Goal: Task Accomplishment & Management: Manage account settings

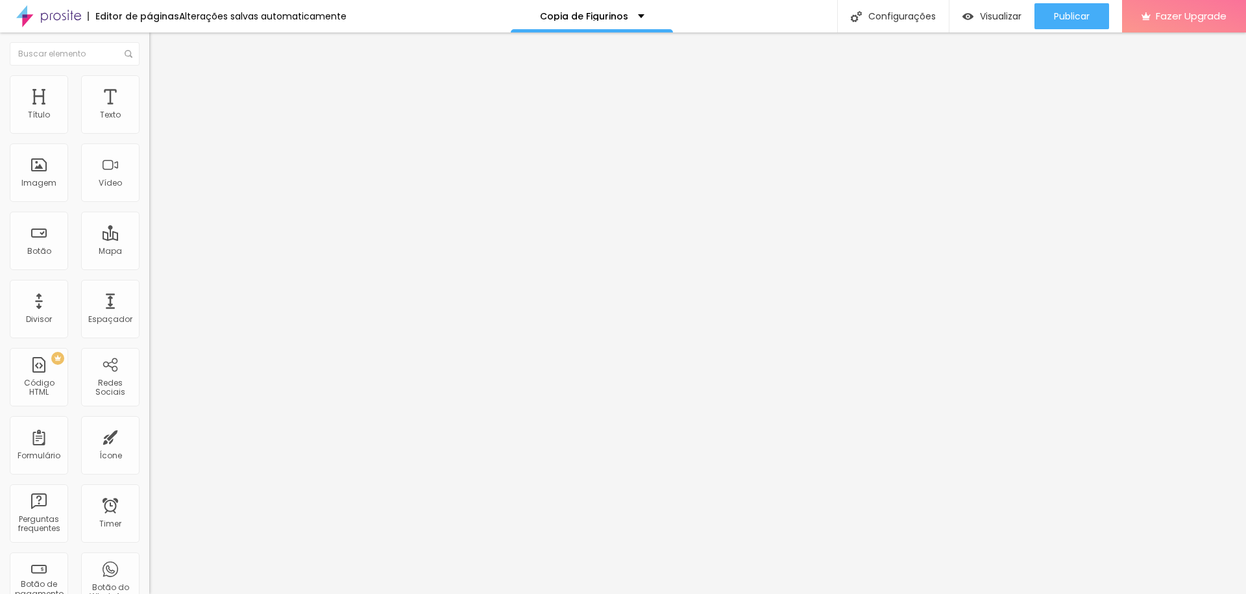
click at [161, 90] on span "Estilo" at bounding box center [171, 84] width 20 height 11
click at [161, 92] on span "Avançado" at bounding box center [182, 97] width 43 height 11
click at [224, 593] on div "Subindo 17/18 arquivos" at bounding box center [623, 598] width 1246 height 8
click at [153, 593] on div "Subindo 22/22 arquivos" at bounding box center [623, 598] width 1246 height 8
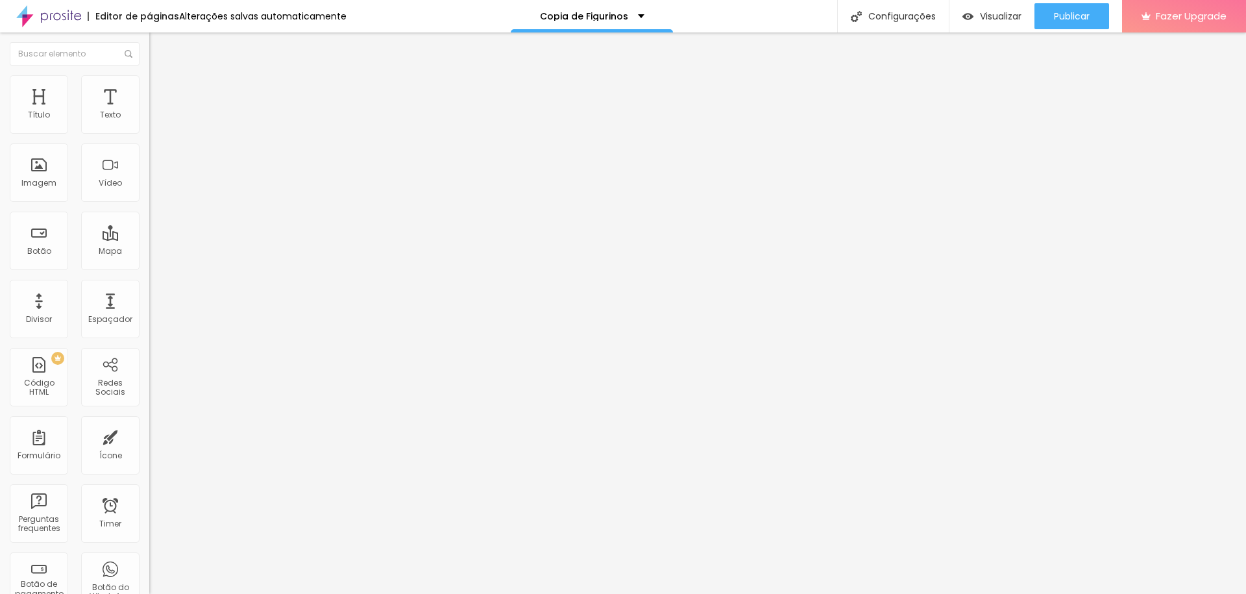
click at [227, 593] on div at bounding box center [623, 602] width 1246 height 0
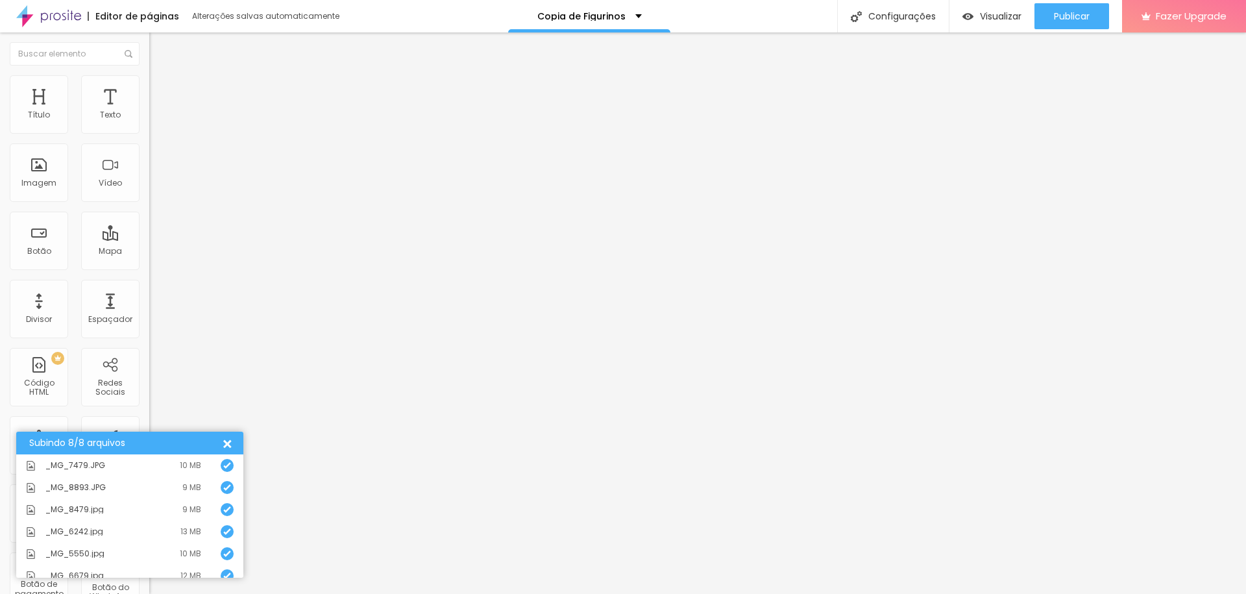
click at [230, 441] on div at bounding box center [226, 443] width 14 height 14
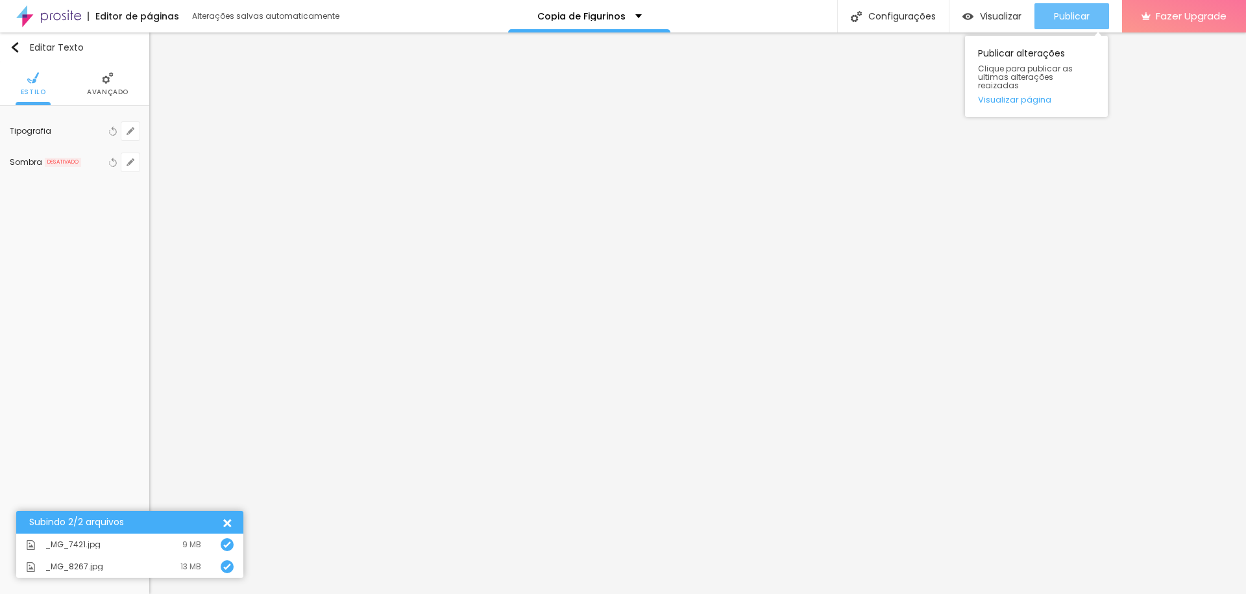
click at [1073, 17] on span "Publicar" at bounding box center [1072, 16] width 36 height 10
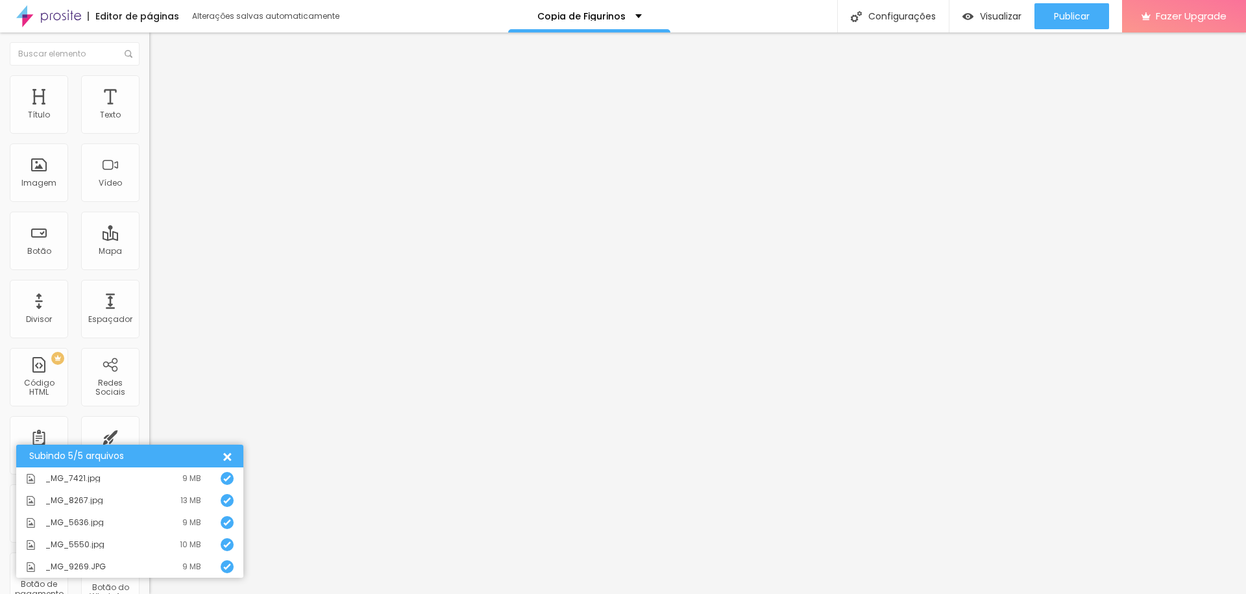
click at [227, 456] on div at bounding box center [226, 456] width 14 height 14
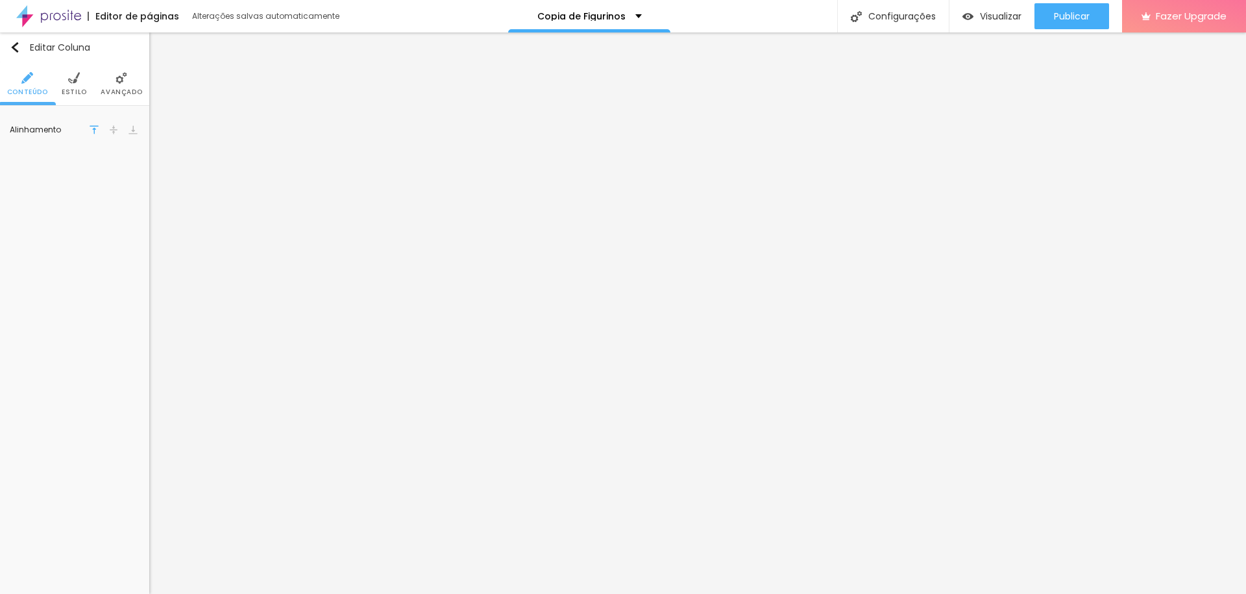
drag, startPoint x: 32, startPoint y: 244, endPoint x: 0, endPoint y: 244, distance: 31.8
click at [0, 244] on div "Editar Coluna Conteúdo Estilo Avançado Alinhamento" at bounding box center [74, 313] width 149 height 562
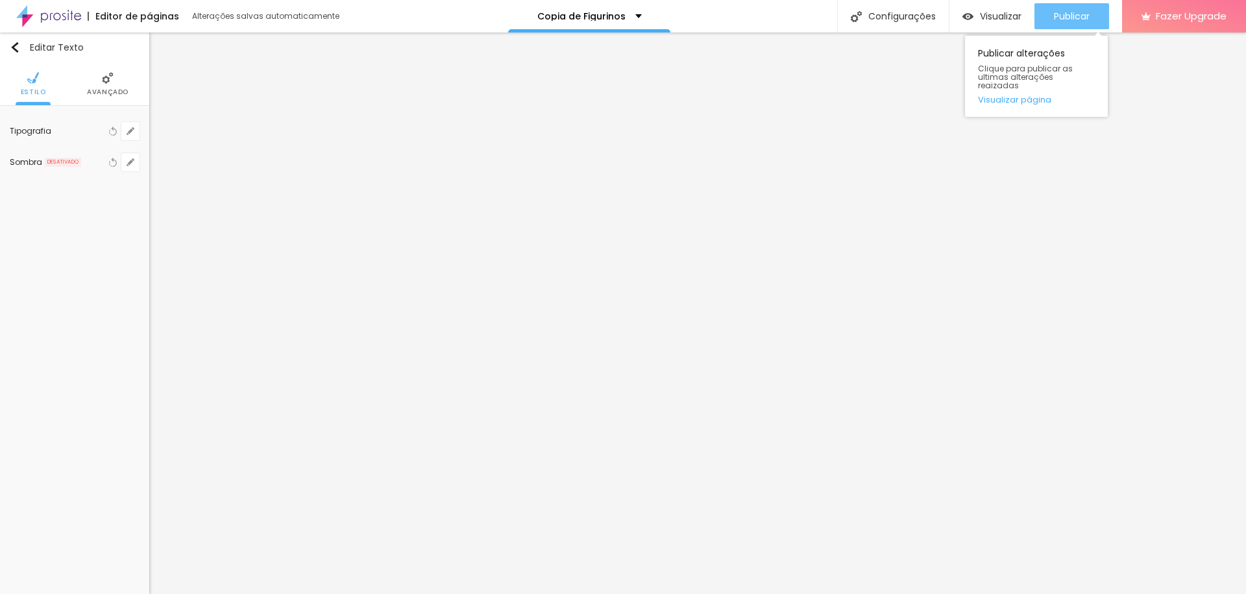
click at [1080, 18] on span "Publicar" at bounding box center [1072, 16] width 36 height 10
click at [1071, 17] on span "Publicar" at bounding box center [1072, 16] width 36 height 10
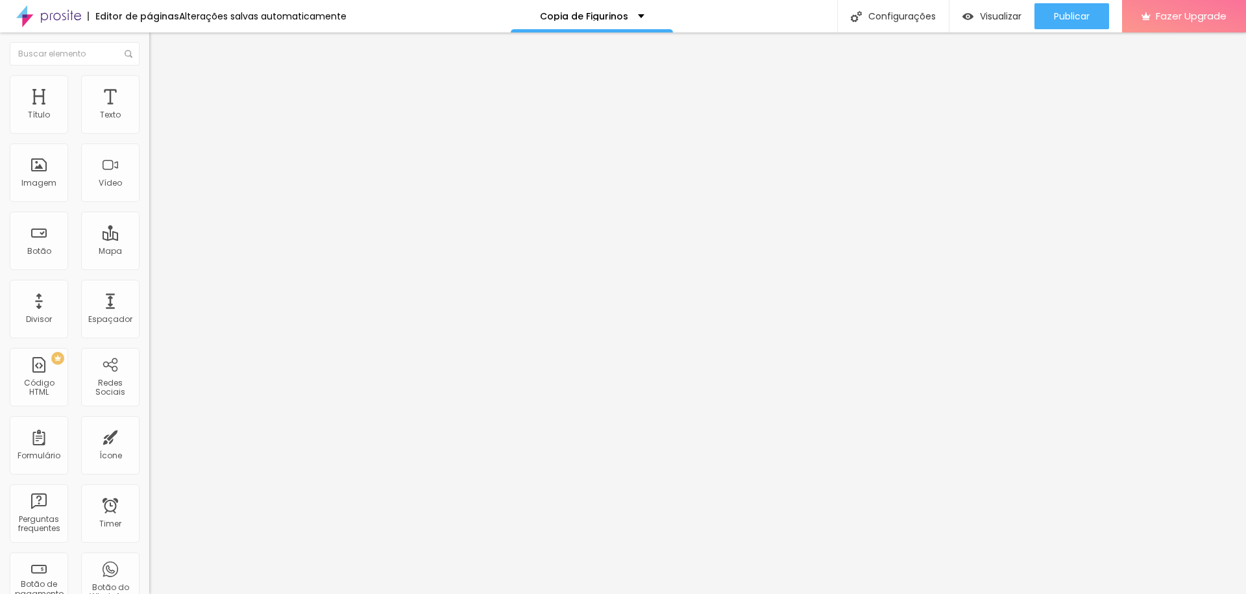
click at [149, 85] on li "Avançado" at bounding box center [223, 81] width 149 height 13
click at [161, 77] on span "Estilo" at bounding box center [171, 71] width 20 height 11
click at [149, 142] on span "DESATIVADO" at bounding box center [172, 135] width 47 height 11
click at [155, 121] on icon "button" at bounding box center [159, 117] width 8 height 8
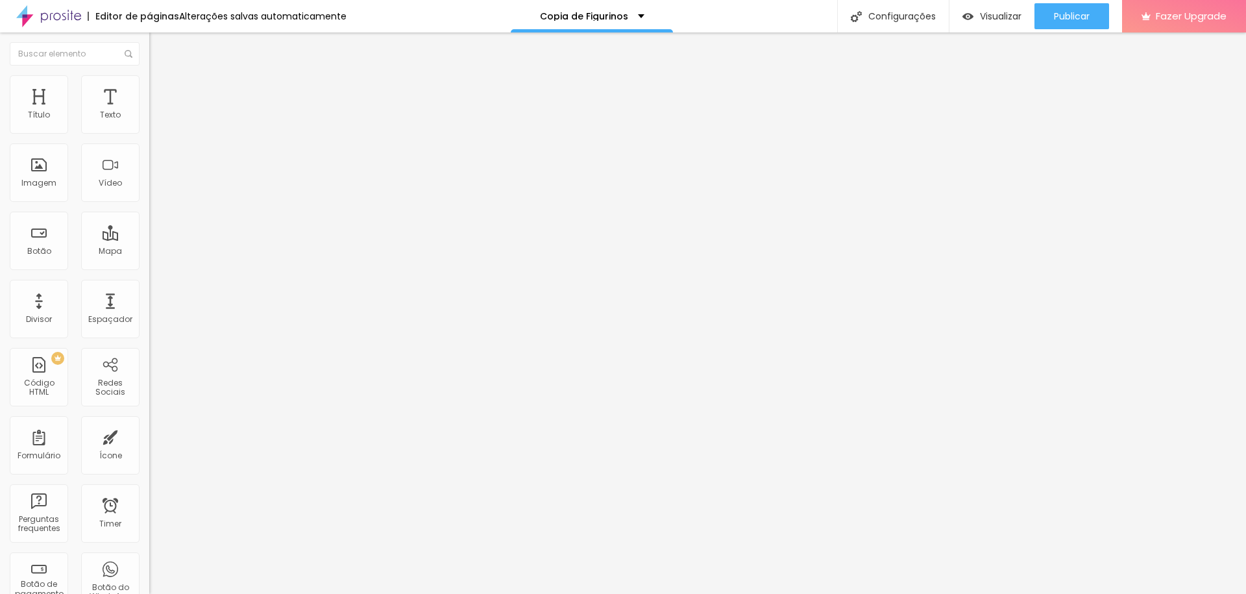
click at [229, 593] on div at bounding box center [623, 602] width 1246 height 0
click at [1054, 12] on span "Publicar" at bounding box center [1072, 16] width 36 height 10
click at [160, 112] on span "Titulo 1" at bounding box center [181, 102] width 42 height 18
click at [149, 192] on button "button" at bounding box center [158, 186] width 18 height 14
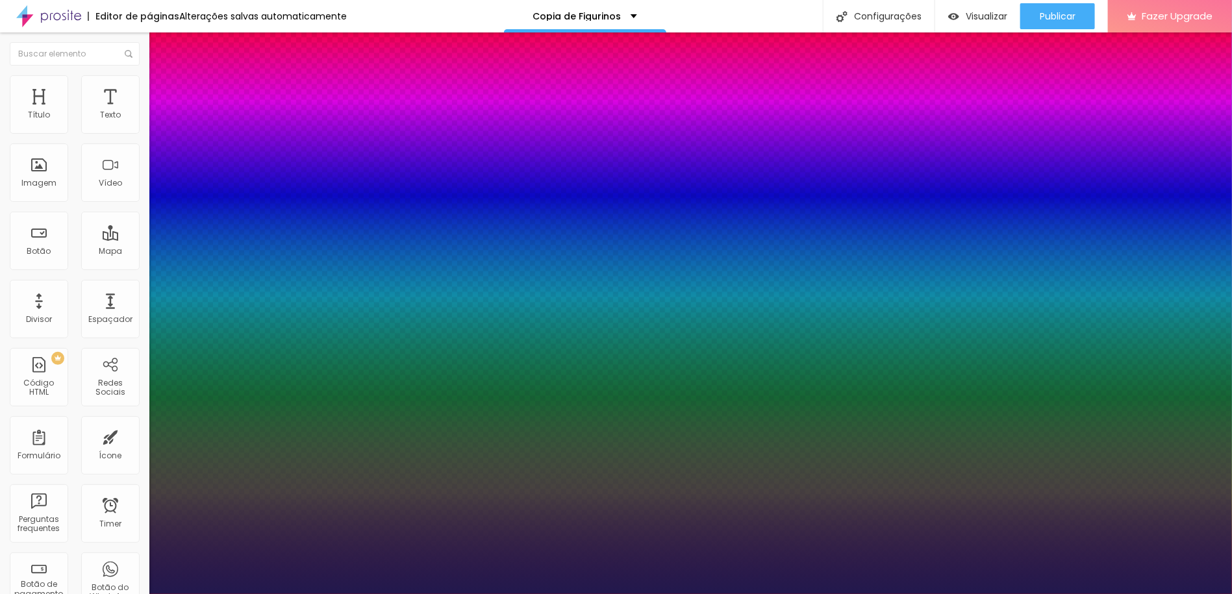
type input "1"
click at [303, 593] on div at bounding box center [616, 594] width 1232 height 0
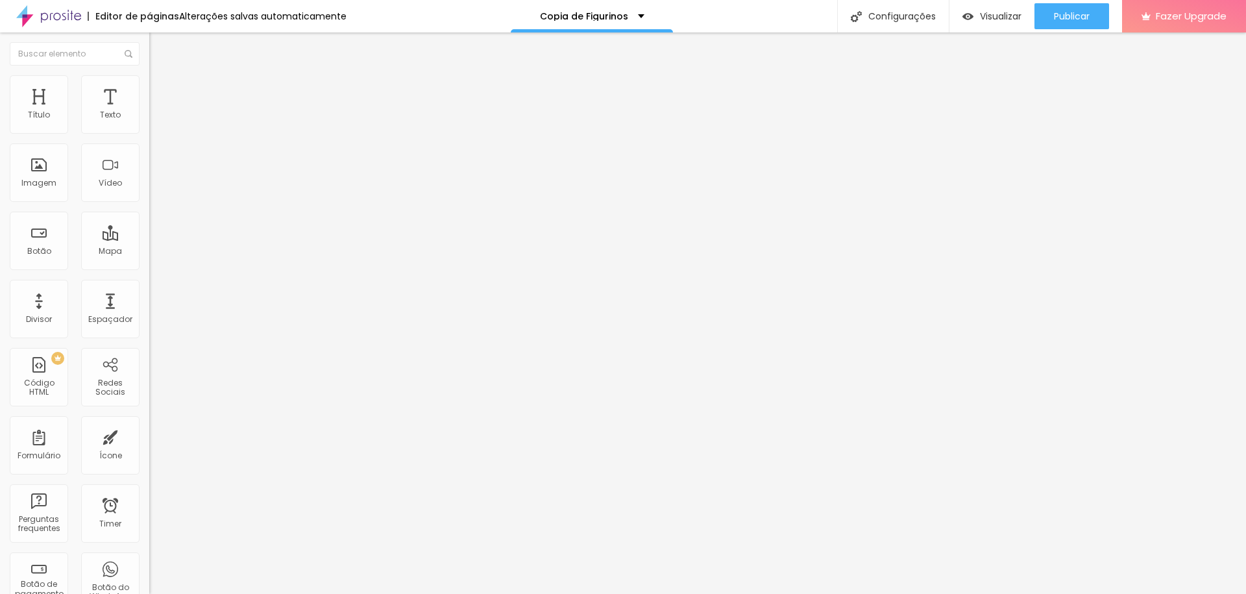
click at [155, 188] on icon "button" at bounding box center [159, 184] width 8 height 8
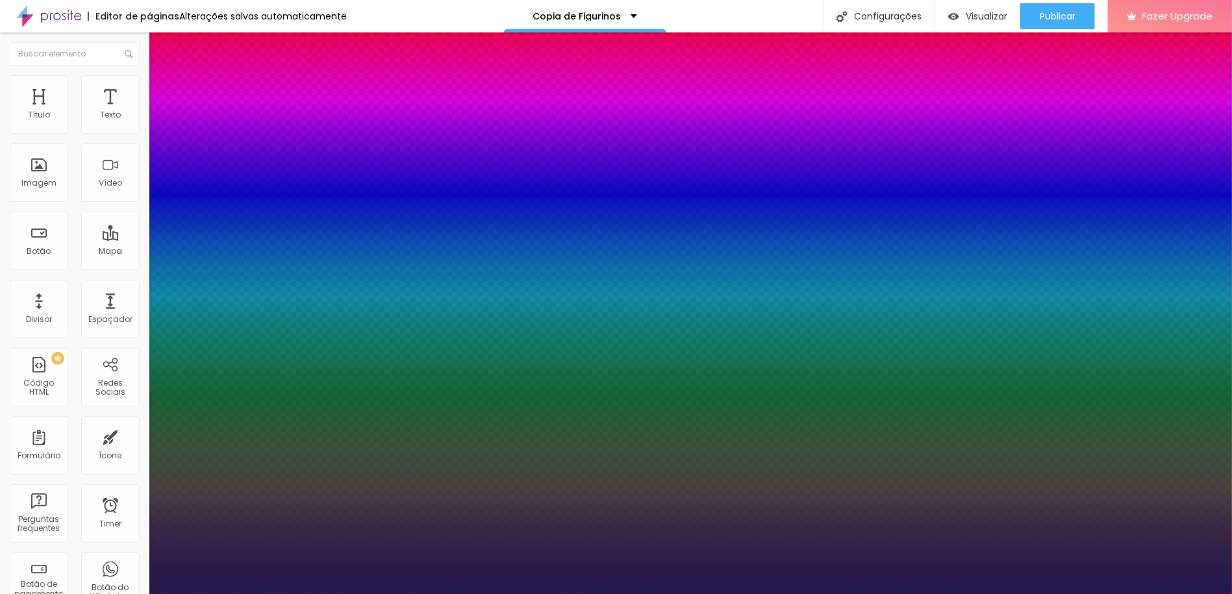
drag, startPoint x: 169, startPoint y: 391, endPoint x: 196, endPoint y: 391, distance: 26.6
type input "0"
type input "19"
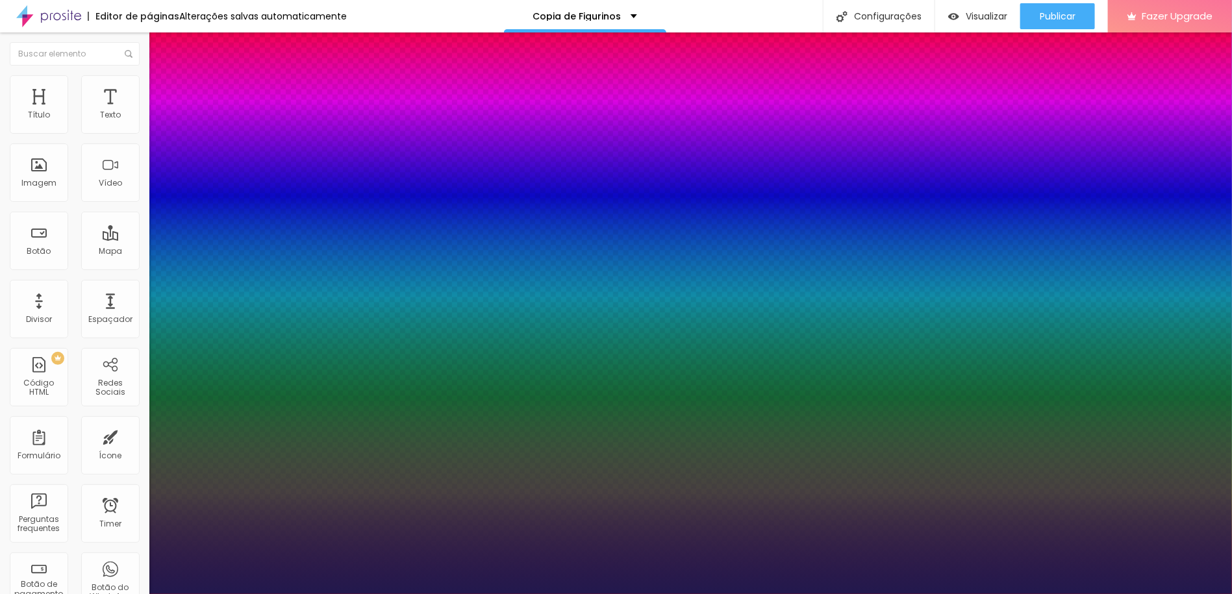
type input "19"
type input "27"
type input "29"
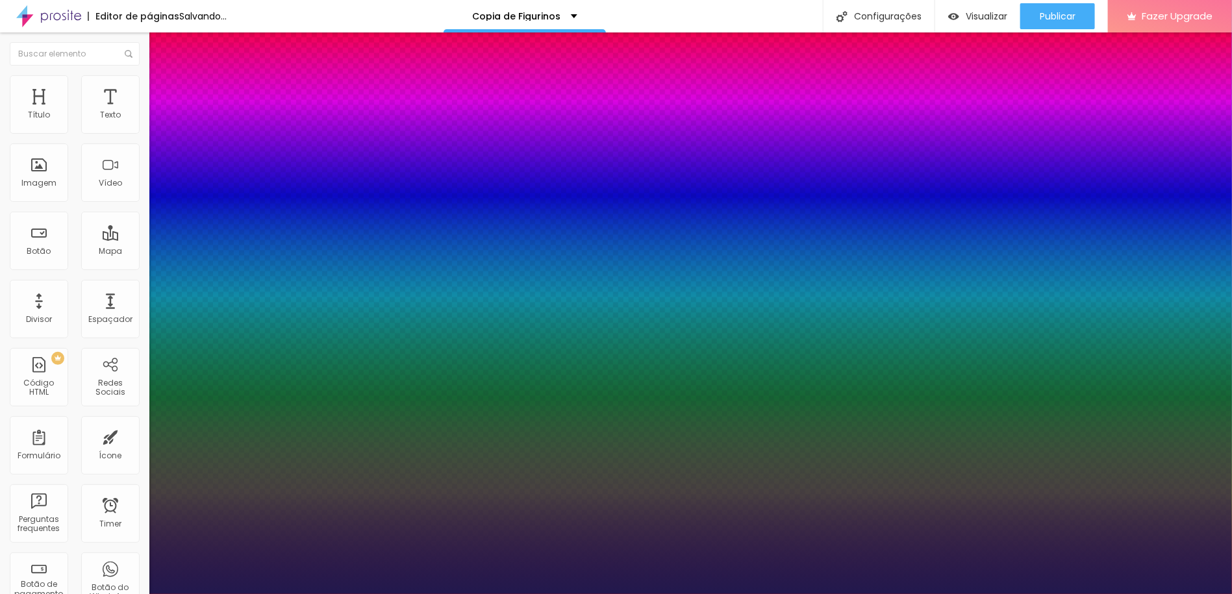
type input "30"
type input "33"
type input "36"
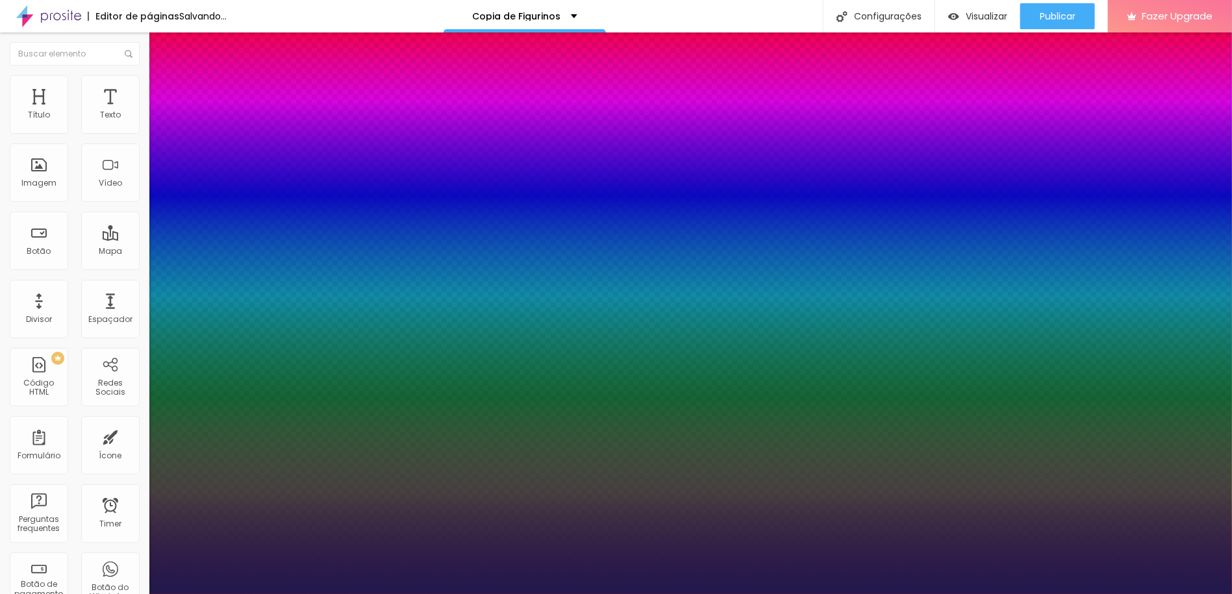
type input "36"
type input "38"
type input "39"
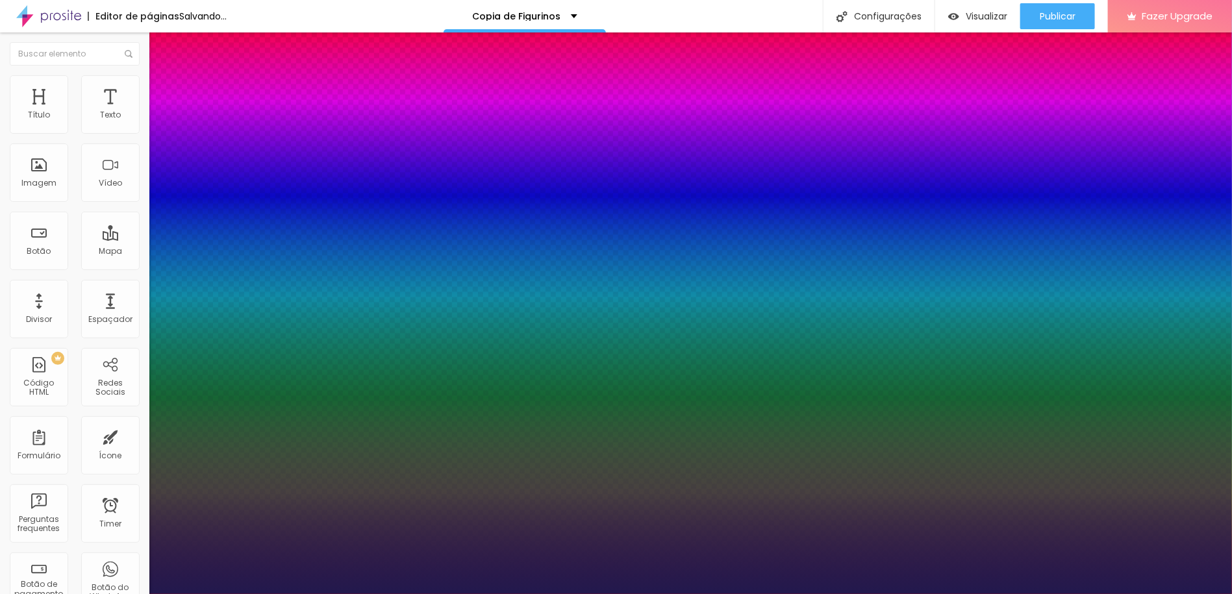
type input "40"
type input "43"
type input "45"
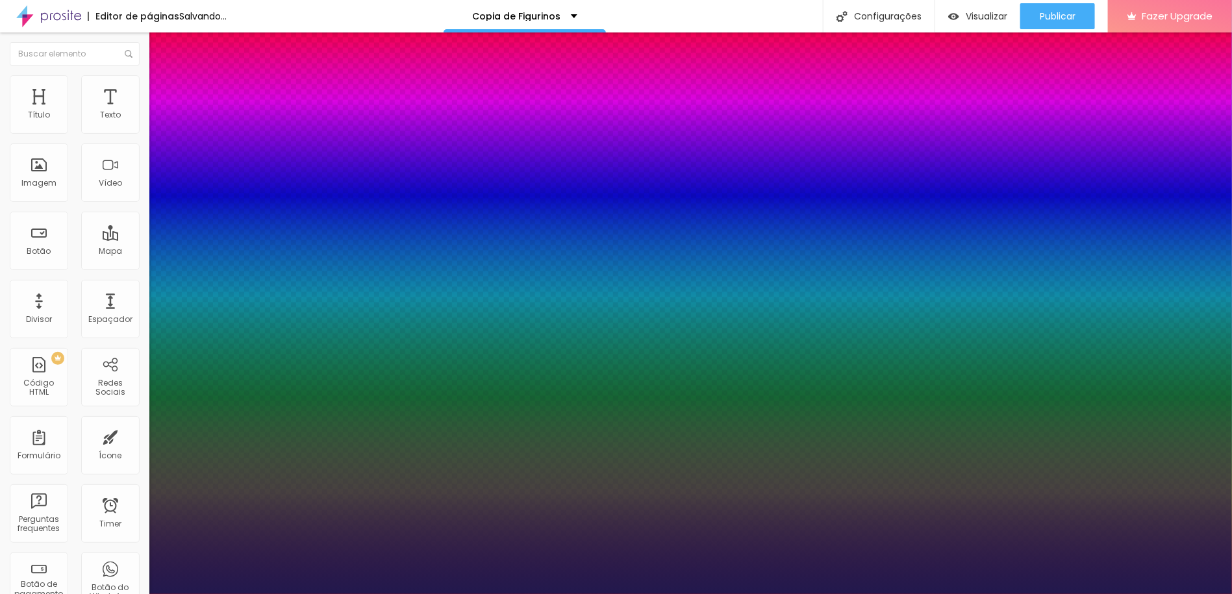
type input "45"
type input "46"
type input "52"
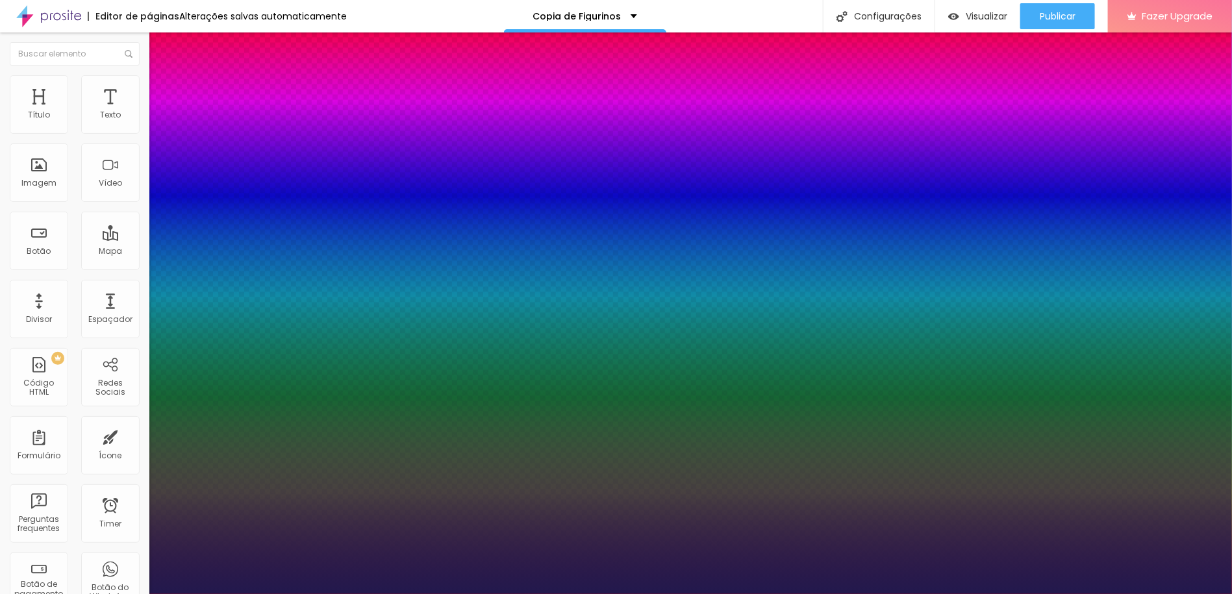
type input "55"
type input "56"
type input "57"
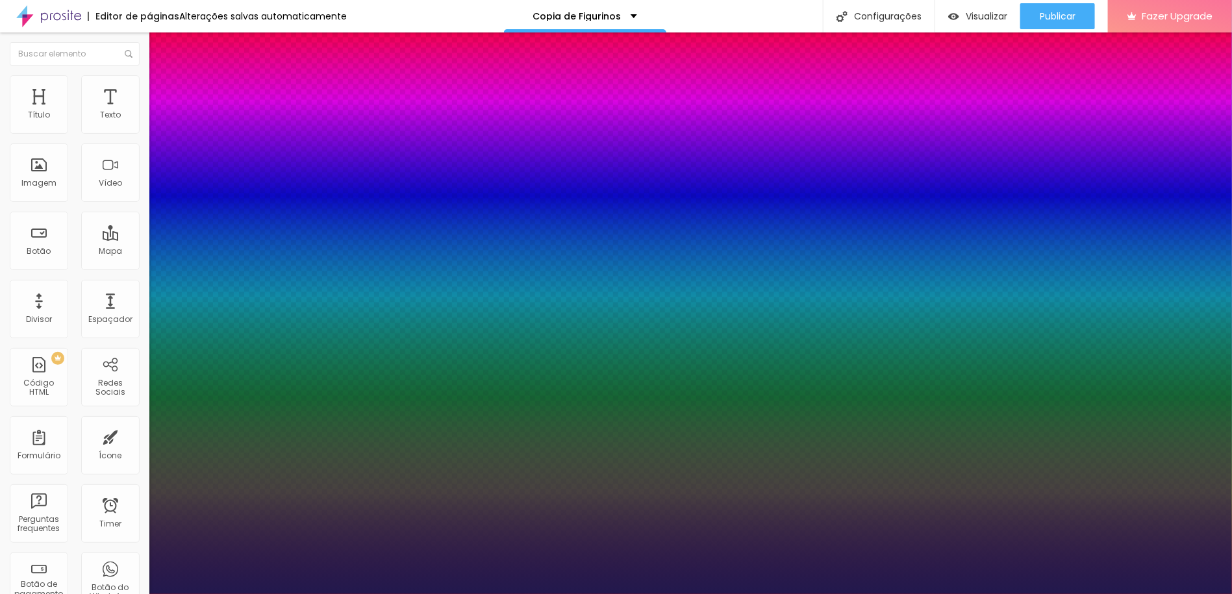
type input "57"
drag, startPoint x: 166, startPoint y: 425, endPoint x: 221, endPoint y: 425, distance: 55.2
type input "57"
click at [367, 593] on div at bounding box center [616, 594] width 1232 height 0
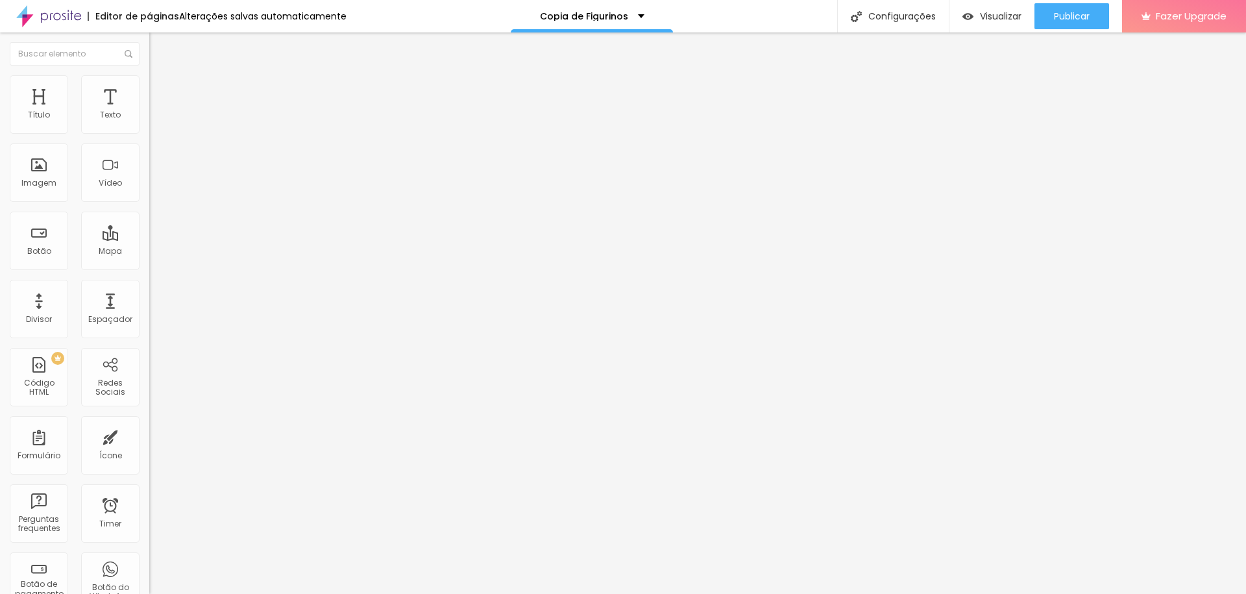
click at [156, 187] on icon "button" at bounding box center [158, 184] width 5 height 5
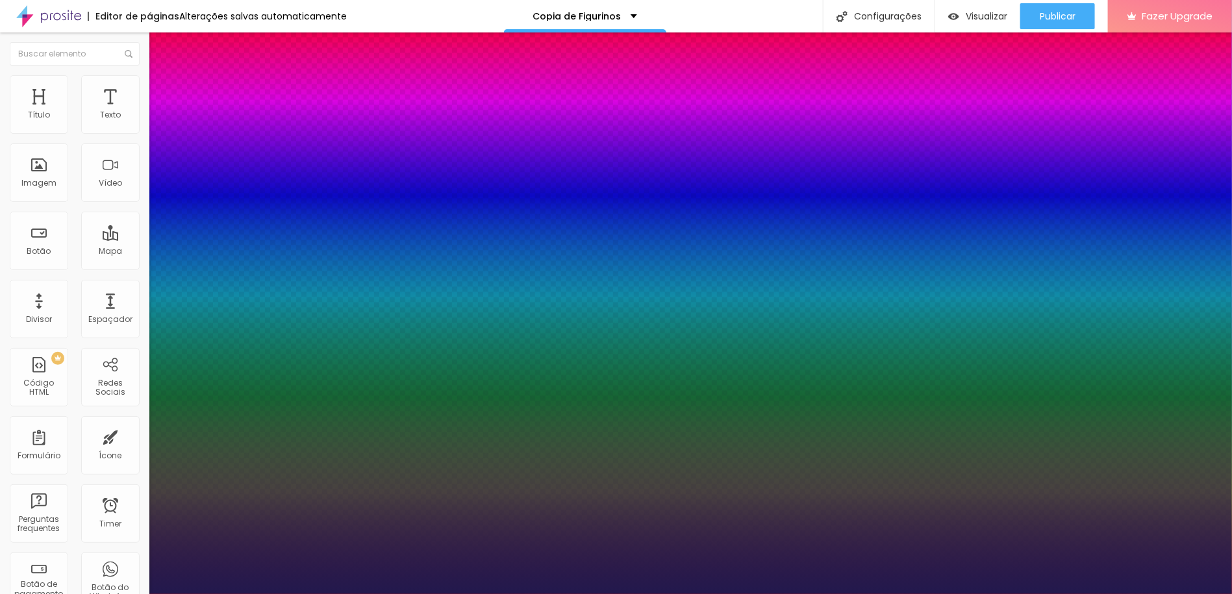
type input "56"
type input "29"
type input "27"
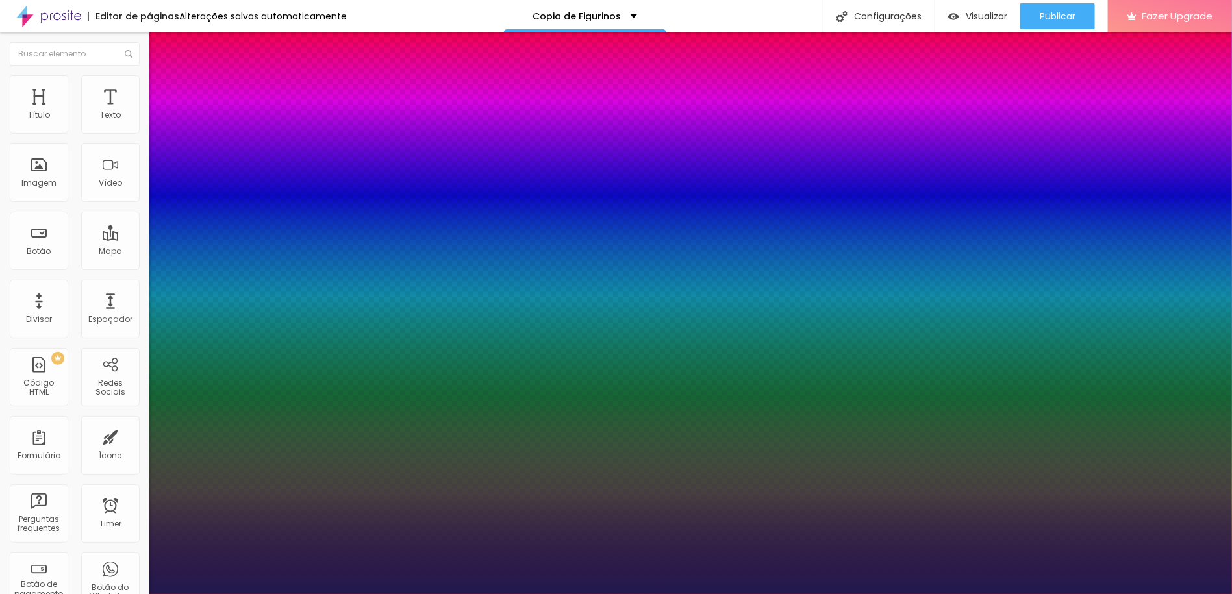
type input "27"
type input "26"
type input "25"
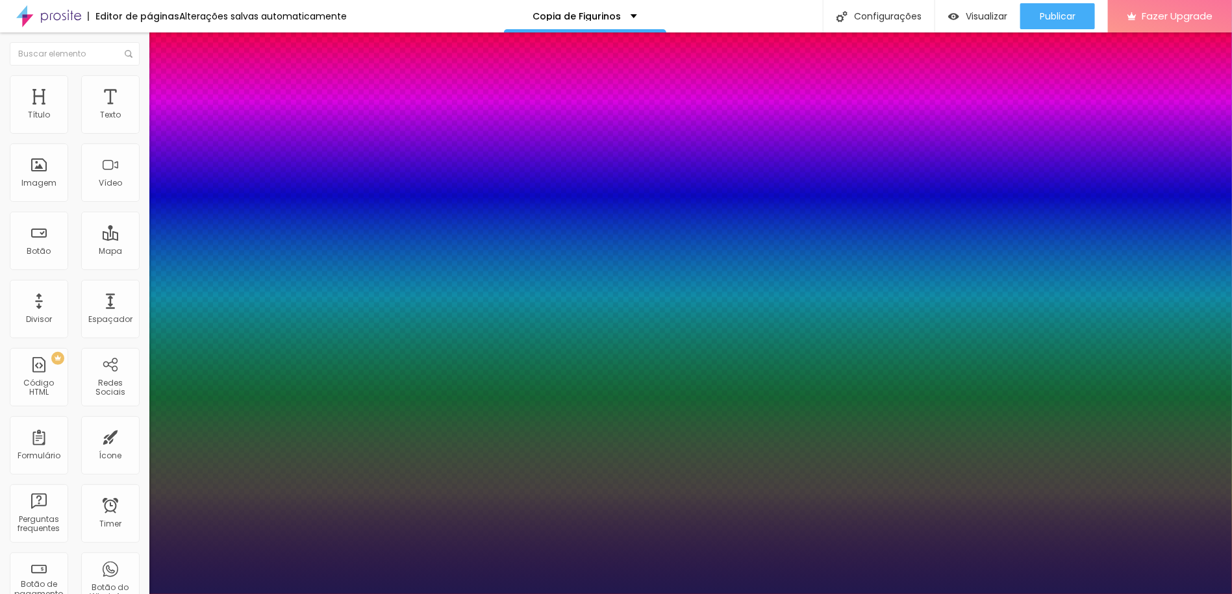
type input "23"
type input "22"
type input "19"
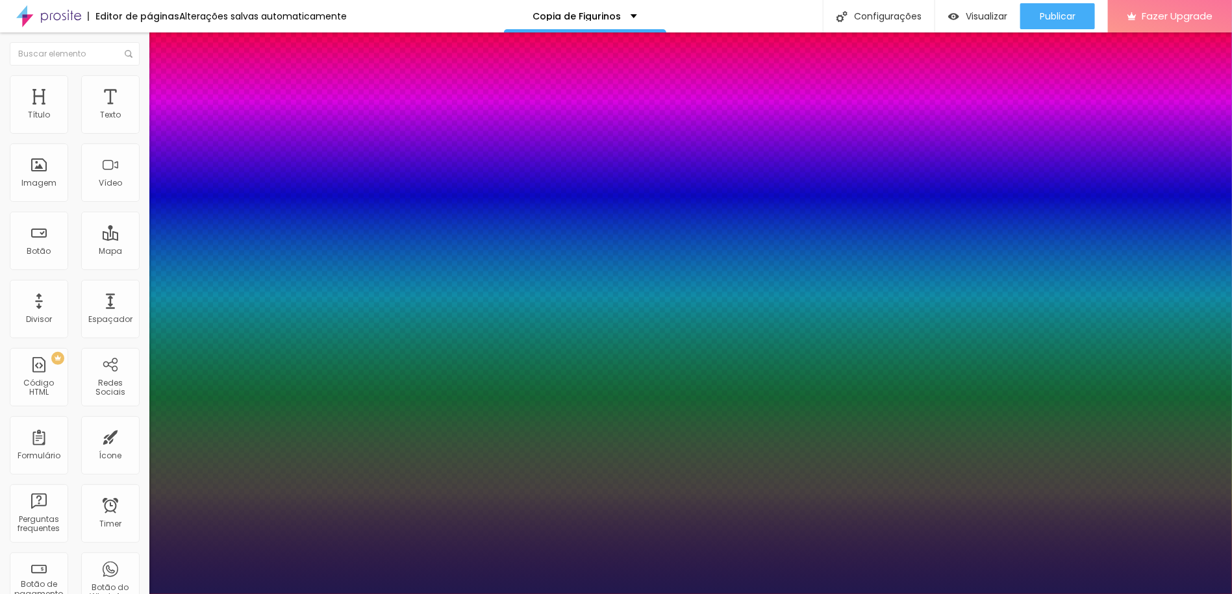
type input "19"
type input "18"
type input "17"
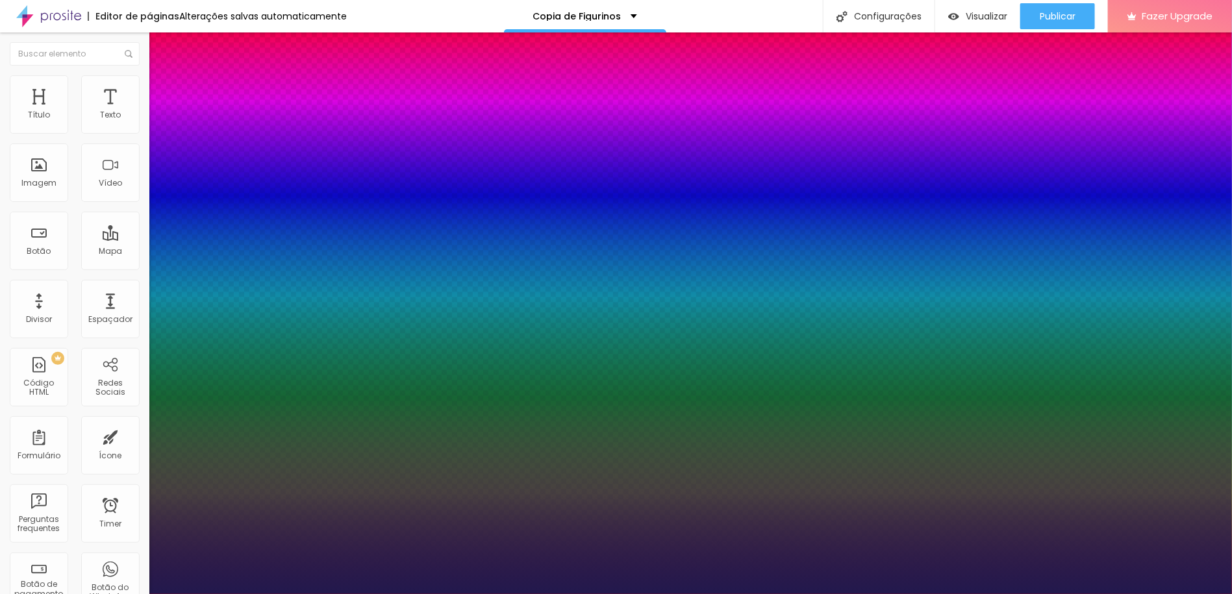
type input "15"
type input "14"
drag, startPoint x: 223, startPoint y: 426, endPoint x: 180, endPoint y: 421, distance: 43.2
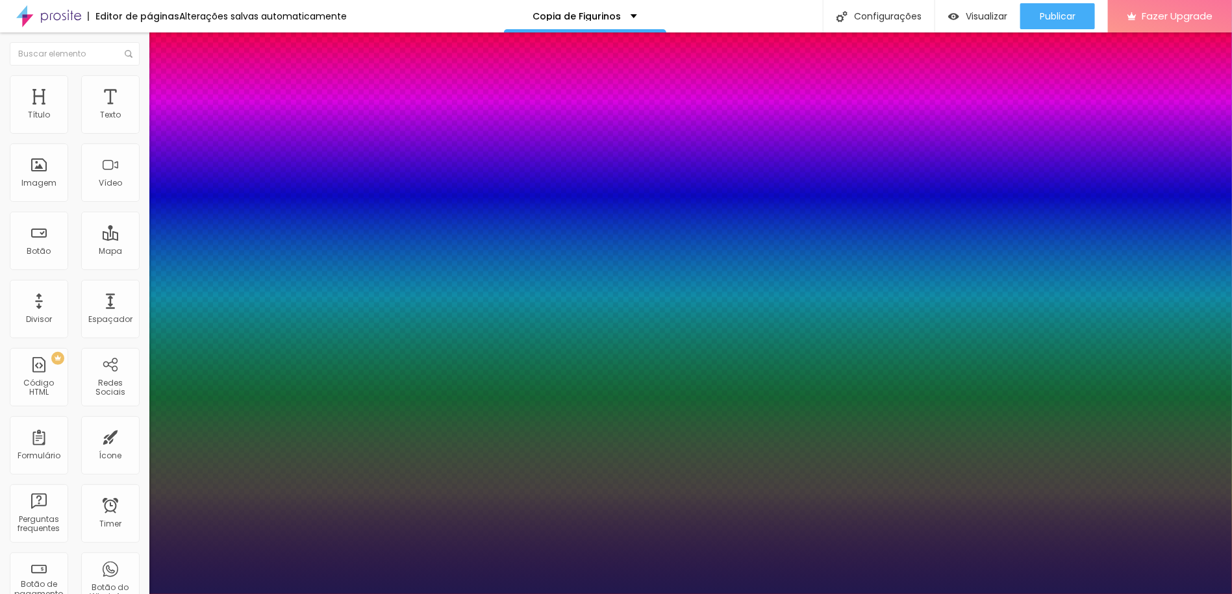
type input "14"
type input "0.2"
type input "0.5"
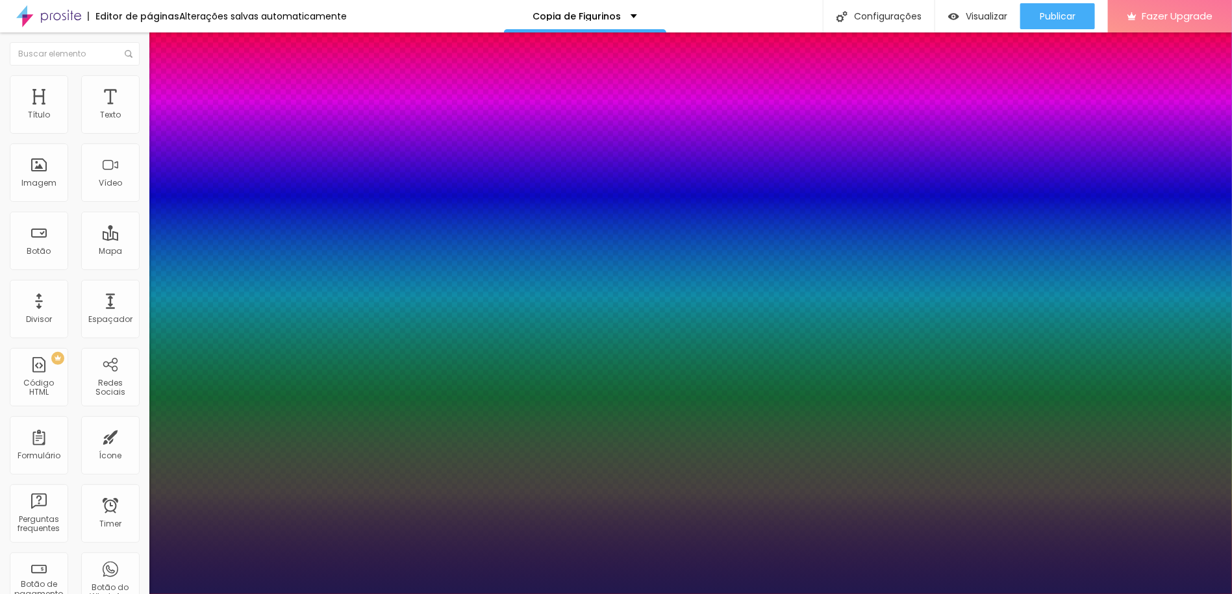
type input "0.5"
type input "1.2"
type input "1.3"
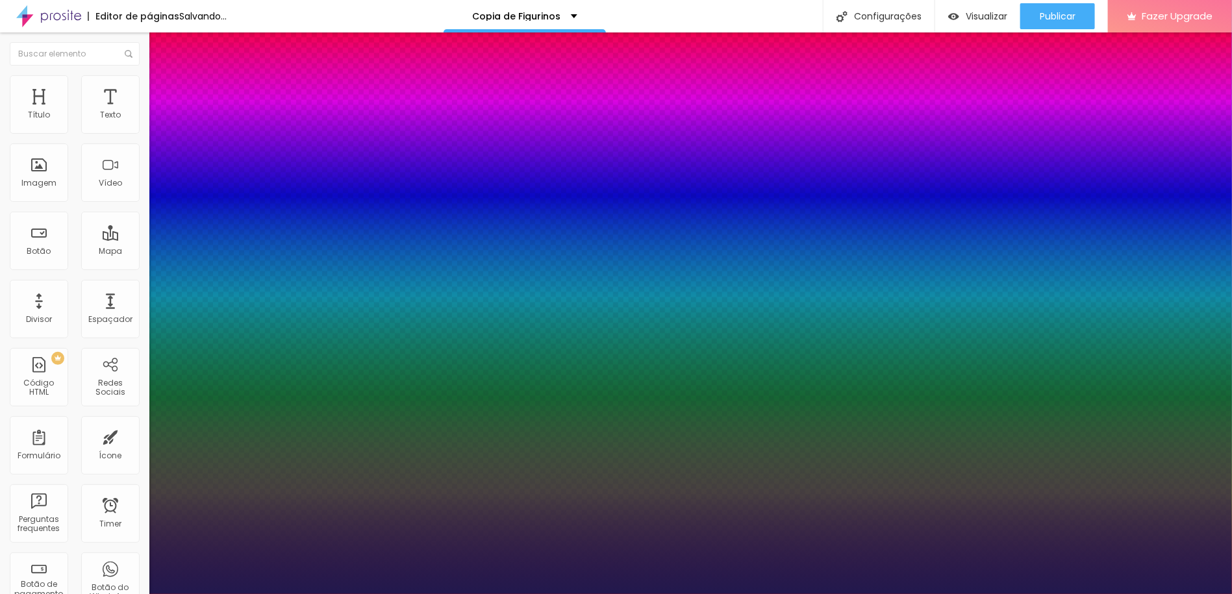
drag, startPoint x: 168, startPoint y: 393, endPoint x: 180, endPoint y: 393, distance: 11.7
type input "1.3"
type input "1.2"
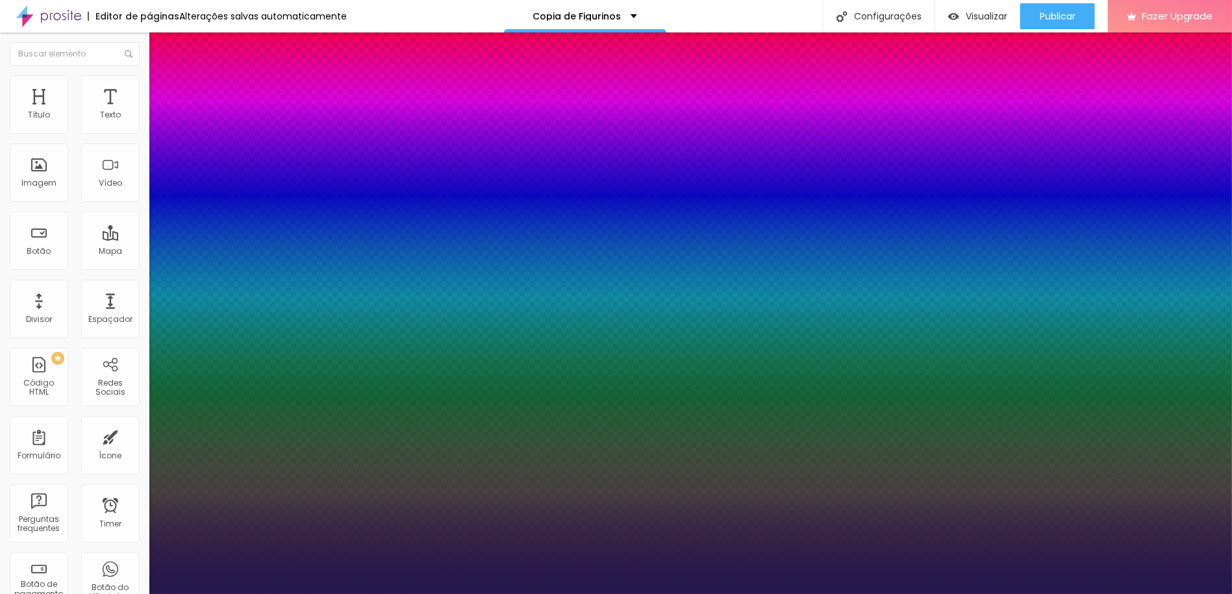
type input "1.1"
type input "1.2"
type input "1.3"
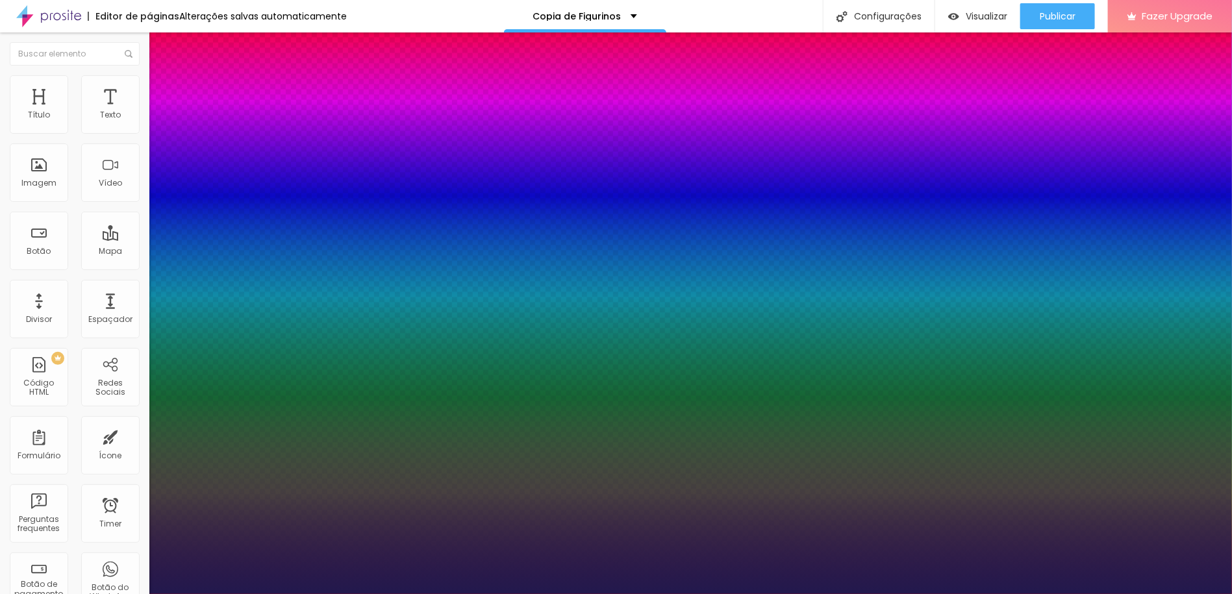
type input "1.3"
click at [610, 593] on div at bounding box center [616, 594] width 1232 height 0
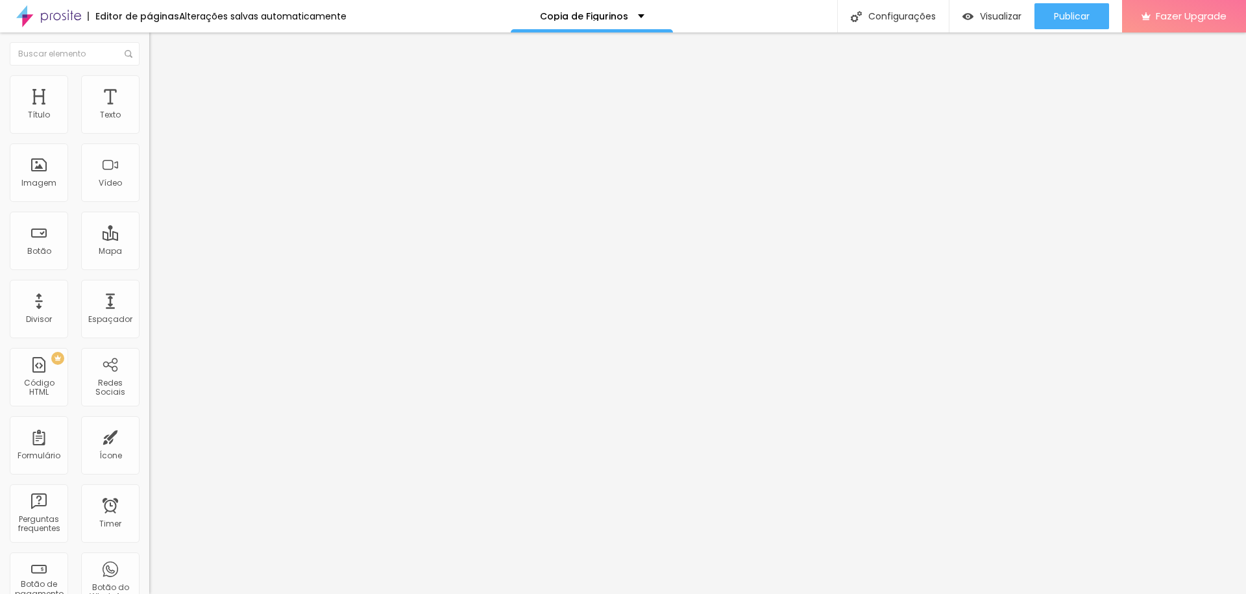
click at [149, 236] on button "button" at bounding box center [158, 229] width 18 height 14
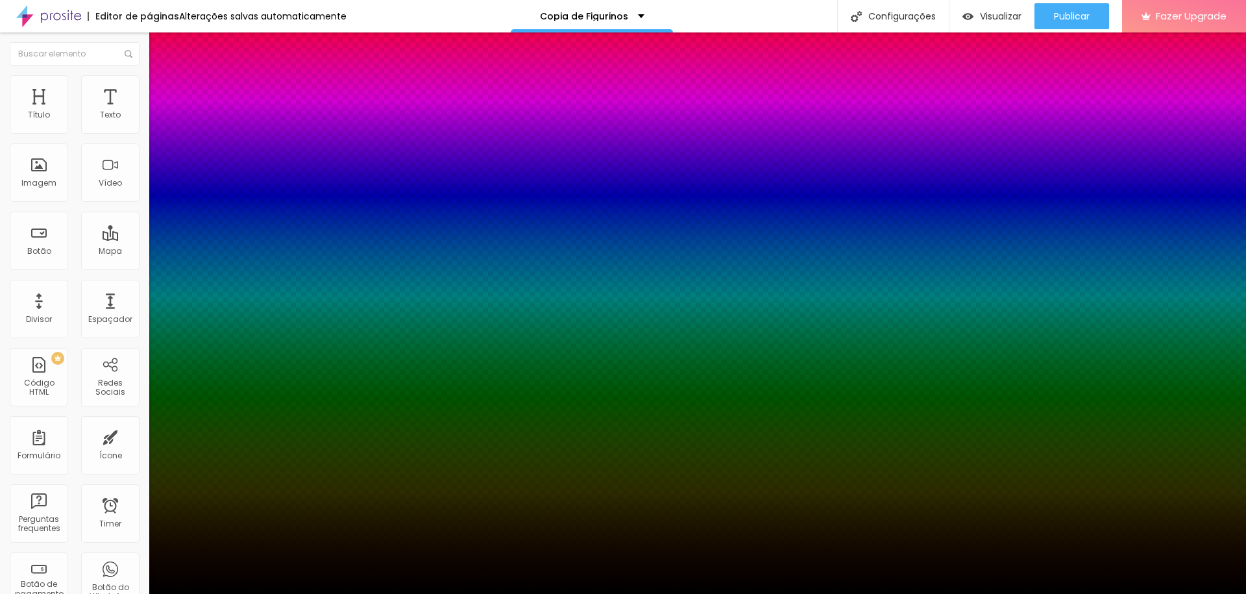
type input "33"
type input "44"
type input "51"
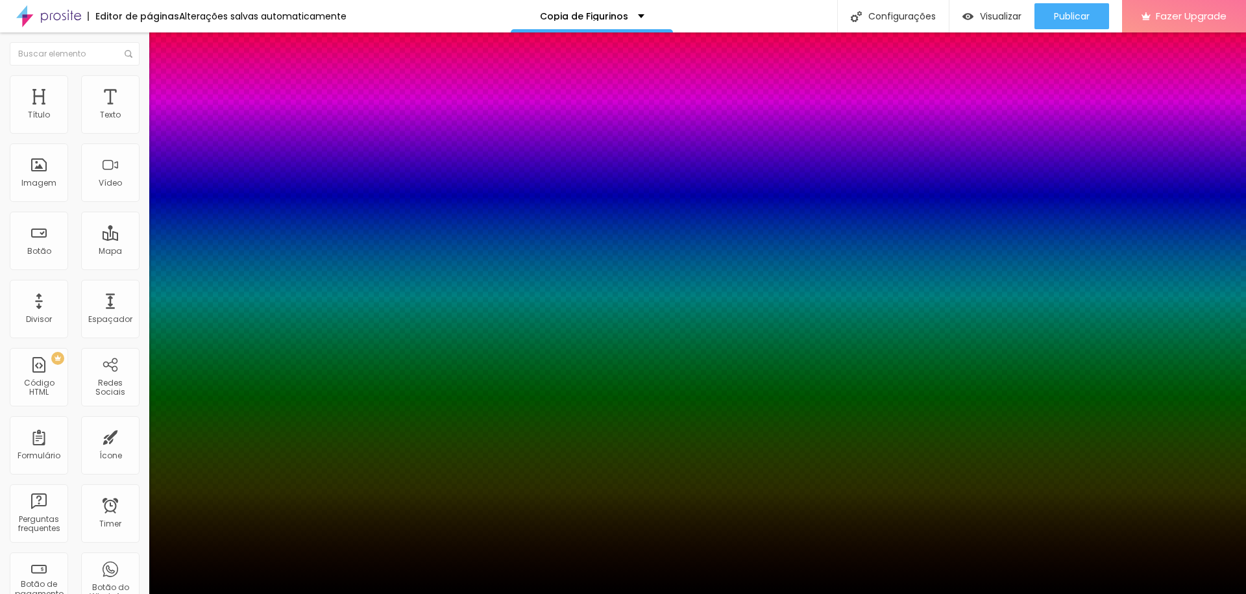
type input "51"
type input "55"
type input "56"
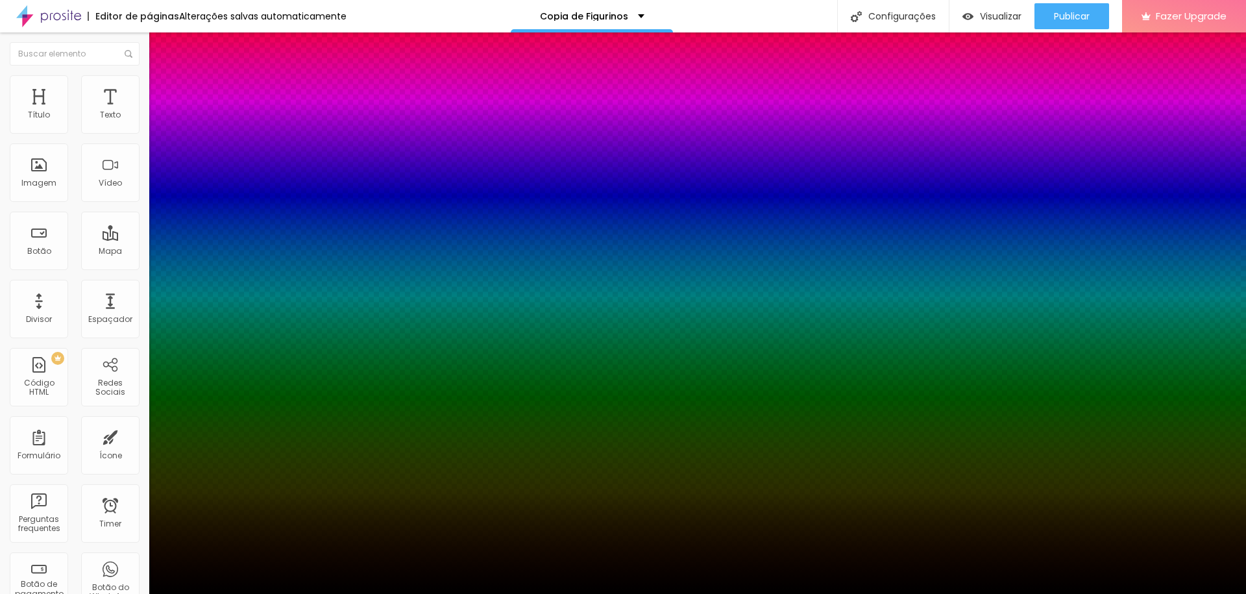
type input "59"
type input "62"
type input "65"
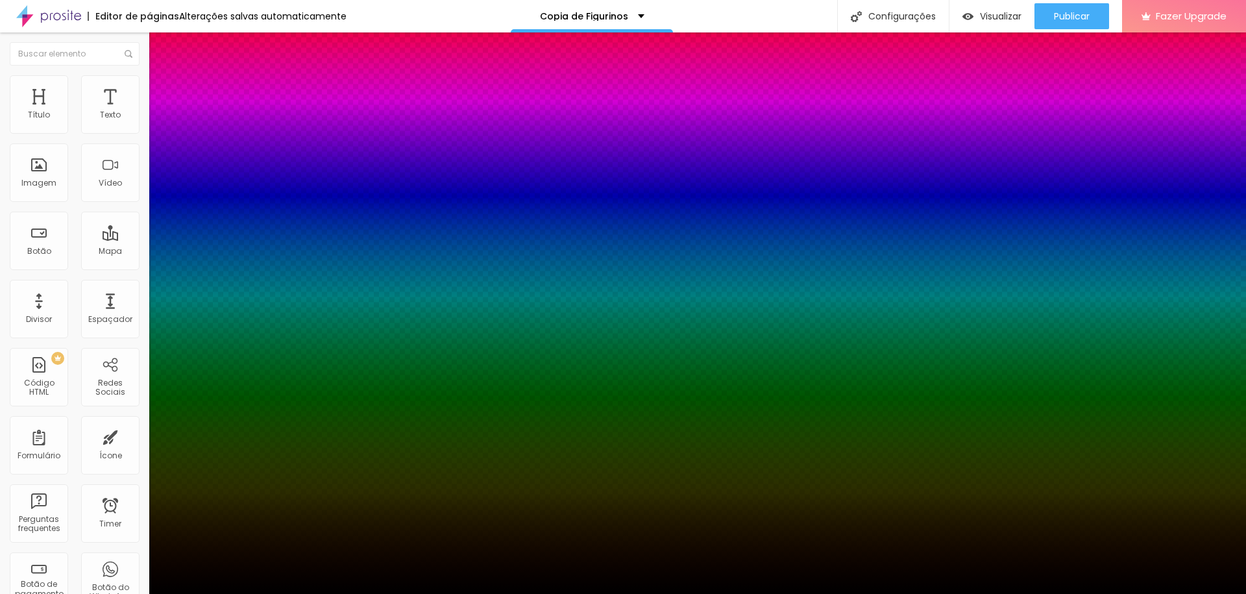
type input "65"
type input "71"
type input "76"
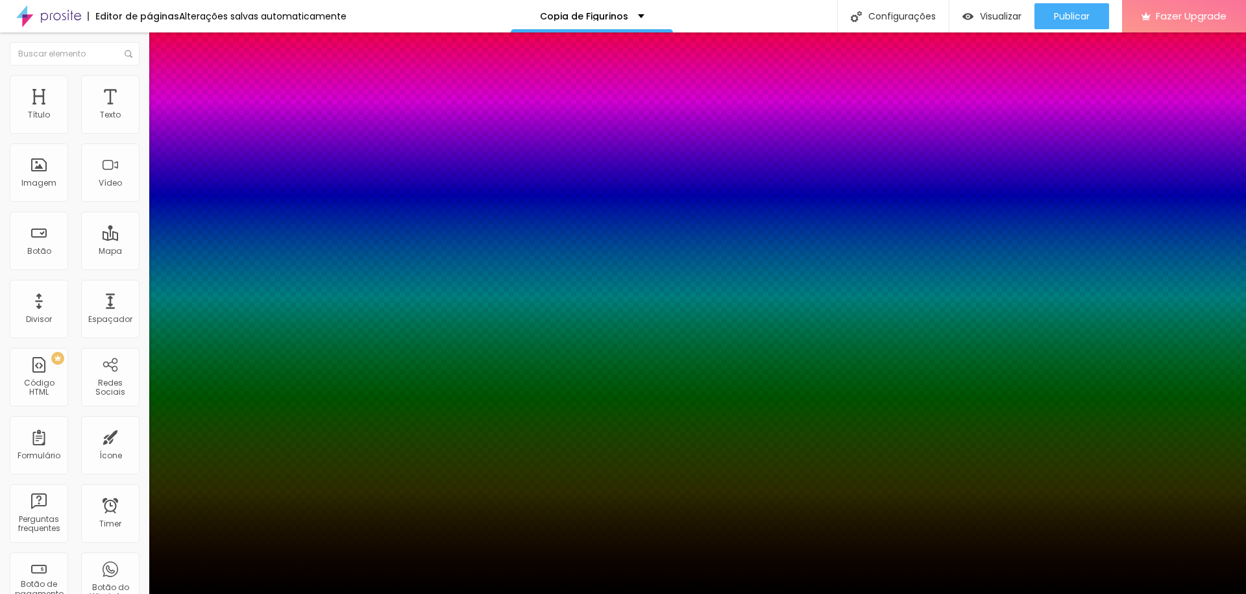
type input "78"
type input "79"
drag, startPoint x: 215, startPoint y: 443, endPoint x: 238, endPoint y: 443, distance: 23.4
type input "79"
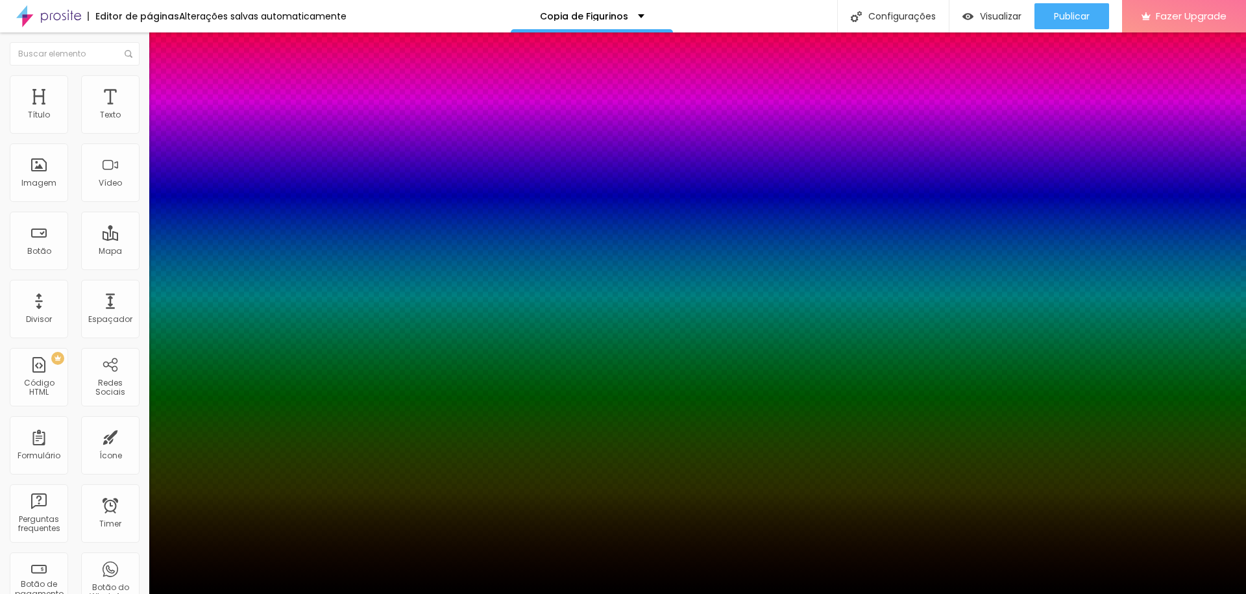
click at [243, 593] on div at bounding box center [623, 594] width 1246 height 0
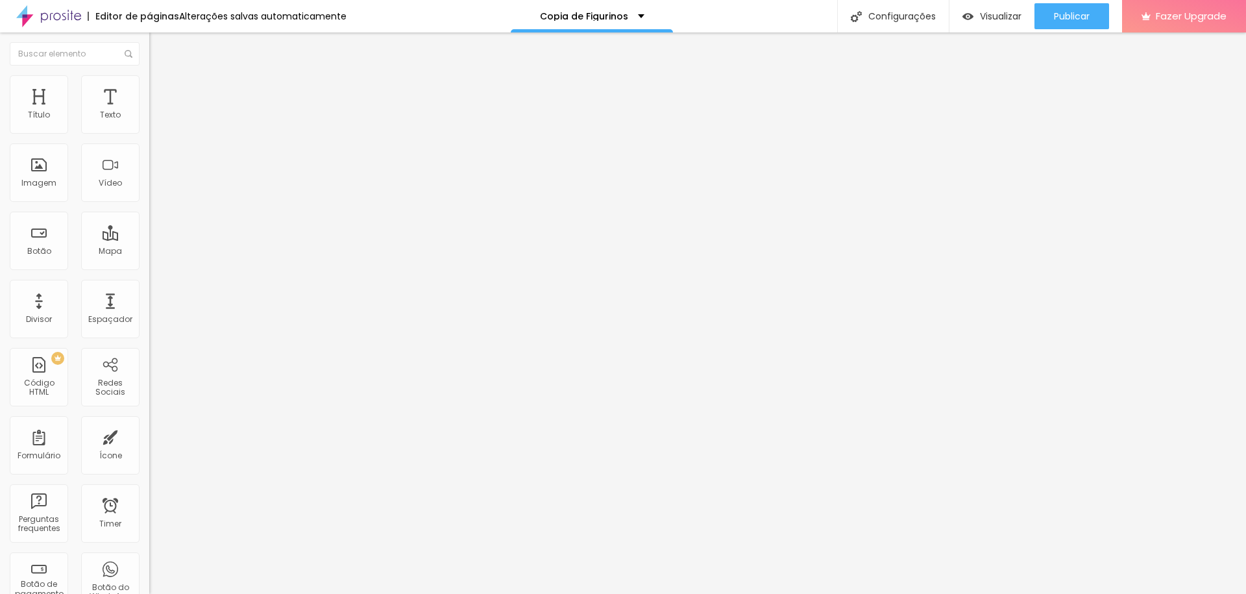
click at [149, 88] on li "Avançado" at bounding box center [223, 81] width 149 height 13
click at [149, 81] on img at bounding box center [155, 81] width 12 height 12
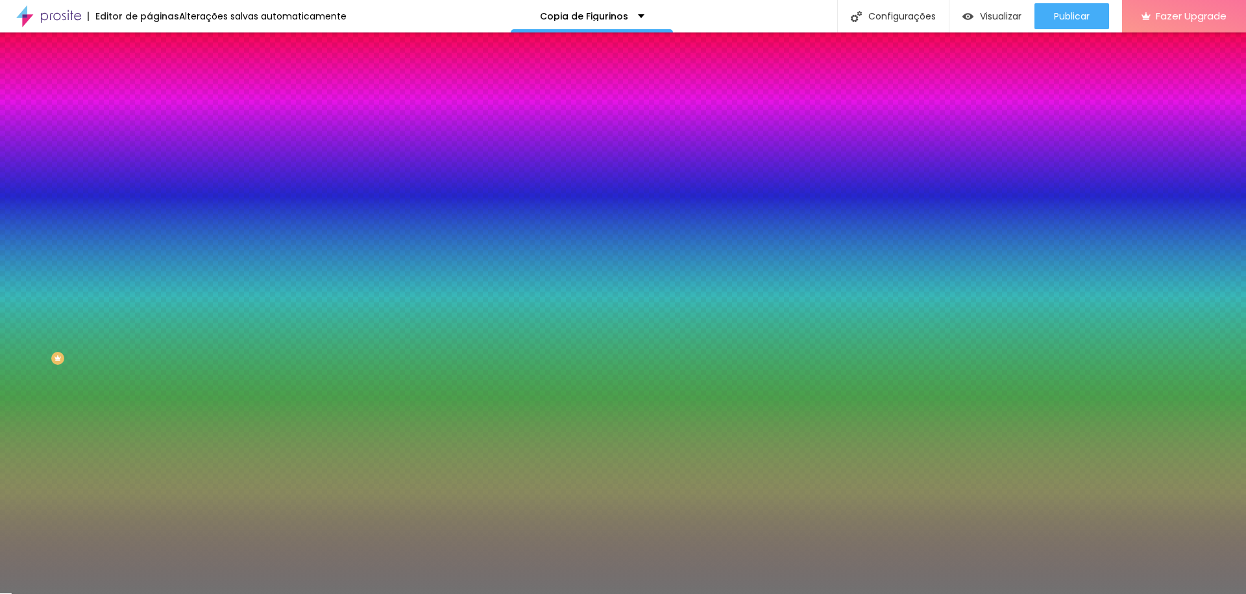
type input "64"
type input "73"
type input "74"
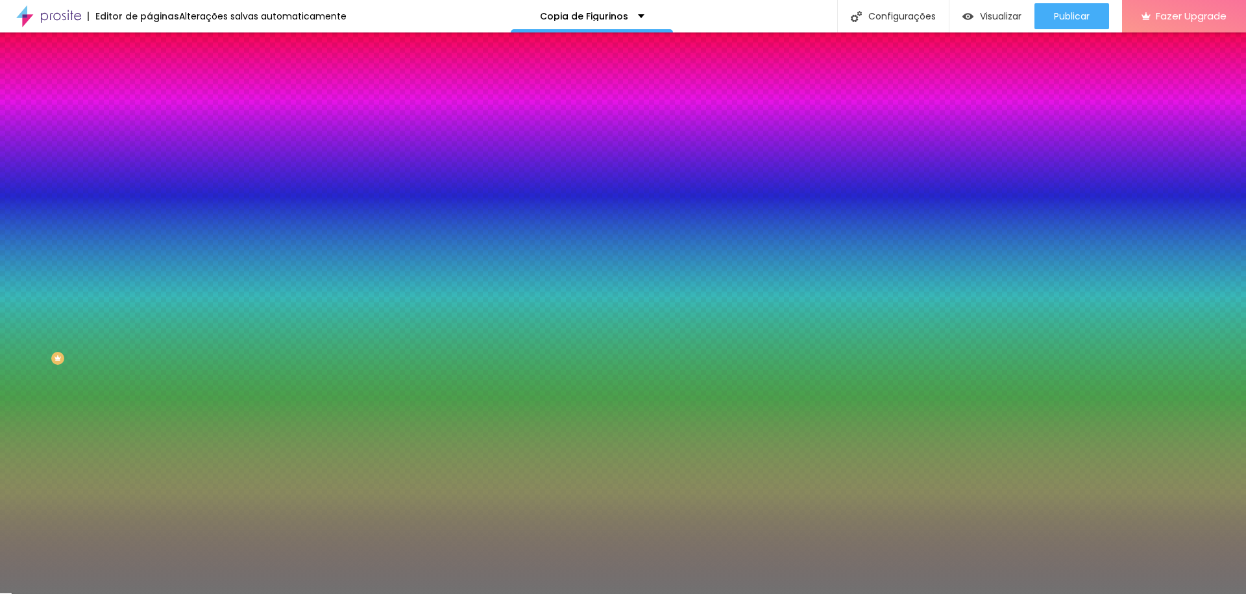
type input "74"
type input "76"
type input "100"
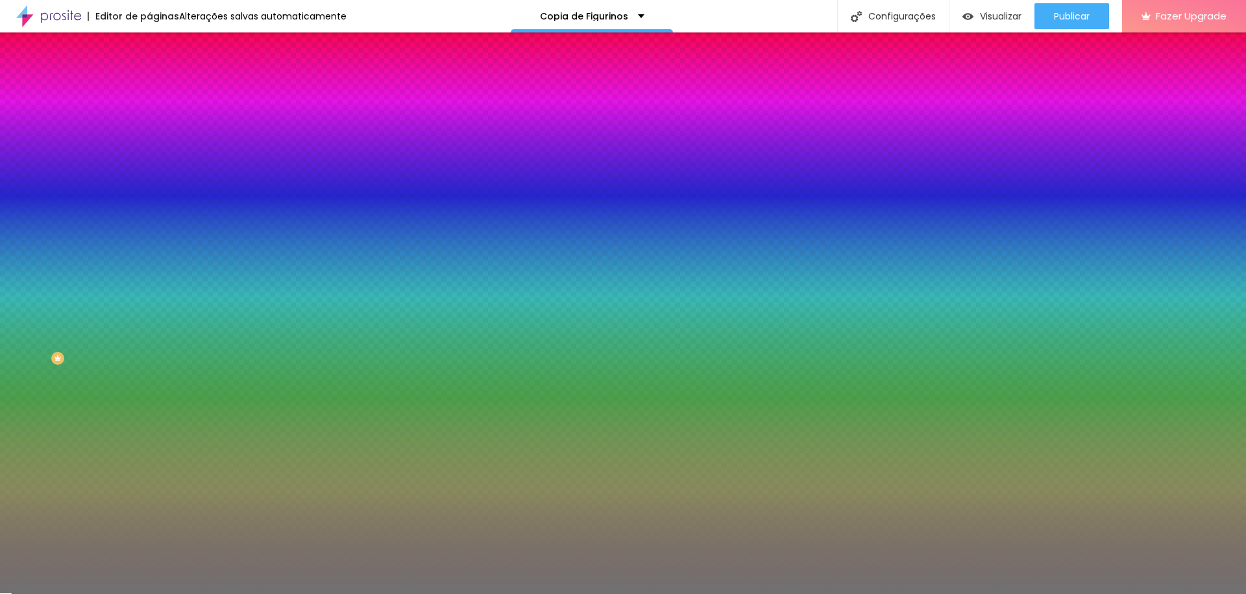
type input "9"
type input "8"
type input "7"
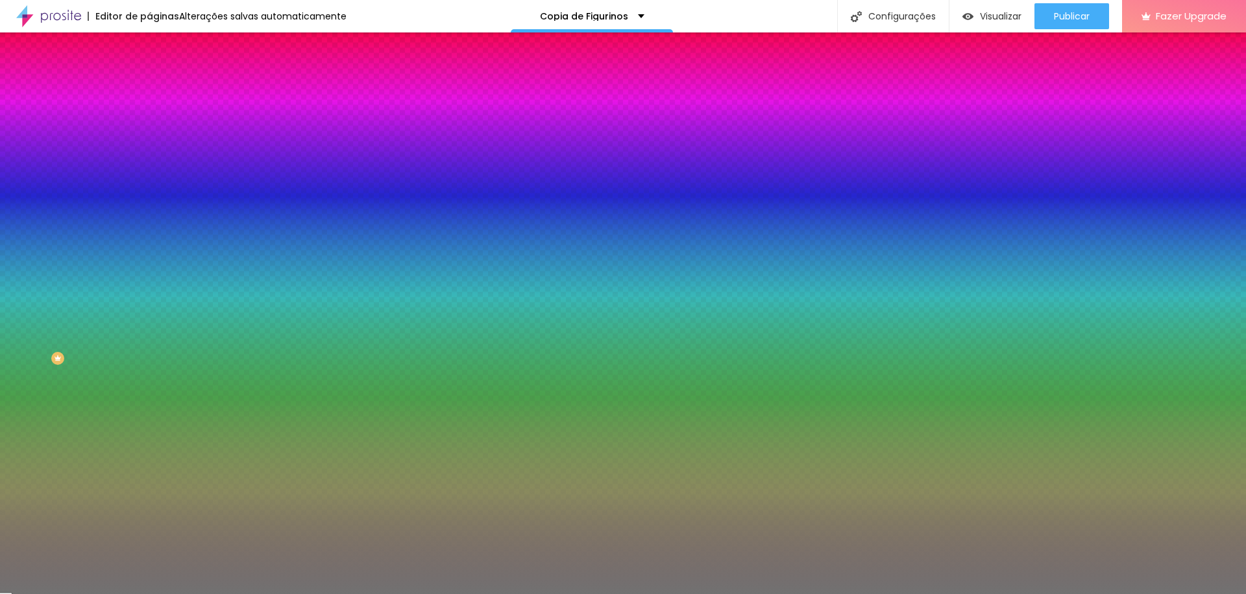
type input "7"
type input "6"
type input "5"
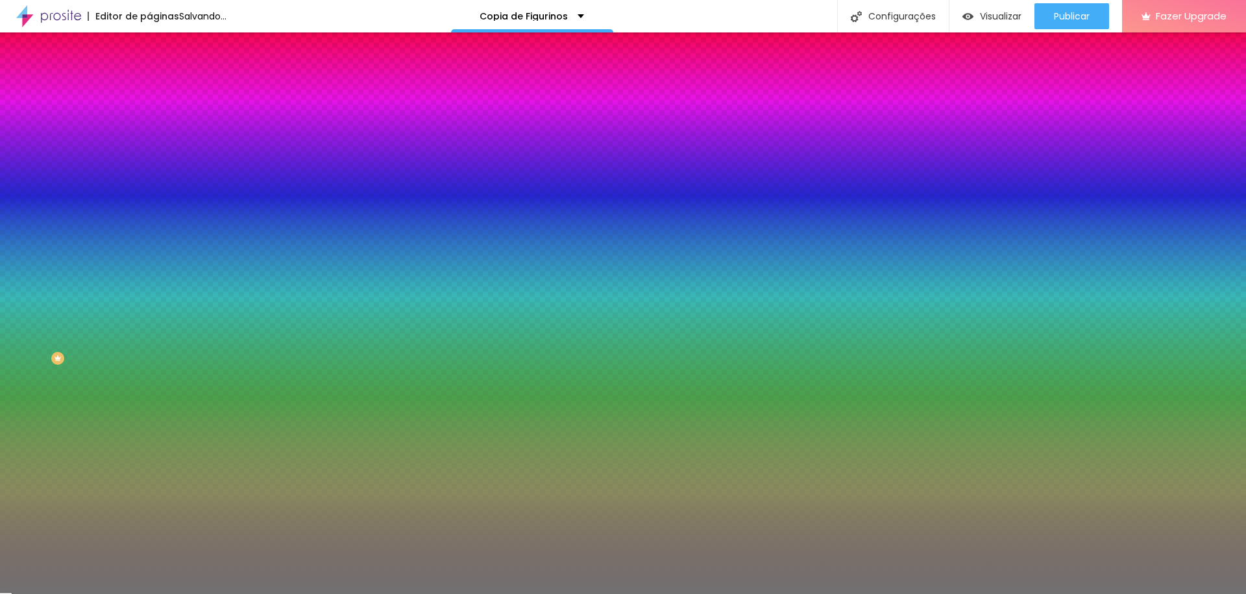
type input "4"
type input "3"
type input "4"
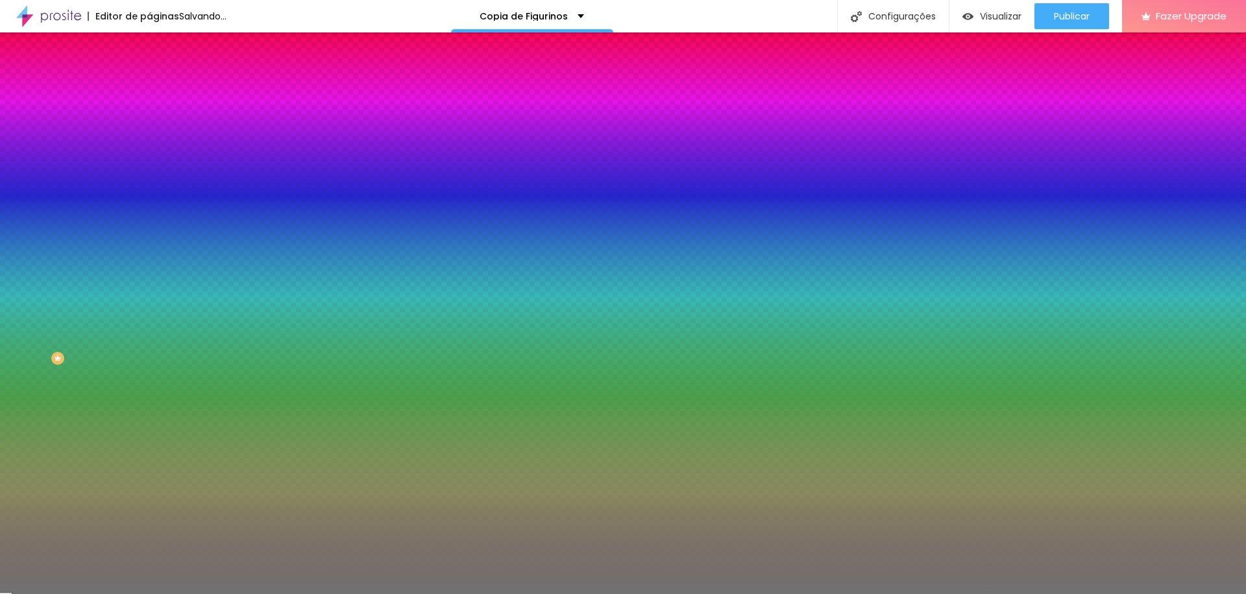
type input "4"
type input "5"
type input "6"
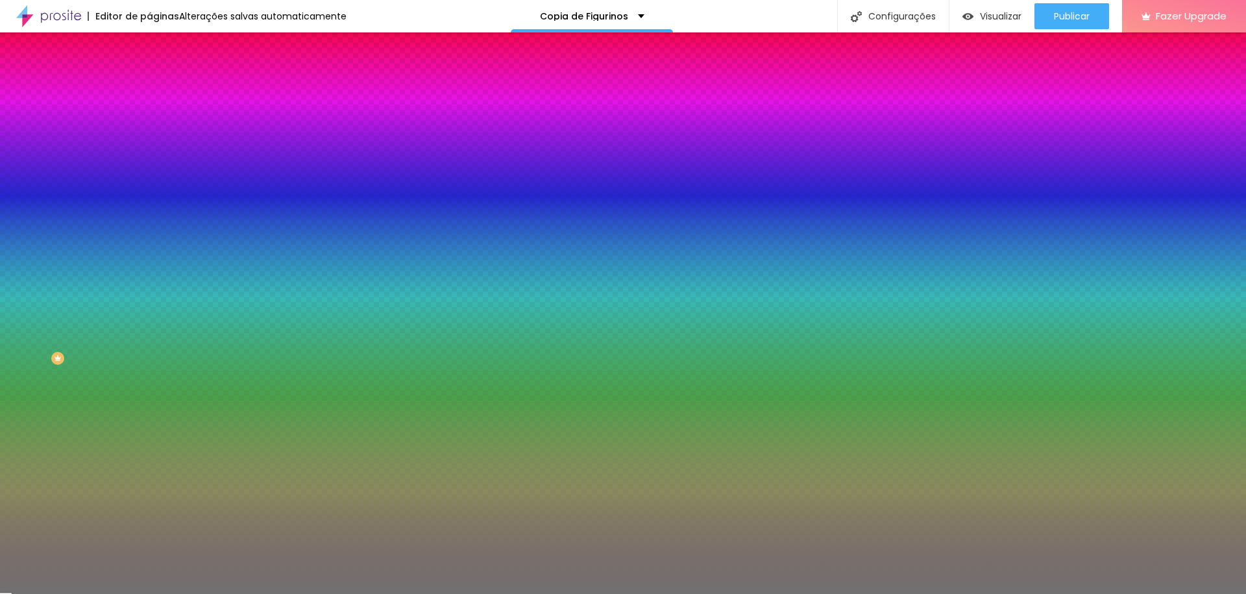
type input "7"
type input "8"
drag, startPoint x: 55, startPoint y: 206, endPoint x: 49, endPoint y: 203, distance: 7.6
type input "8"
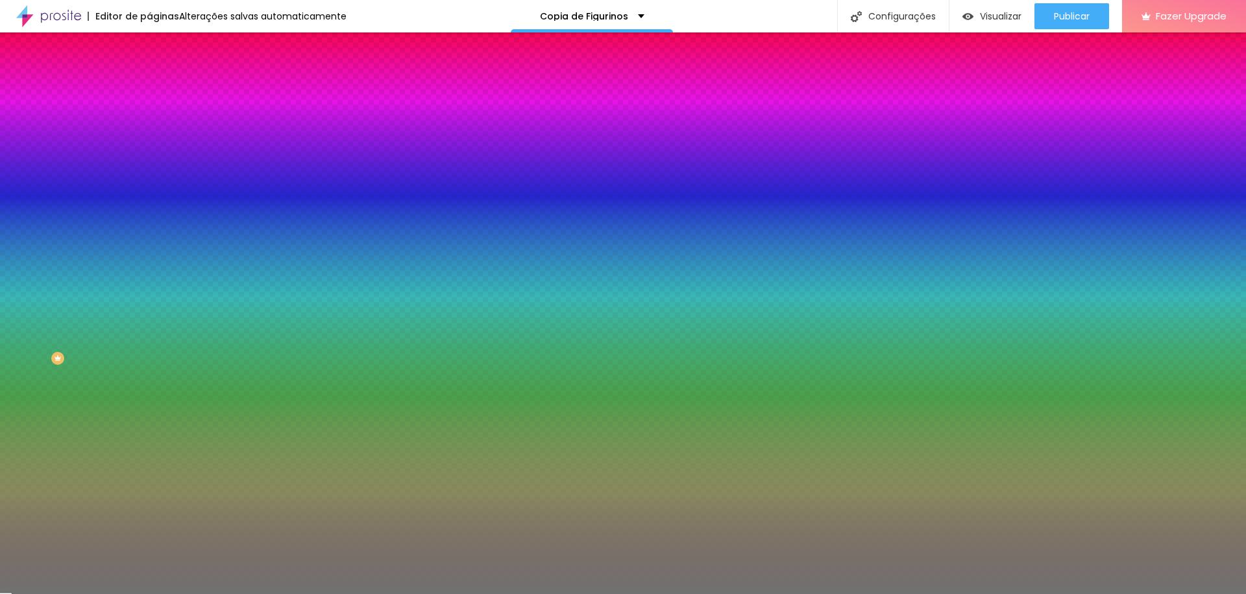
click at [149, 202] on input "range" at bounding box center [191, 197] width 84 height 10
click at [149, 124] on div at bounding box center [223, 124] width 149 height 0
click at [112, 202] on div at bounding box center [623, 297] width 1246 height 594
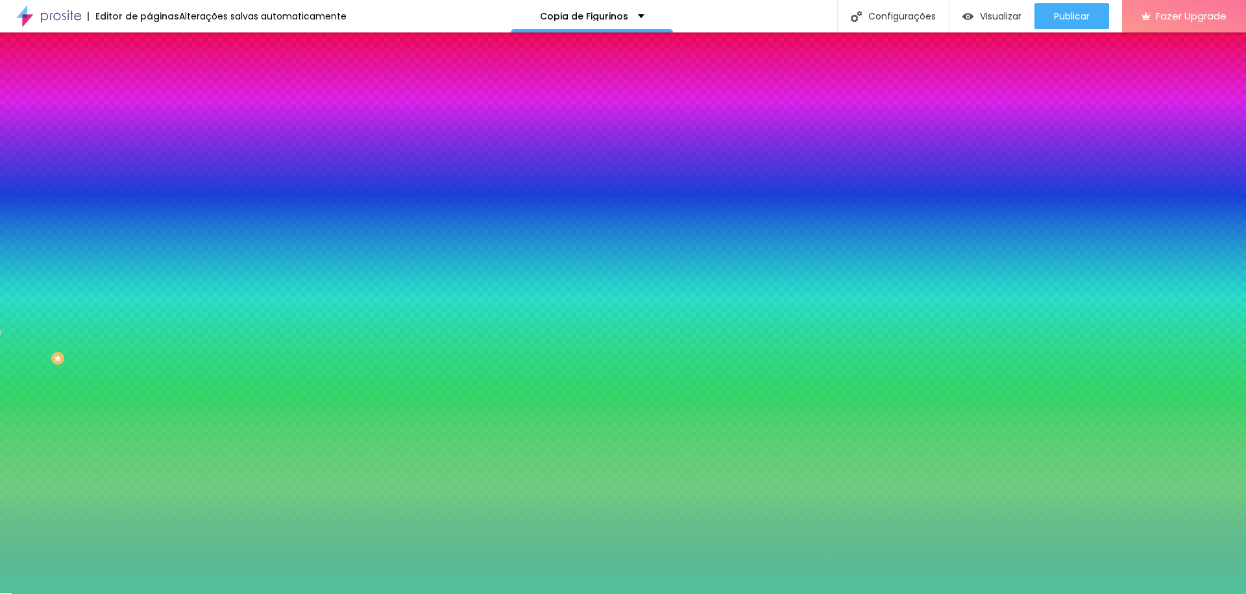
type input "#52C19C"
drag, startPoint x: 23, startPoint y: 200, endPoint x: 69, endPoint y: 170, distance: 54.4
click at [69, 170] on div at bounding box center [623, 297] width 1246 height 594
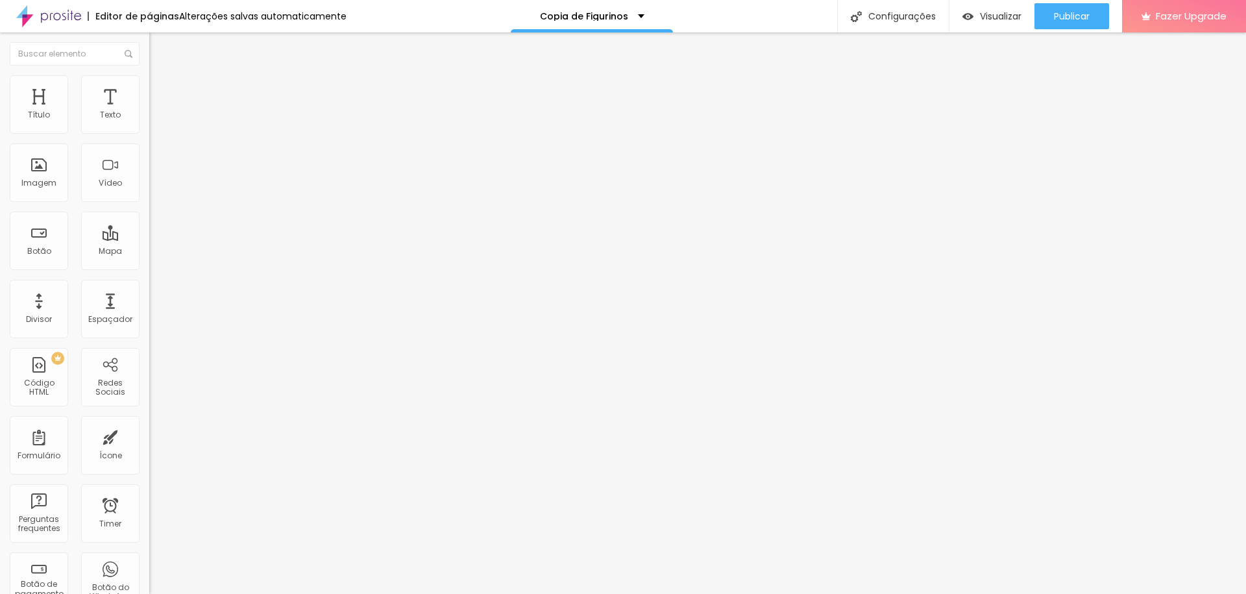
click at [161, 90] on span "Avançado" at bounding box center [182, 84] width 43 height 11
click at [1076, 17] on span "Publicar" at bounding box center [1072, 16] width 36 height 10
click at [160, 110] on span "Titulo 1" at bounding box center [181, 104] width 42 height 11
click at [161, 88] on span "Avançado" at bounding box center [182, 84] width 43 height 11
click at [149, 74] on img at bounding box center [155, 68] width 12 height 12
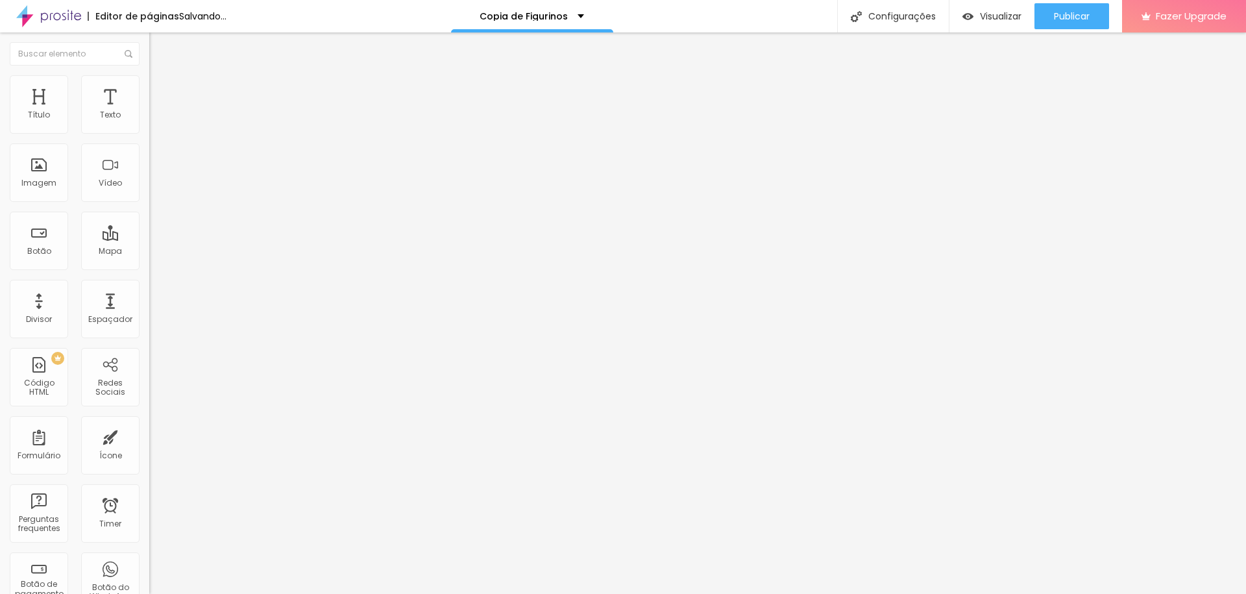
click at [161, 90] on span "Estilo" at bounding box center [171, 84] width 20 height 11
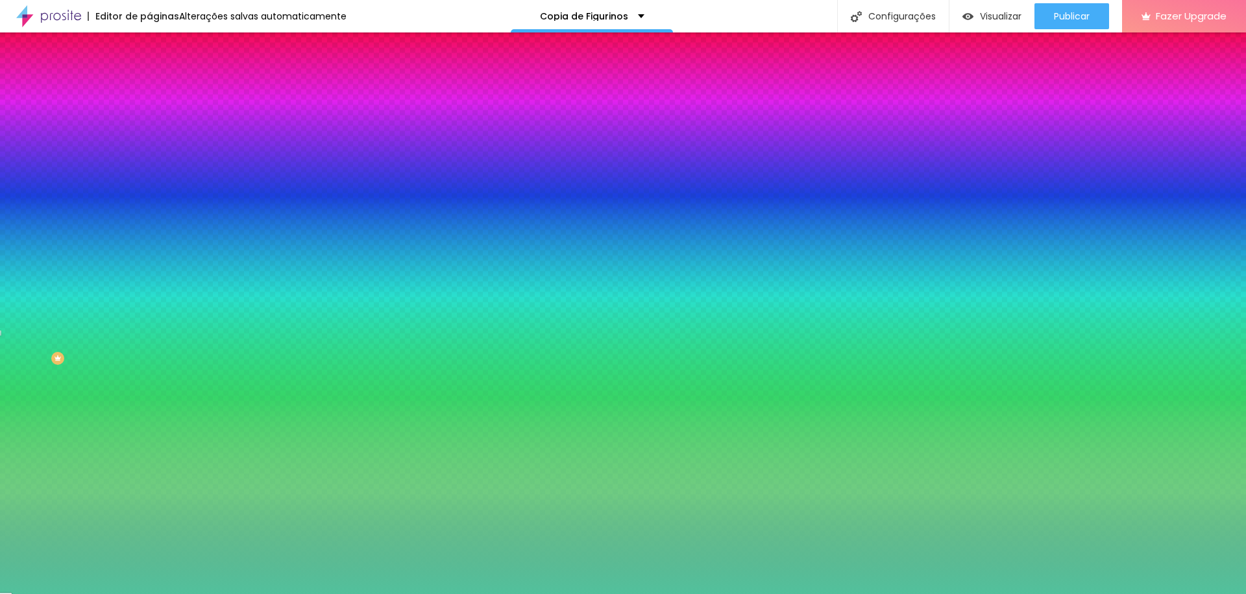
click at [149, 124] on div at bounding box center [223, 124] width 149 height 0
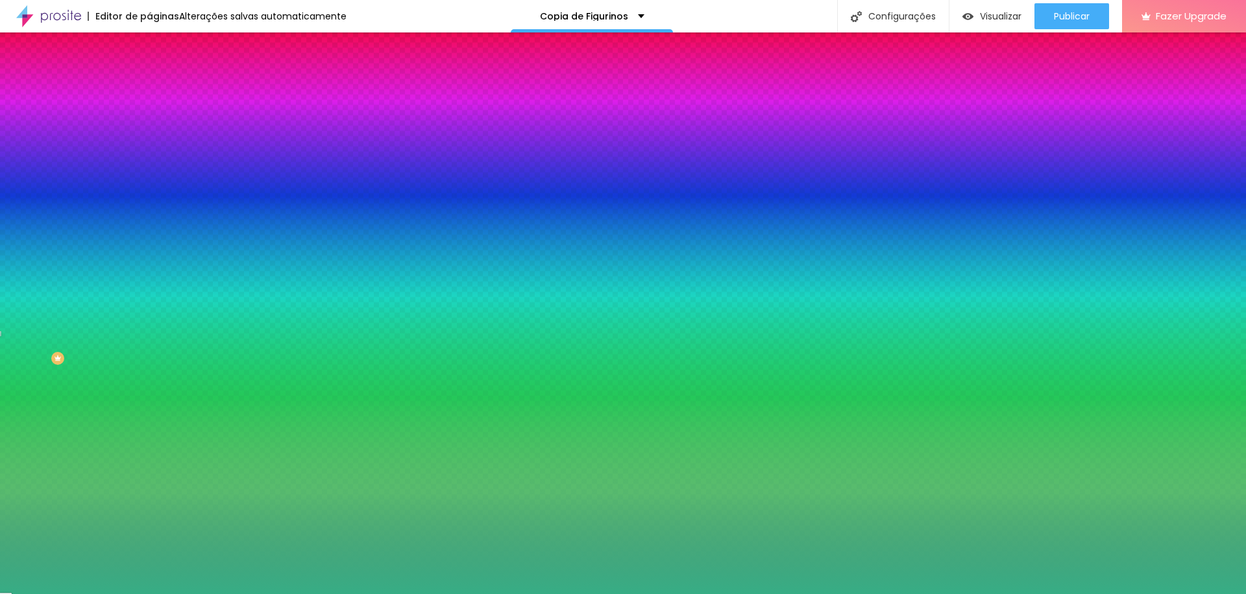
drag, startPoint x: 66, startPoint y: 169, endPoint x: 79, endPoint y: 179, distance: 16.2
click at [79, 179] on div at bounding box center [623, 297] width 1246 height 594
click at [116, 210] on div at bounding box center [623, 297] width 1246 height 594
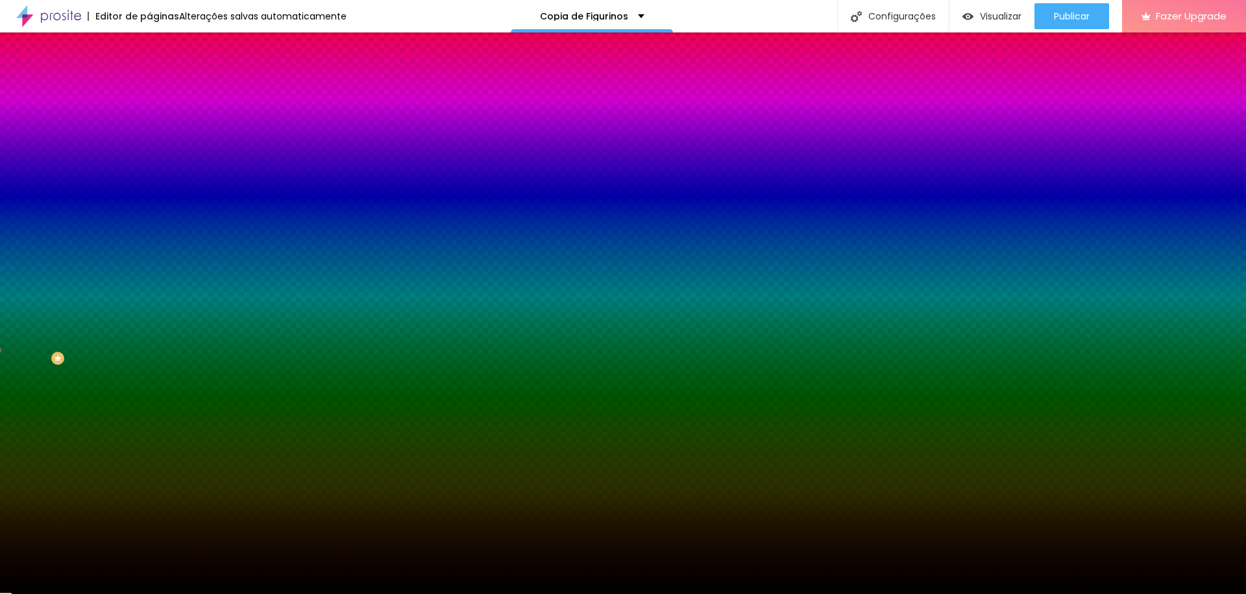
type input "#000000"
drag, startPoint x: 77, startPoint y: 175, endPoint x: 0, endPoint y: 257, distance: 112.5
click at [149, 257] on div "Editar Divisor Conteúdo Estilo Avançado Cor Voltar ao padrão #000000 Tamanho 10…" at bounding box center [223, 313] width 149 height 562
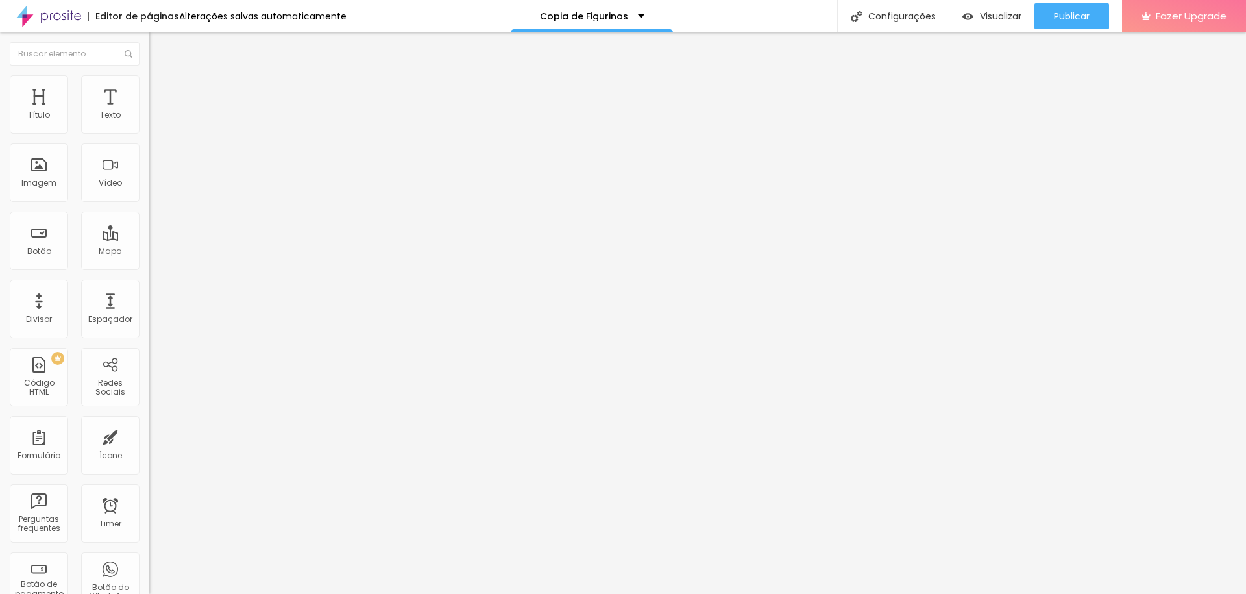
click at [161, 90] on span "Estilo" at bounding box center [171, 84] width 20 height 11
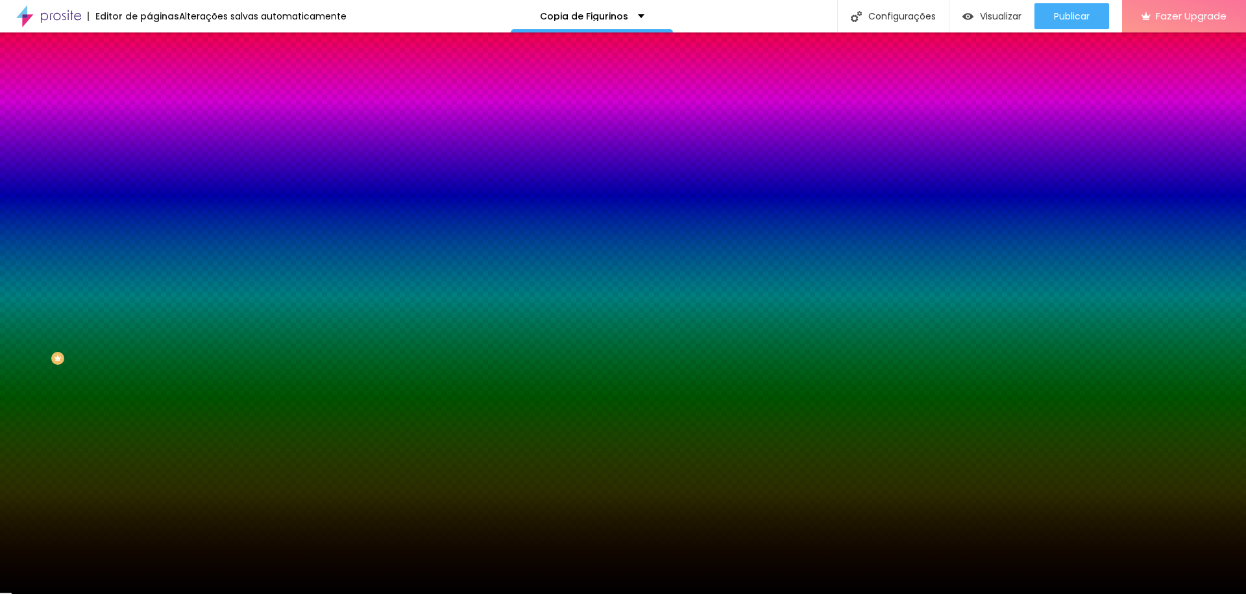
click at [149, 88] on li "Avançado" at bounding box center [223, 94] width 149 height 13
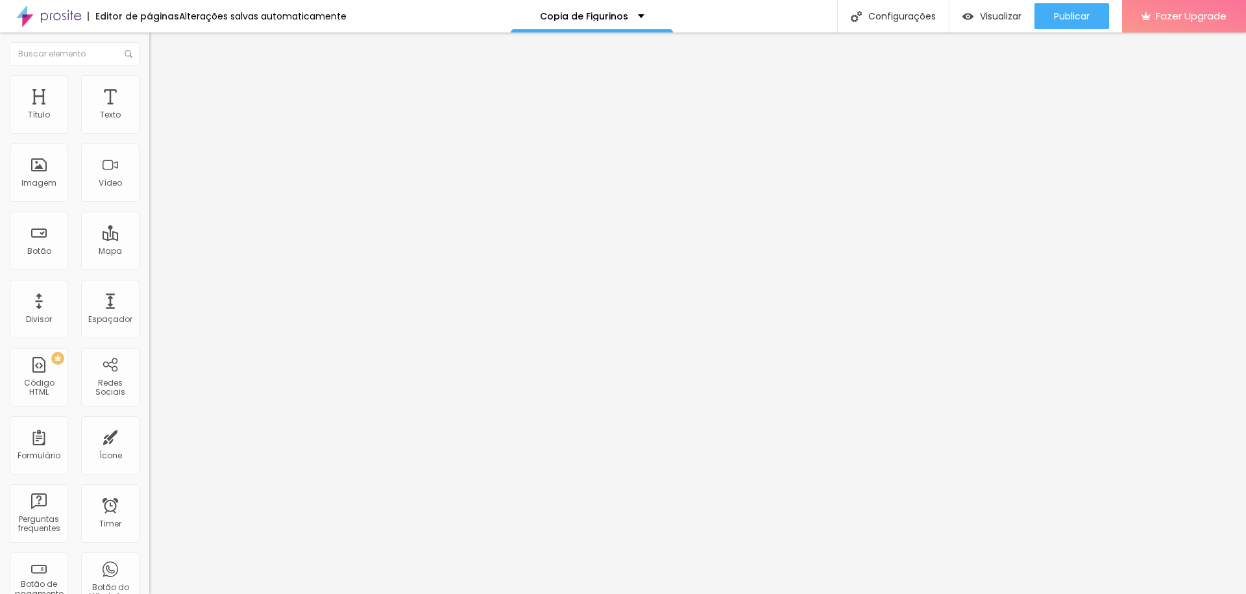
click at [161, 77] on span "Conteúdo" at bounding box center [181, 71] width 40 height 11
click at [149, 118] on img at bounding box center [153, 113] width 9 height 9
click at [149, 155] on span "Sólido" at bounding box center [161, 151] width 25 height 11
click at [149, 177] on span "Pontilhado" at bounding box center [170, 171] width 43 height 11
click at [149, 185] on span "Serrilhado" at bounding box center [169, 179] width 41 height 11
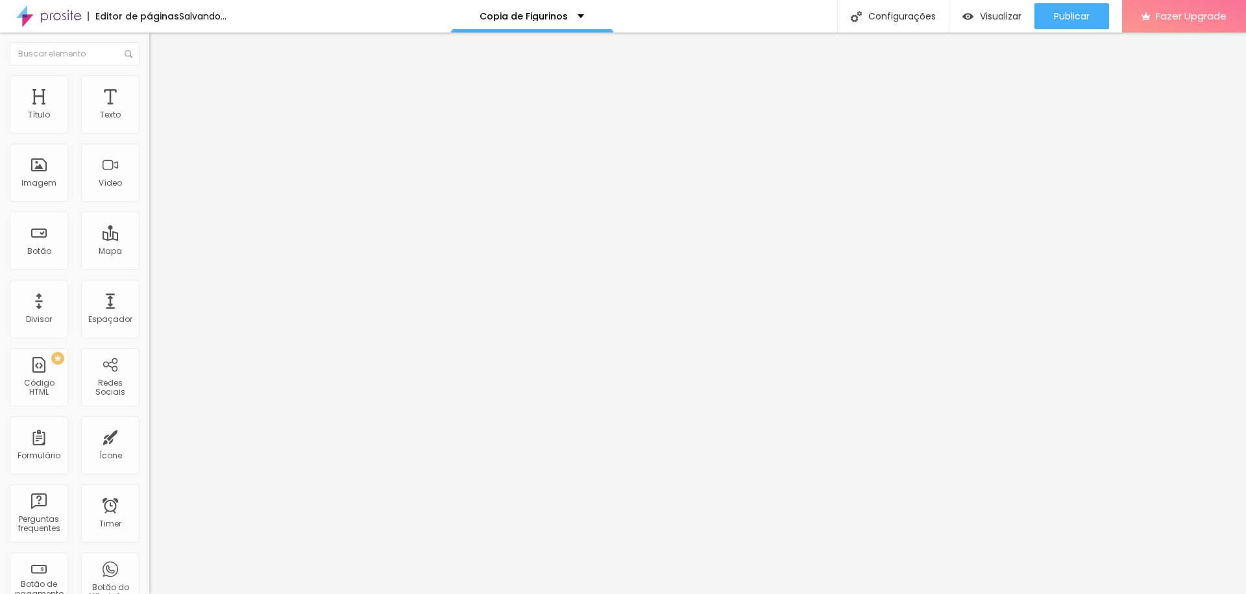
click at [149, 193] on span "Duplo" at bounding box center [160, 187] width 23 height 11
click at [149, 201] on span "Pata de cachorro" at bounding box center [183, 195] width 69 height 11
click at [149, 208] on span "Estrela" at bounding box center [162, 202] width 26 height 11
click at [149, 216] on span "Brilho" at bounding box center [160, 210] width 22 height 11
click at [149, 223] on div "Coração 1" at bounding box center [223, 219] width 149 height 8
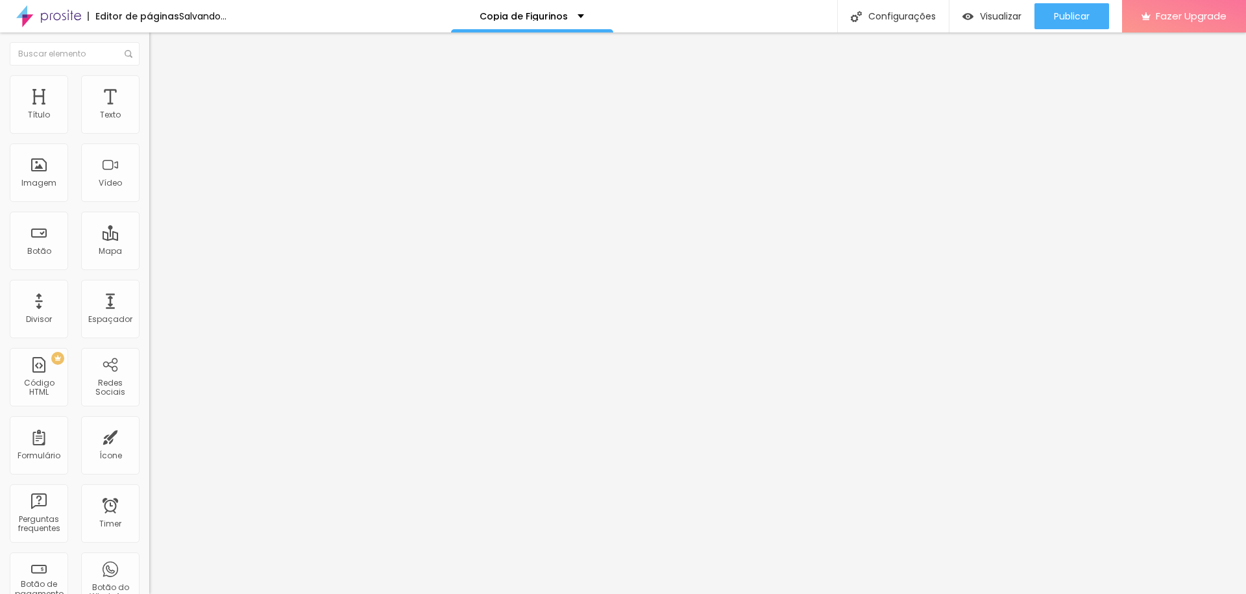
click at [149, 232] on span "Coração 2" at bounding box center [170, 226] width 43 height 11
click at [149, 219] on span "Coração 1" at bounding box center [169, 213] width 41 height 11
click at [149, 121] on span "Titulo 2" at bounding box center [170, 115] width 42 height 11
click at [149, 110] on span "Titulo 1" at bounding box center [170, 104] width 42 height 11
click at [149, 164] on div "Tipografia" at bounding box center [223, 160] width 149 height 8
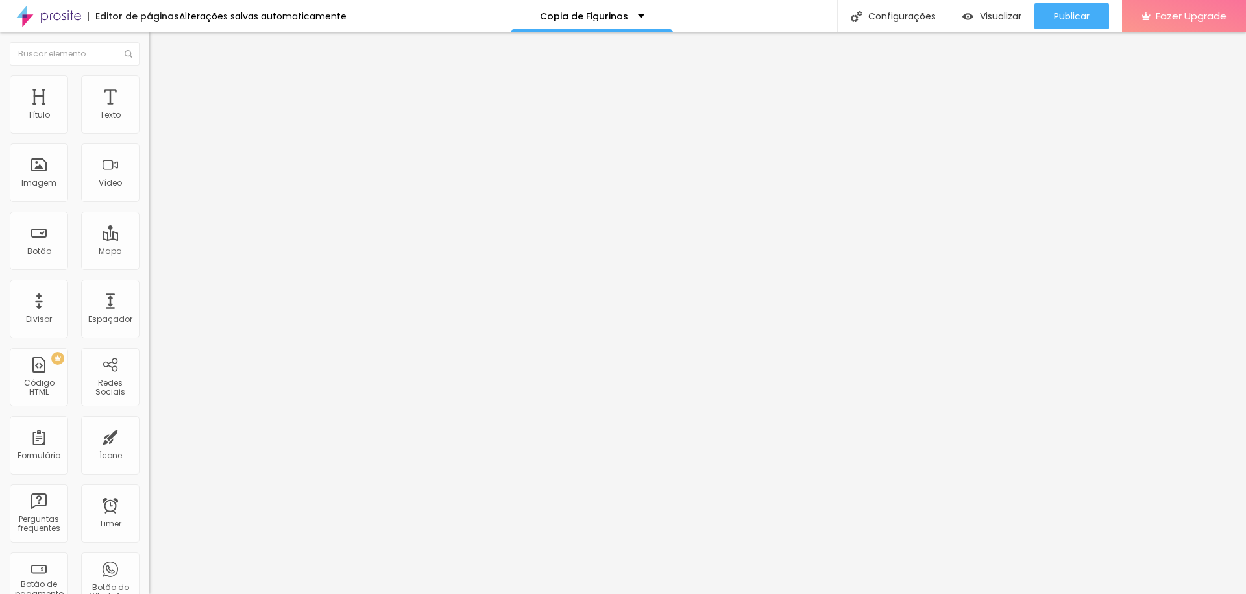
click at [155, 188] on icon "button" at bounding box center [159, 184] width 8 height 8
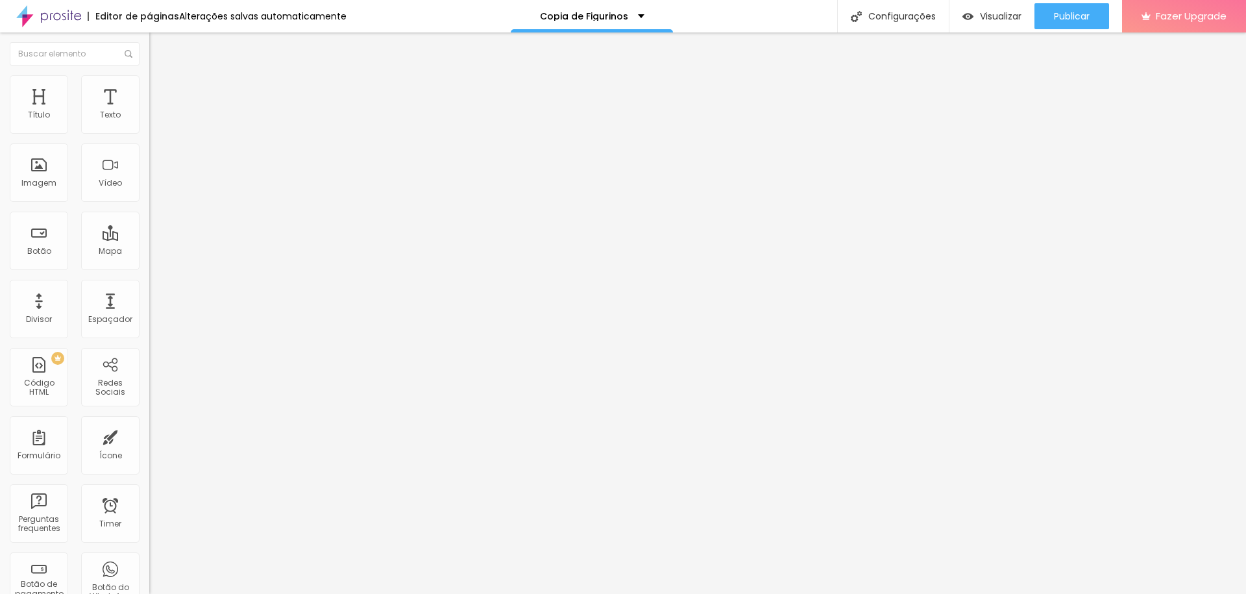
click at [149, 192] on button "button" at bounding box center [158, 186] width 18 height 14
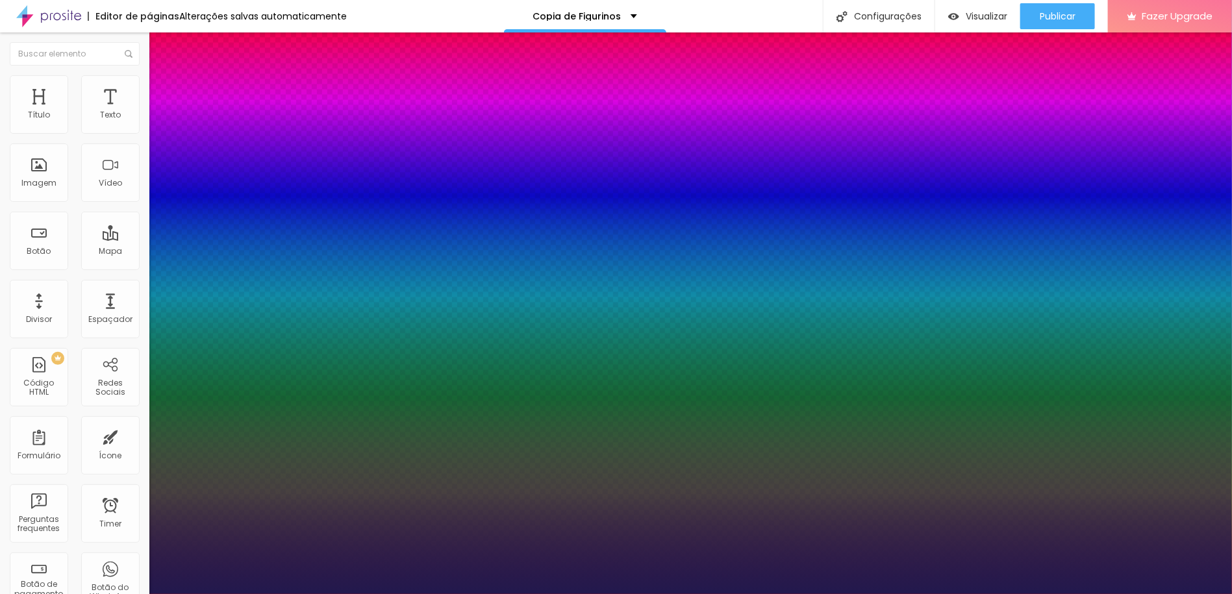
drag, startPoint x: 180, startPoint y: 361, endPoint x: 199, endPoint y: 360, distance: 19.5
type input "24"
type input "39"
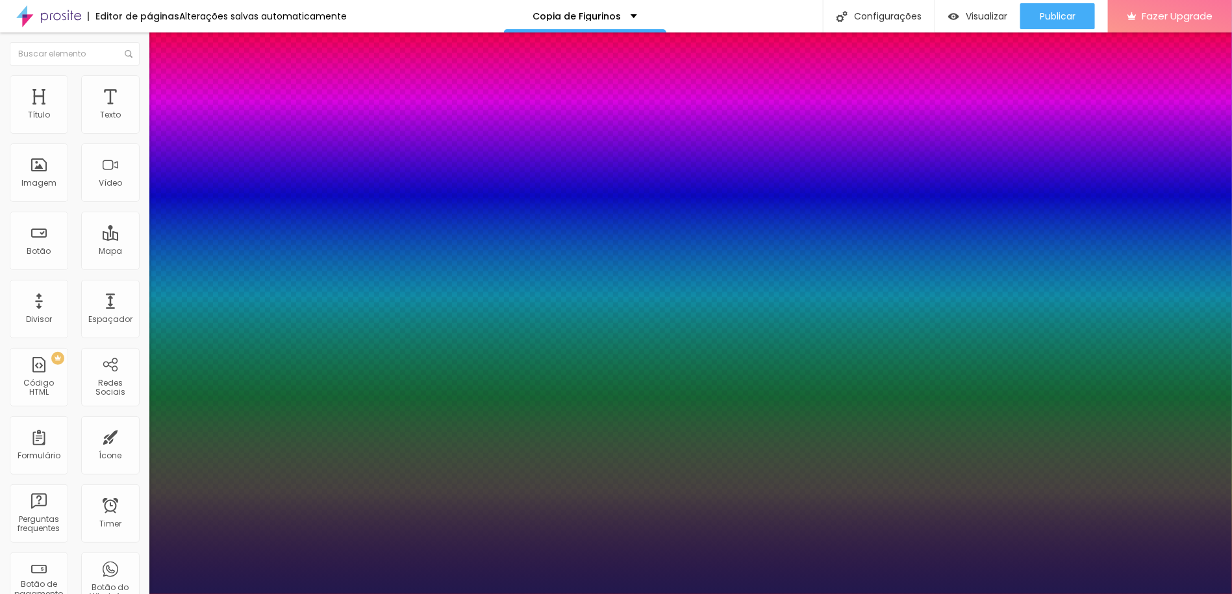
type input "39"
type input "44"
type input "45"
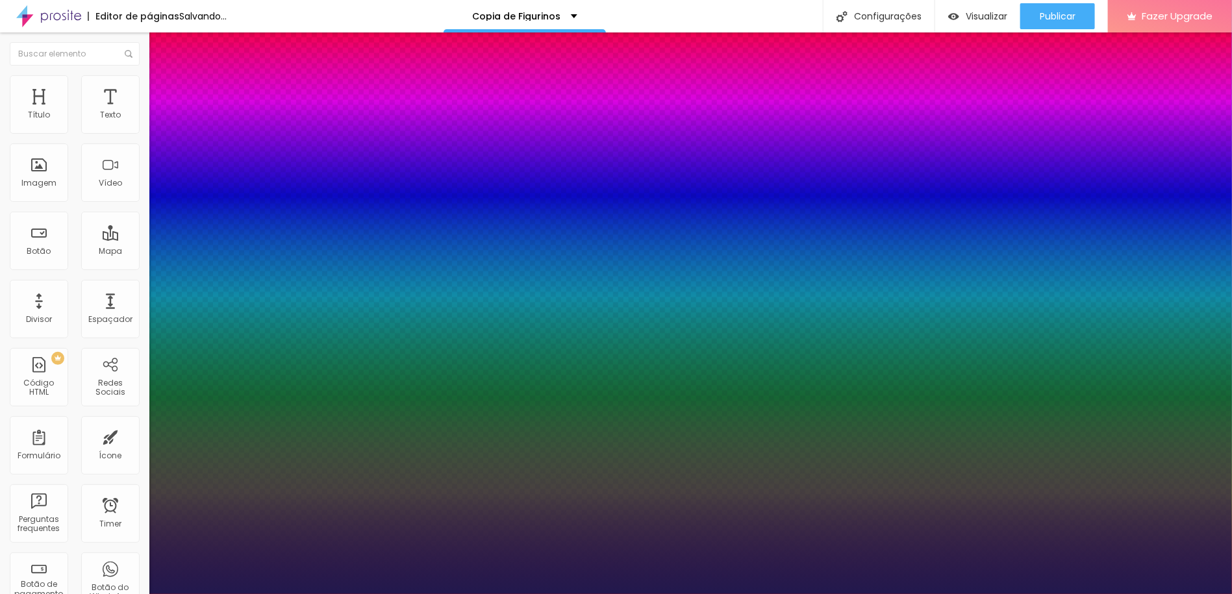
type input "44"
type input "39"
type input "32"
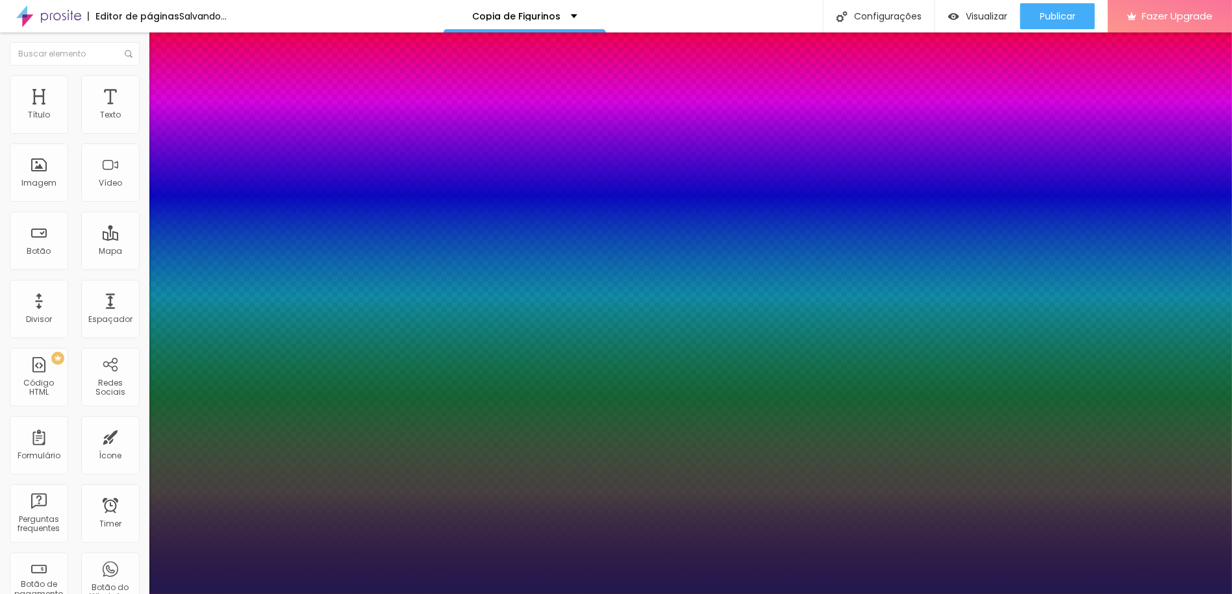
type input "32"
type input "31"
type input "29"
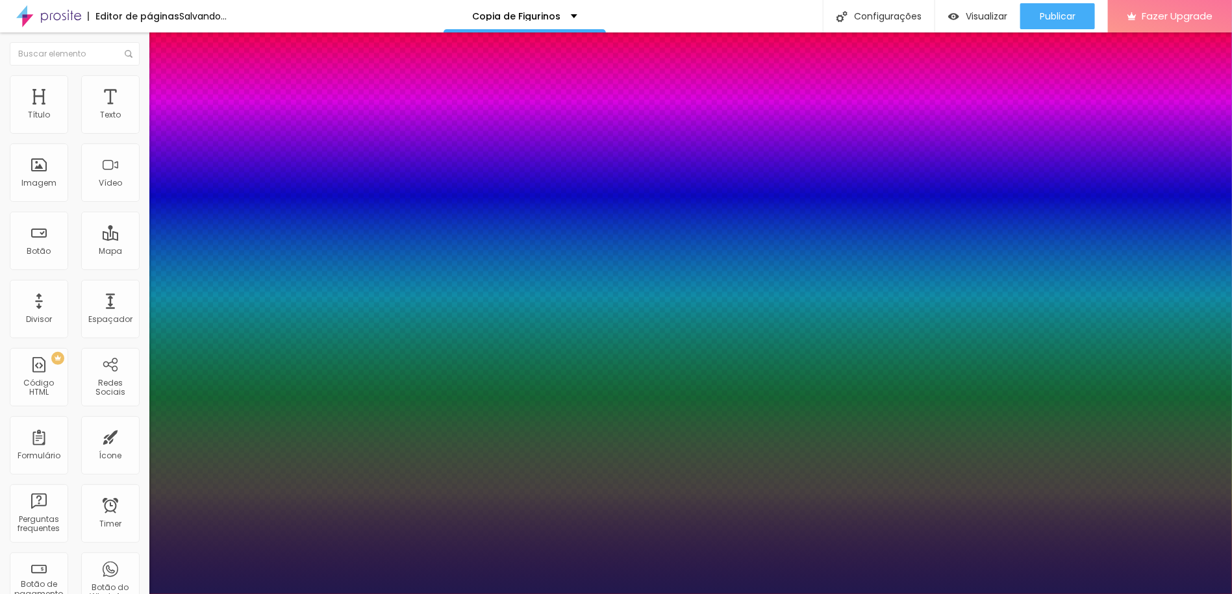
type input "30"
type input "29"
type input "28"
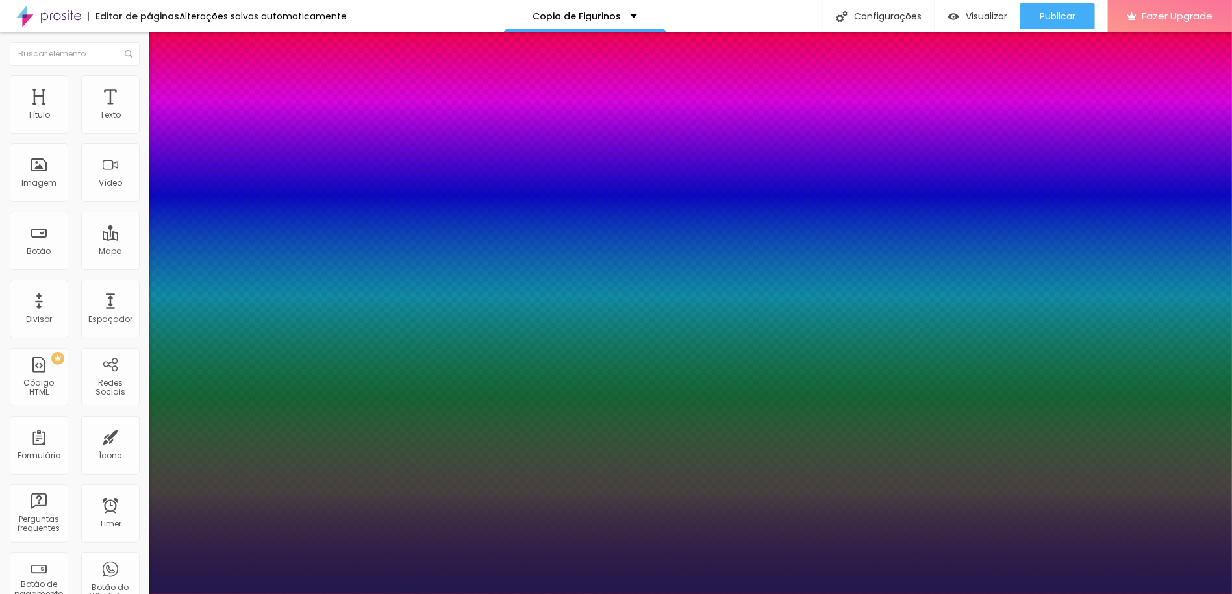
type input "28"
drag, startPoint x: 177, startPoint y: 366, endPoint x: 188, endPoint y: 362, distance: 12.3
type input "28"
type input "1.4"
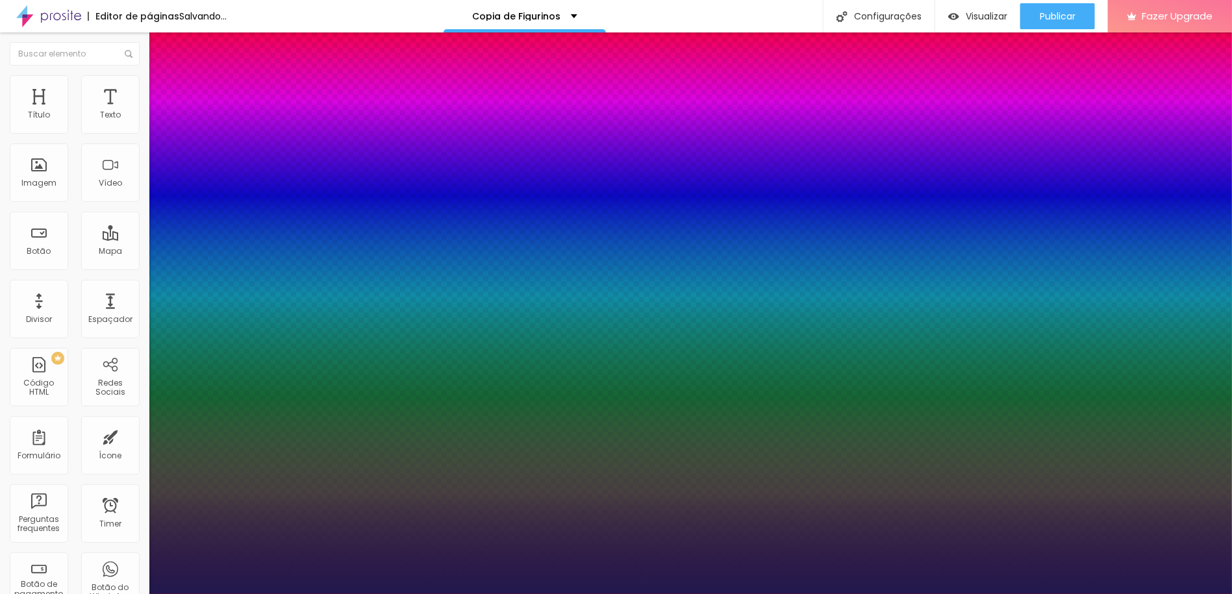
type input "1.4"
type input "1.6"
type input "1.5"
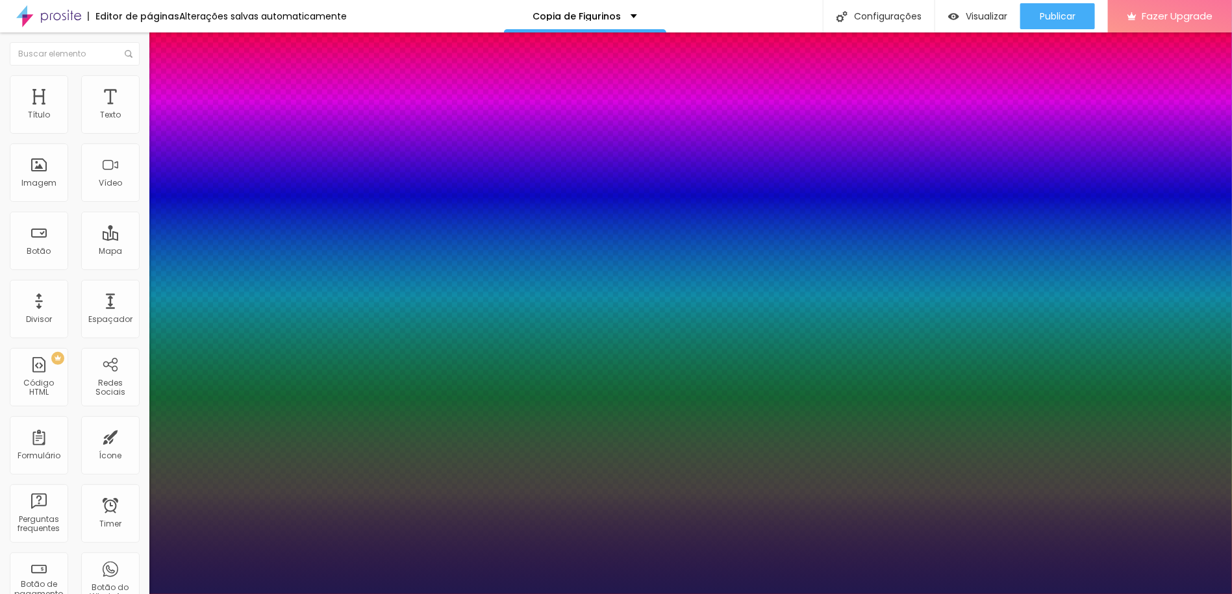
type input "0.9"
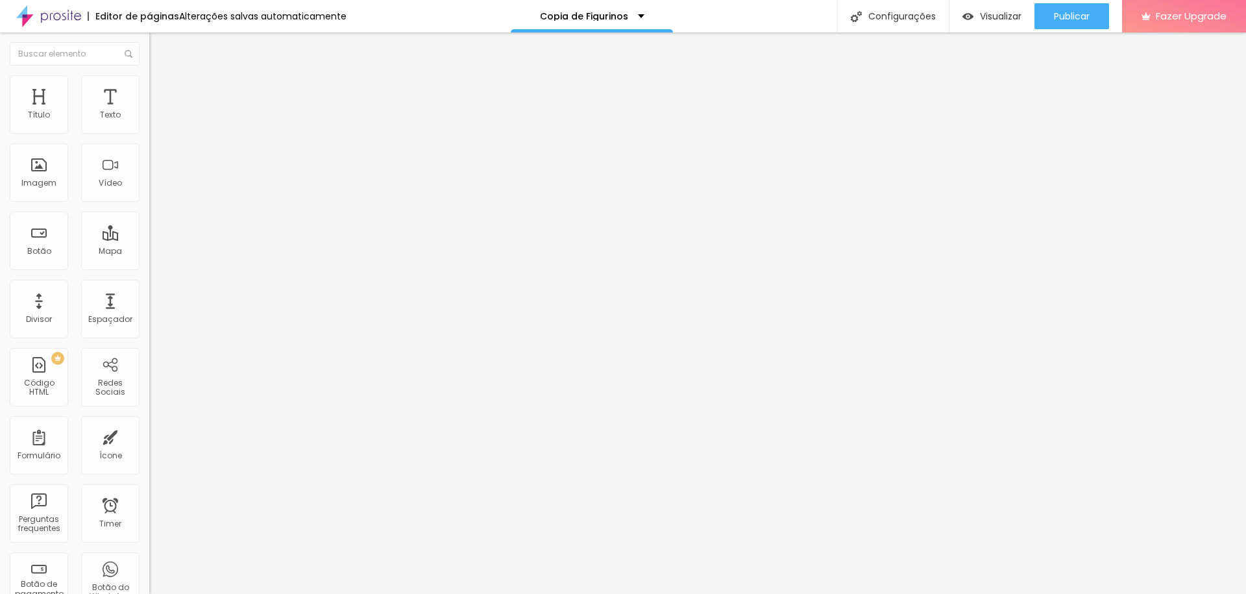
click at [155, 232] on icon "button" at bounding box center [159, 228] width 8 height 8
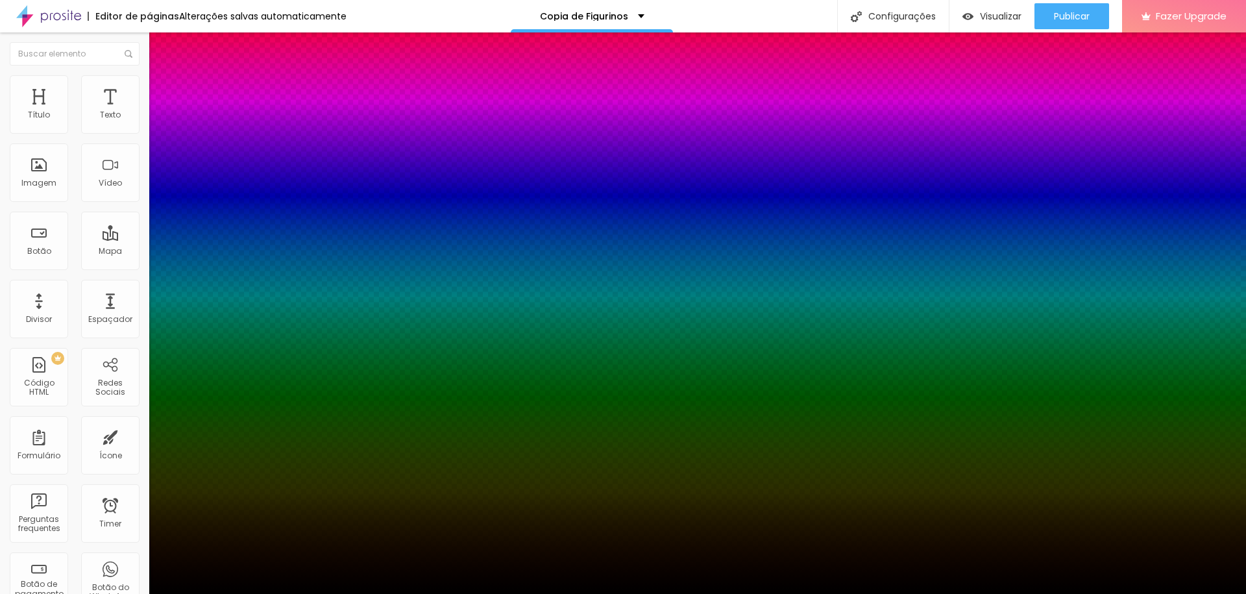
type input "10"
type input "-21"
type input "4"
type input "-6"
type input "0"
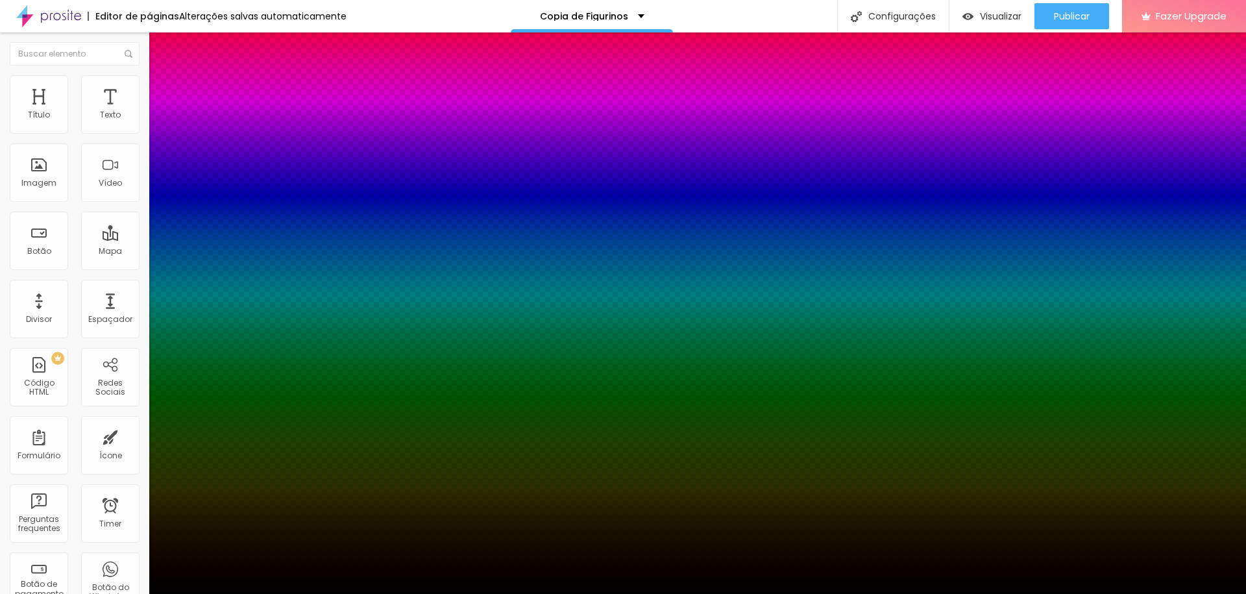
type input "0"
type input "100"
drag, startPoint x: 238, startPoint y: 445, endPoint x: 276, endPoint y: 435, distance: 38.9
type input "100"
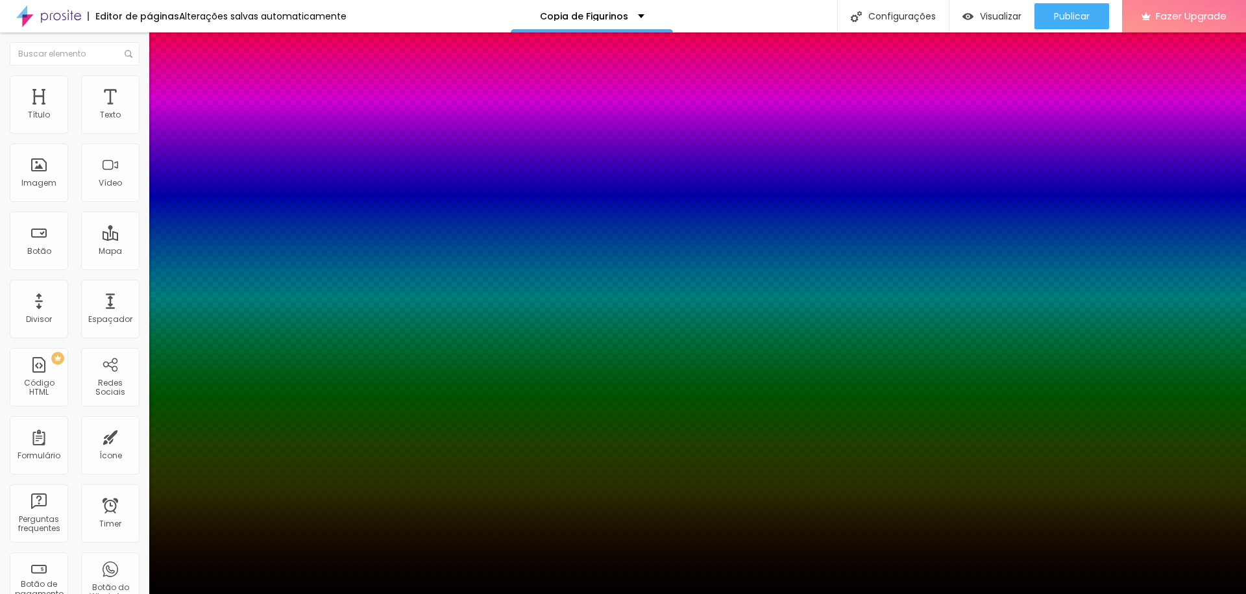
type input "11"
type input "-7"
type input "12"
type input "-8"
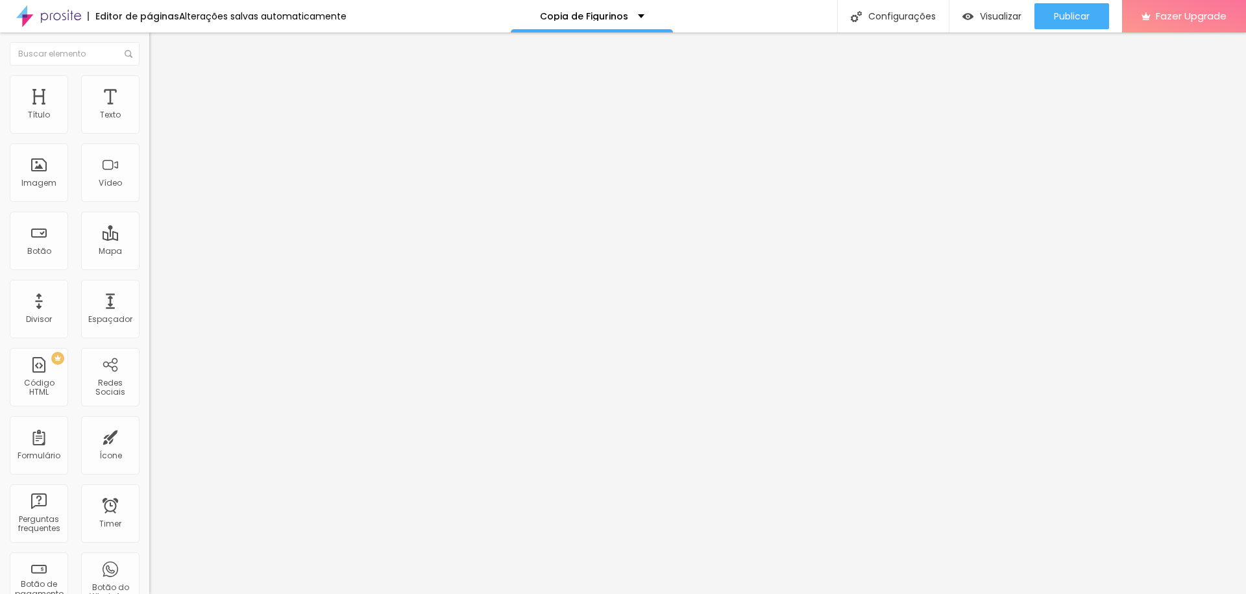
click at [149, 209] on span "DESATIVADO" at bounding box center [172, 203] width 47 height 11
click at [155, 232] on icon "button" at bounding box center [159, 228] width 8 height 8
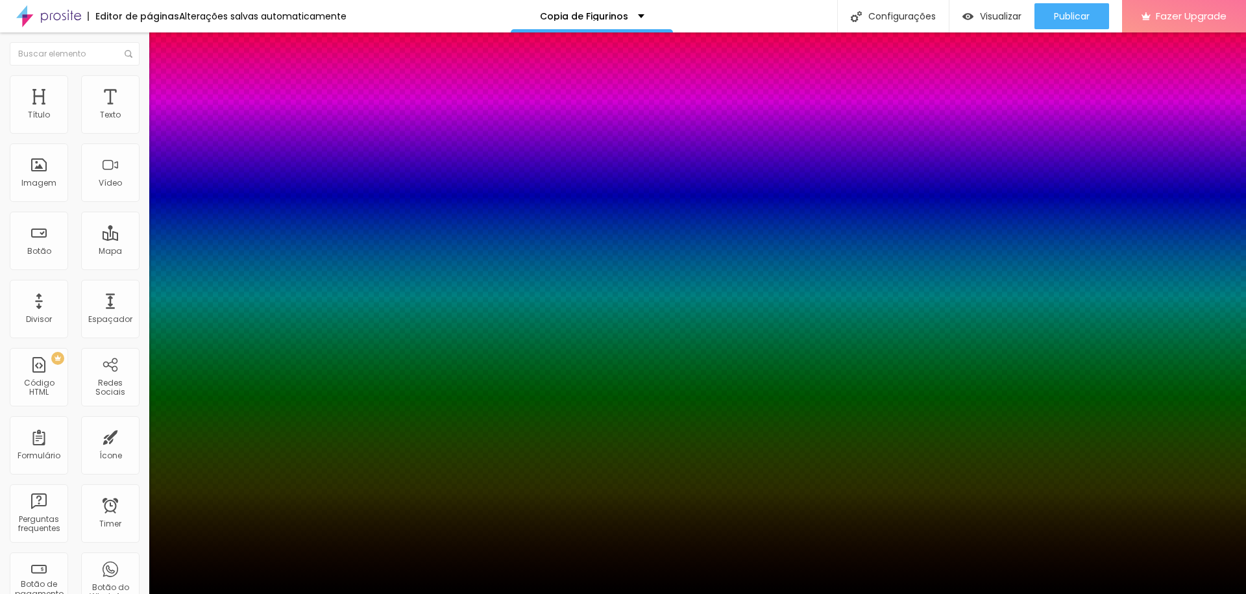
type input "47"
type input "29"
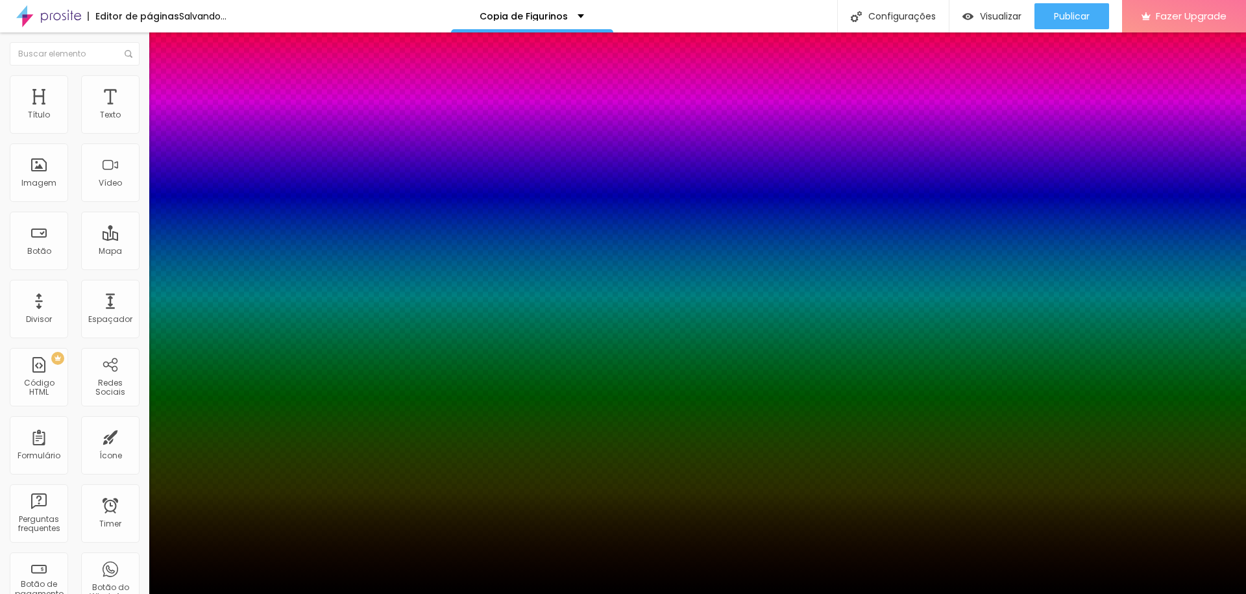
type input "26"
drag, startPoint x: 245, startPoint y: 443, endPoint x: 223, endPoint y: 443, distance: 22.7
type input "26"
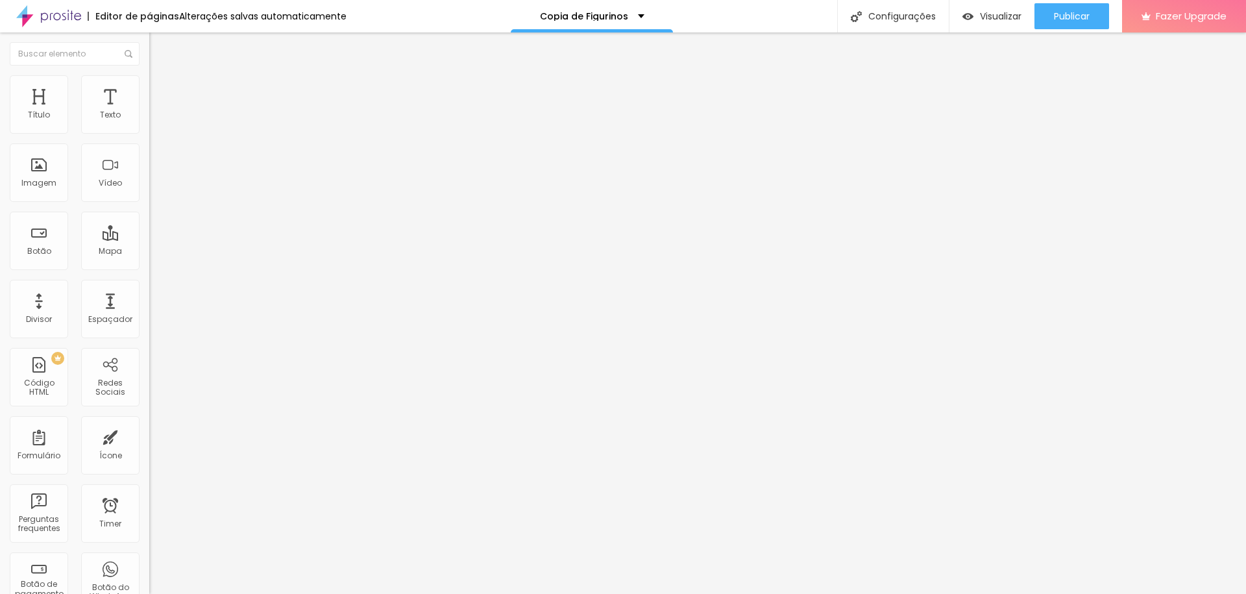
click at [156, 187] on icon "button" at bounding box center [158, 184] width 5 height 5
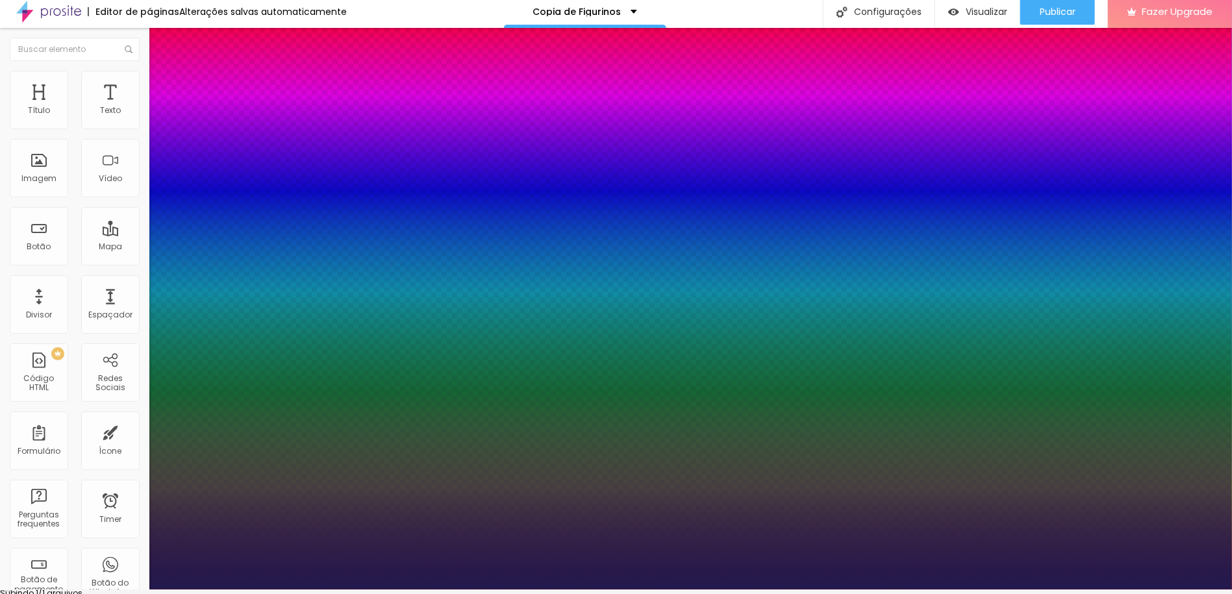
scroll to position [4, 0]
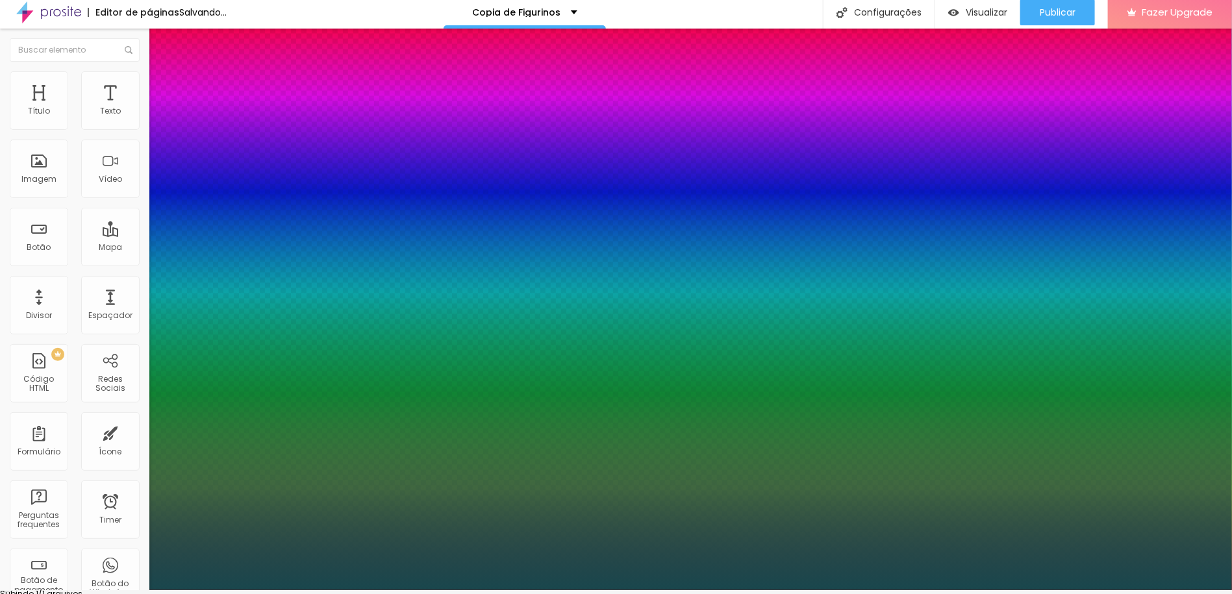
type input "#194D4B"
drag, startPoint x: 273, startPoint y: 524, endPoint x: 282, endPoint y: 544, distance: 22.4
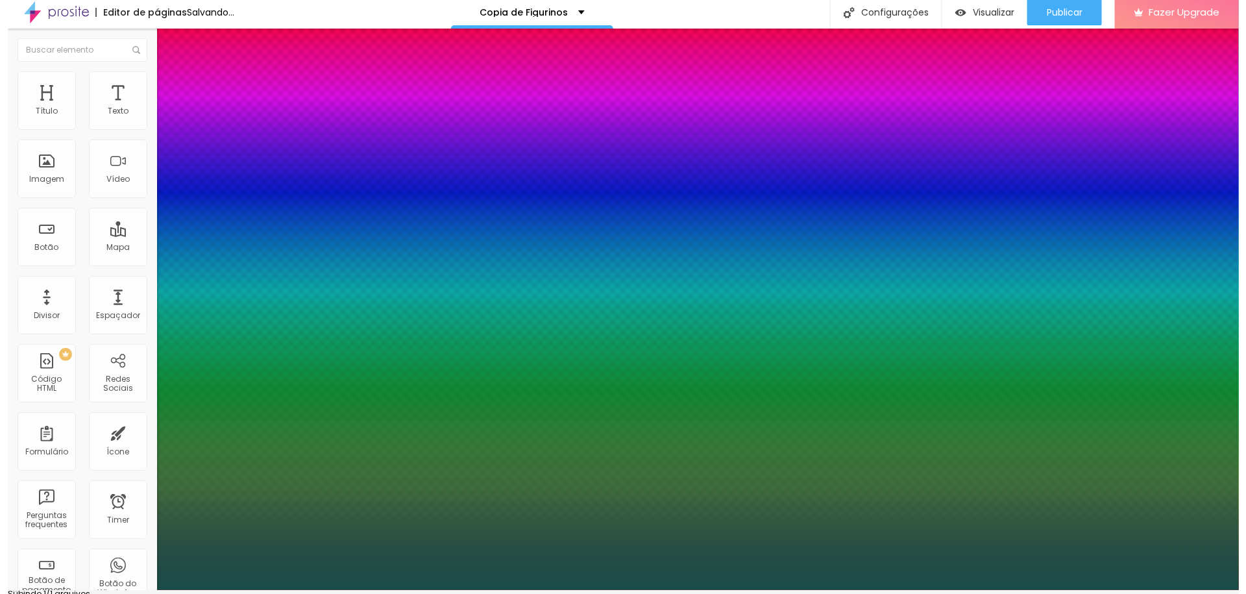
scroll to position [0, 0]
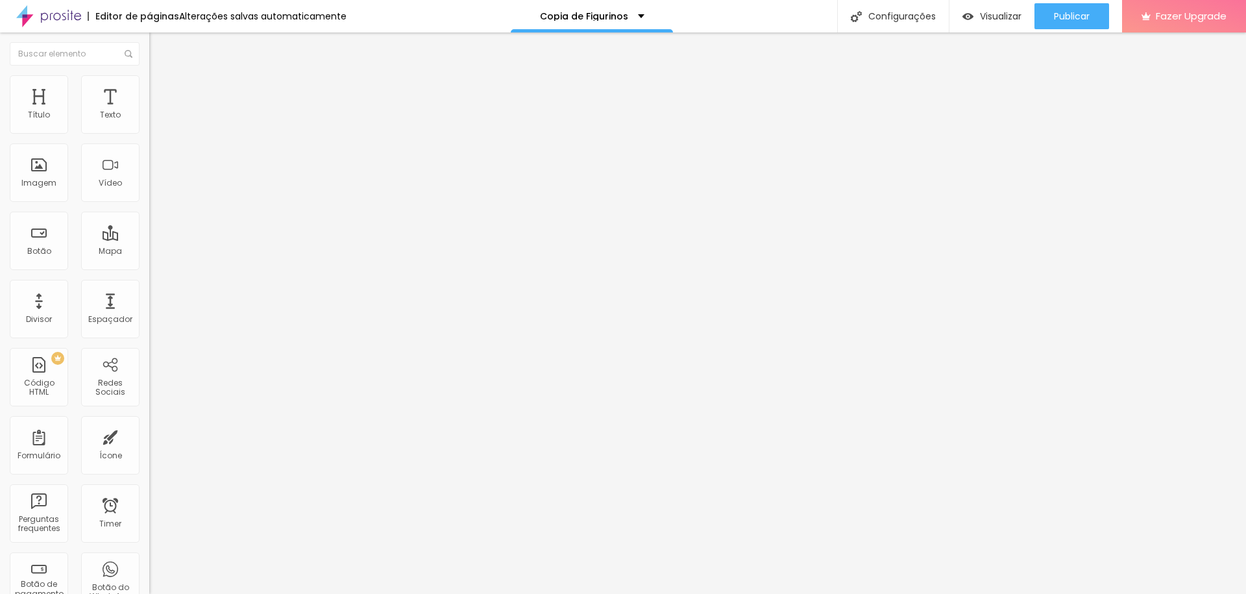
click at [149, 75] on img at bounding box center [155, 81] width 12 height 12
type input "14"
type input "21"
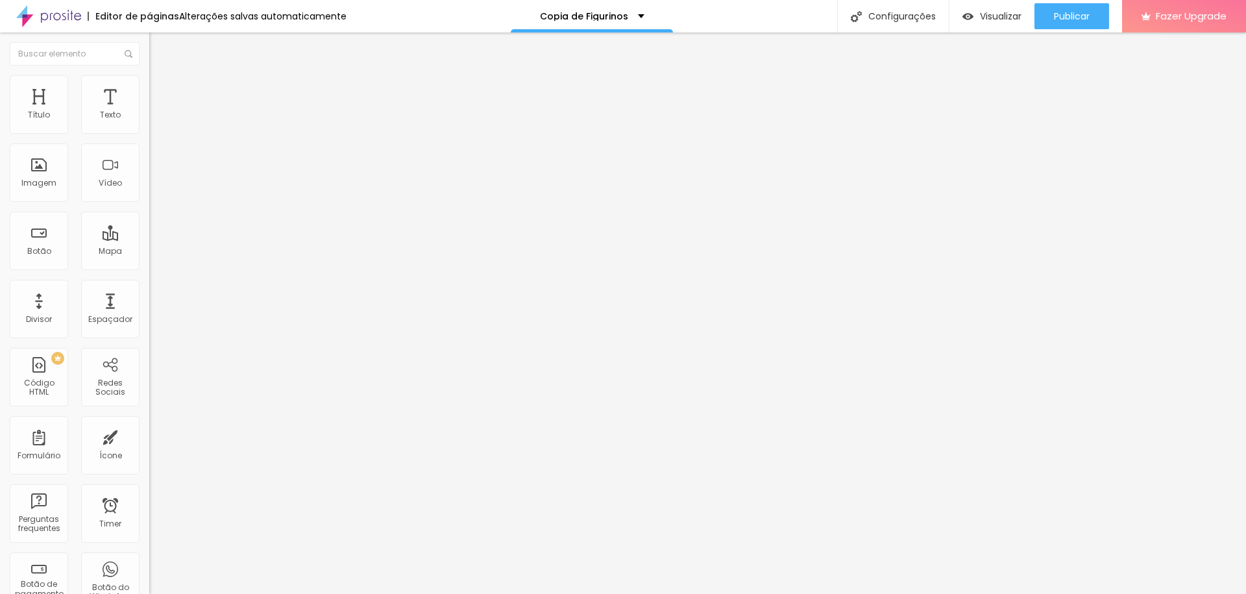
type input "21"
type input "24"
type input "38"
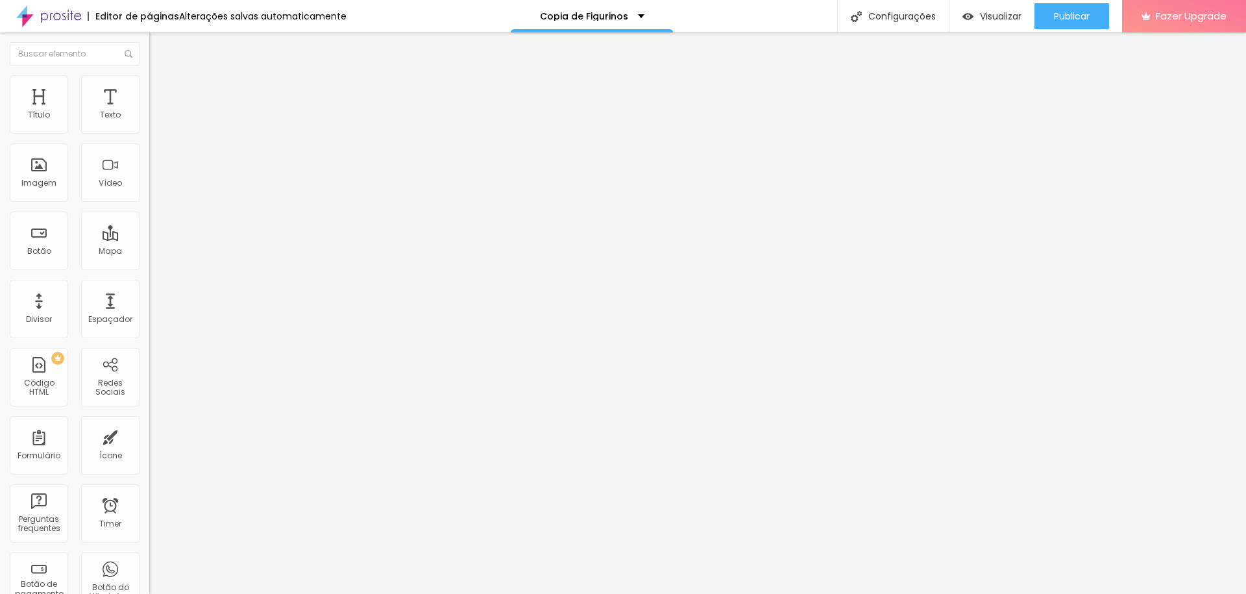
type input "76"
type input "88"
type input "93"
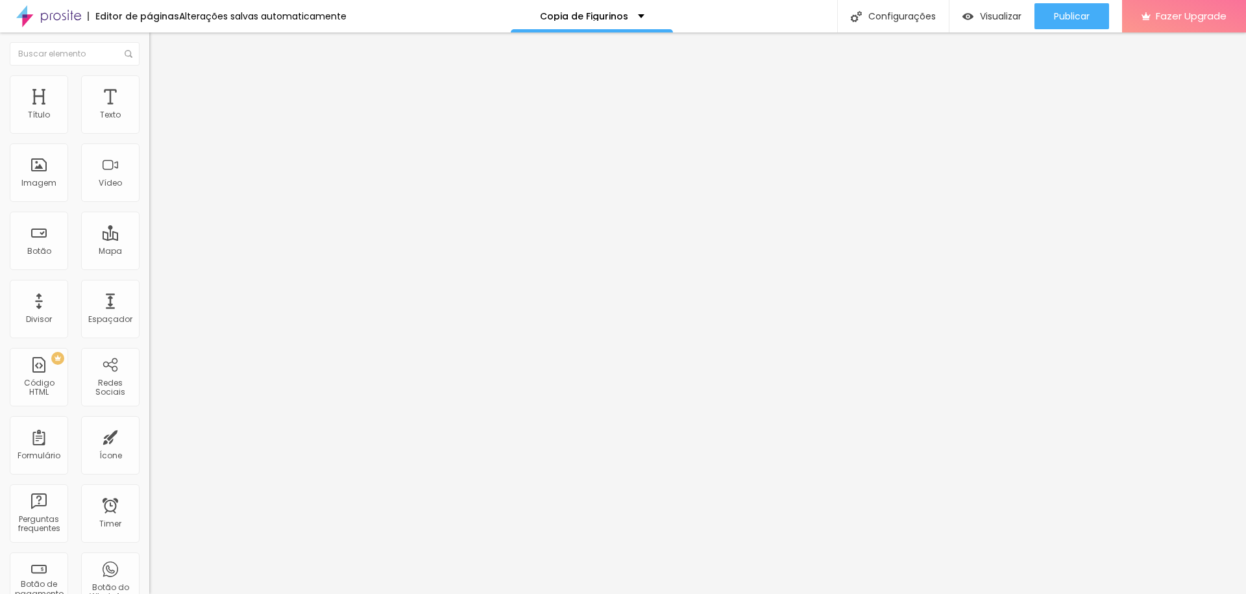
type input "93"
type input "96"
type input "100"
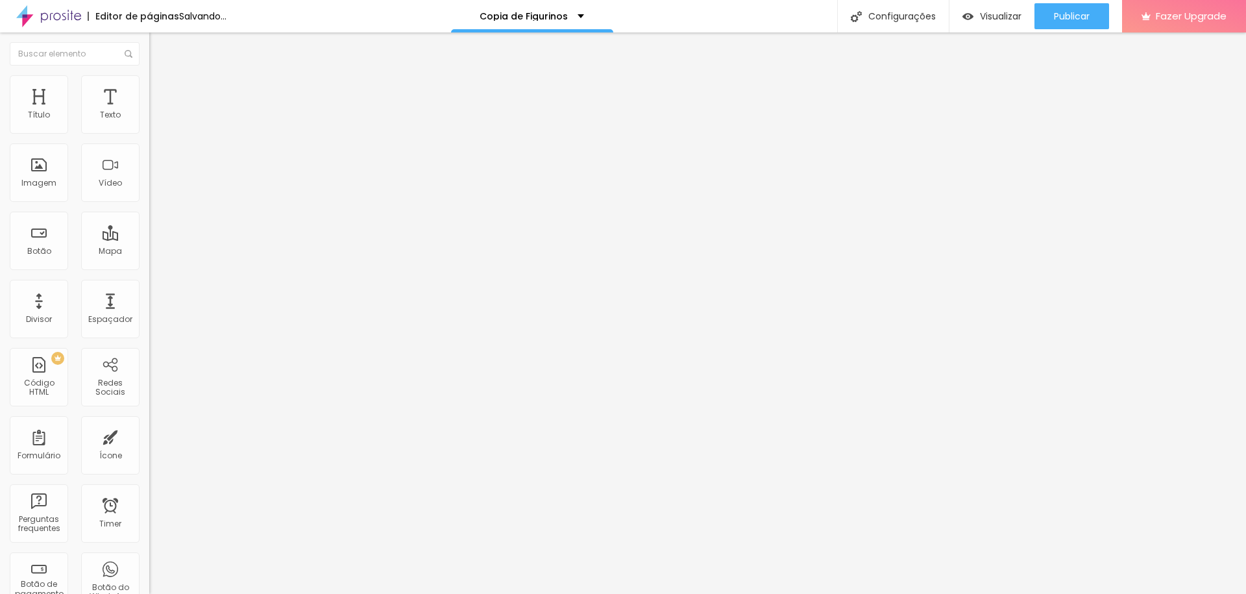
type input "98"
type input "75"
type input "70"
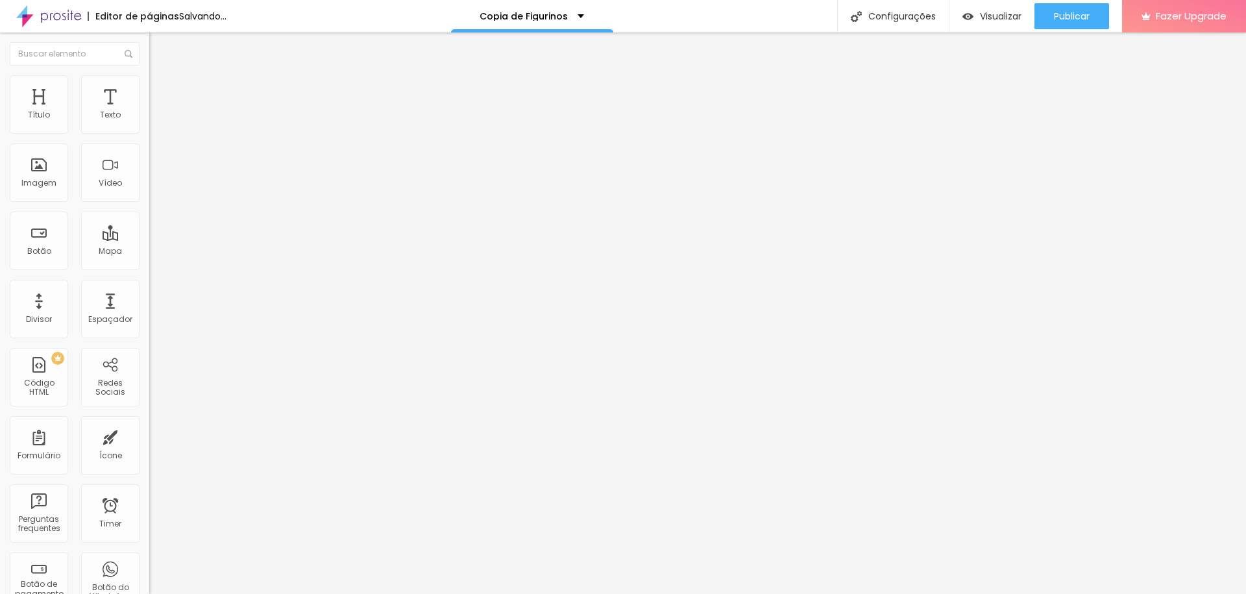
type input "70"
type input "64"
type input "60"
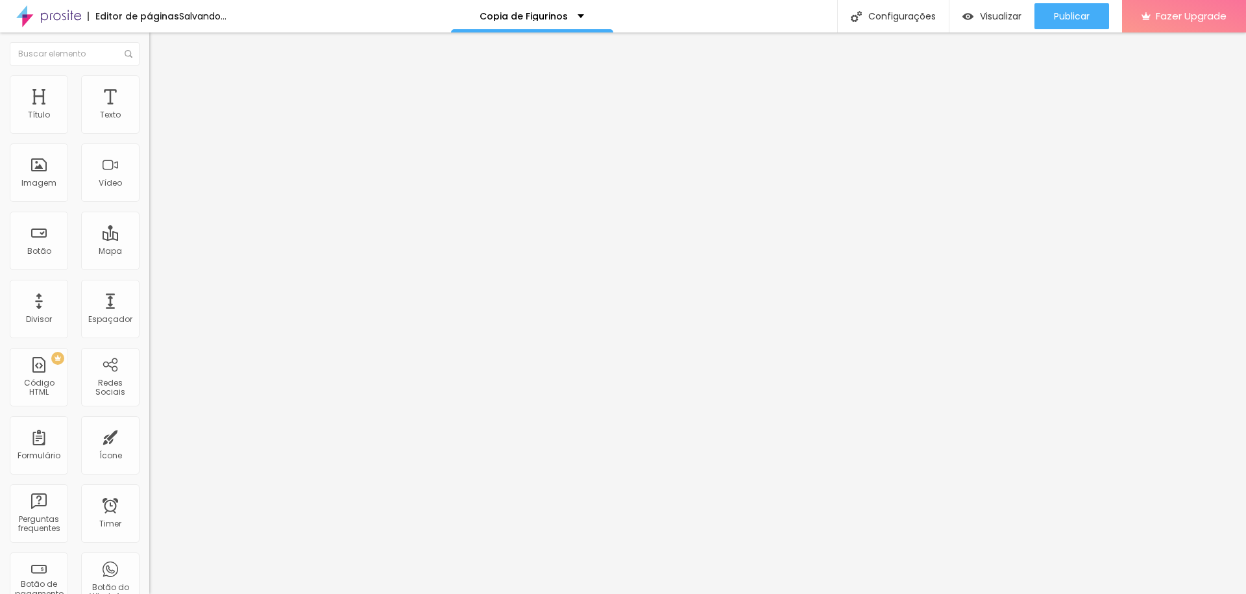
type input "59"
type input "60"
type input "75"
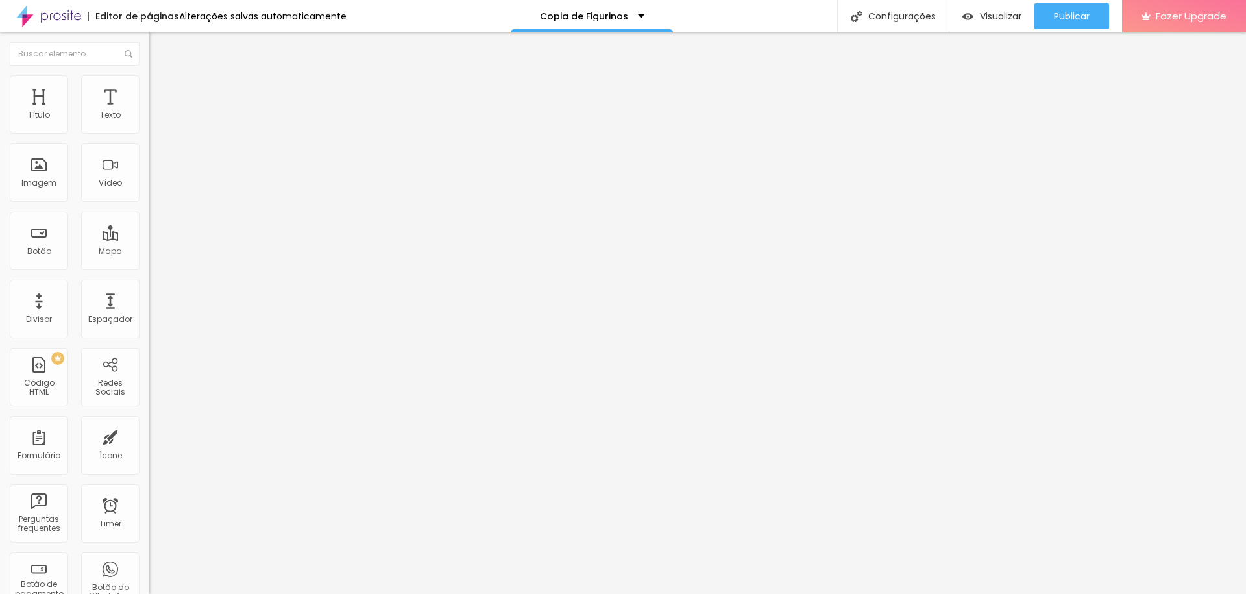
type input "75"
type input "62"
type input "61"
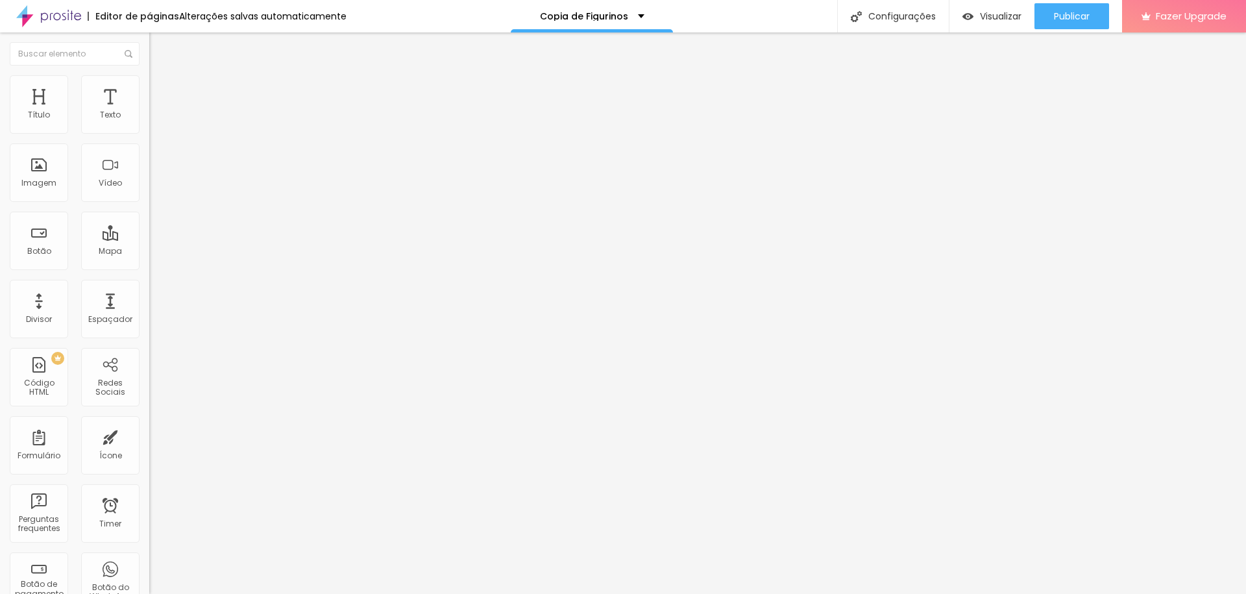
type input "62"
type input "67"
type input "73"
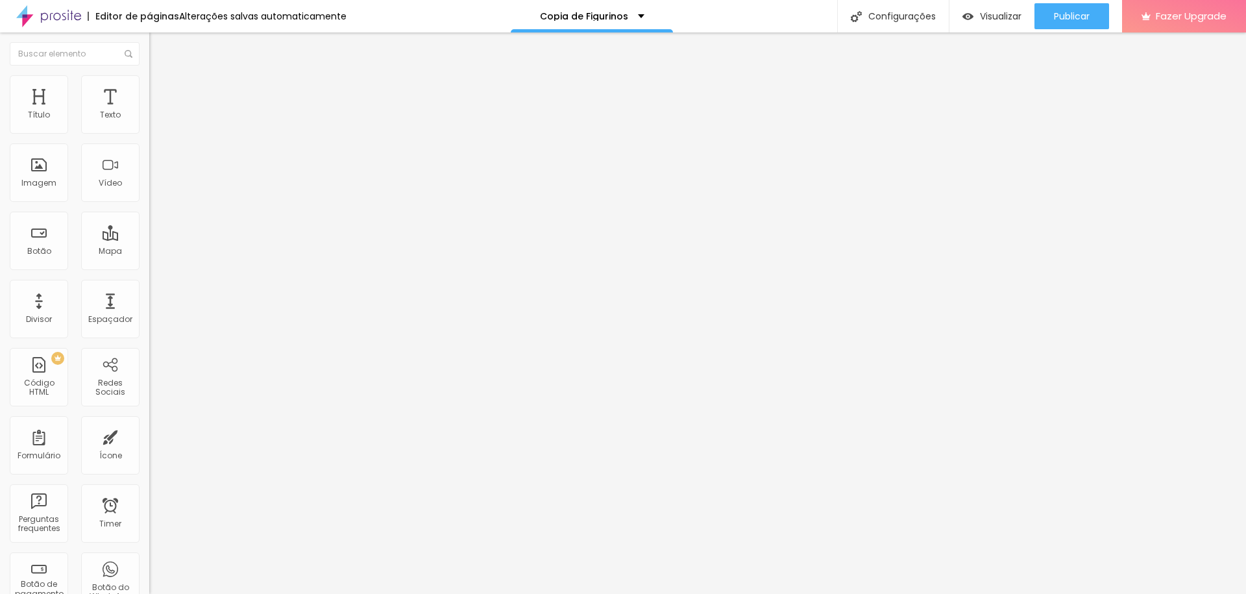
type input "73"
drag, startPoint x: 40, startPoint y: 152, endPoint x: 88, endPoint y: 132, distance: 51.5
type input "73"
click at [149, 423] on input "range" at bounding box center [191, 428] width 84 height 10
click at [149, 125] on button "button" at bounding box center [158, 118] width 18 height 14
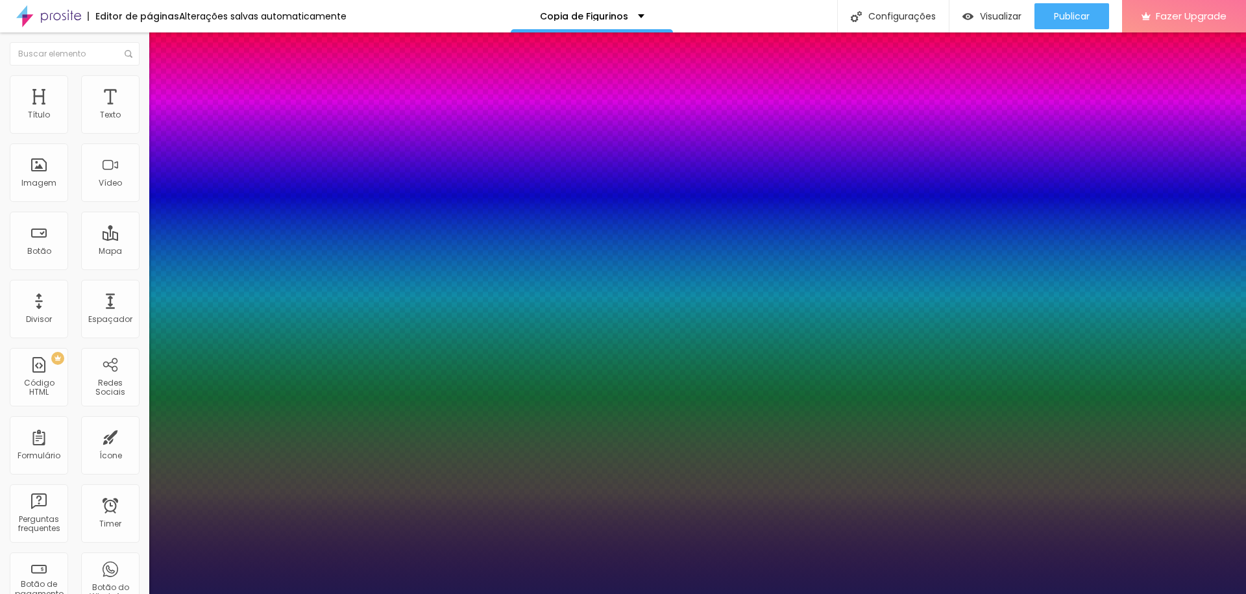
type input "27"
type input "22"
type input "21"
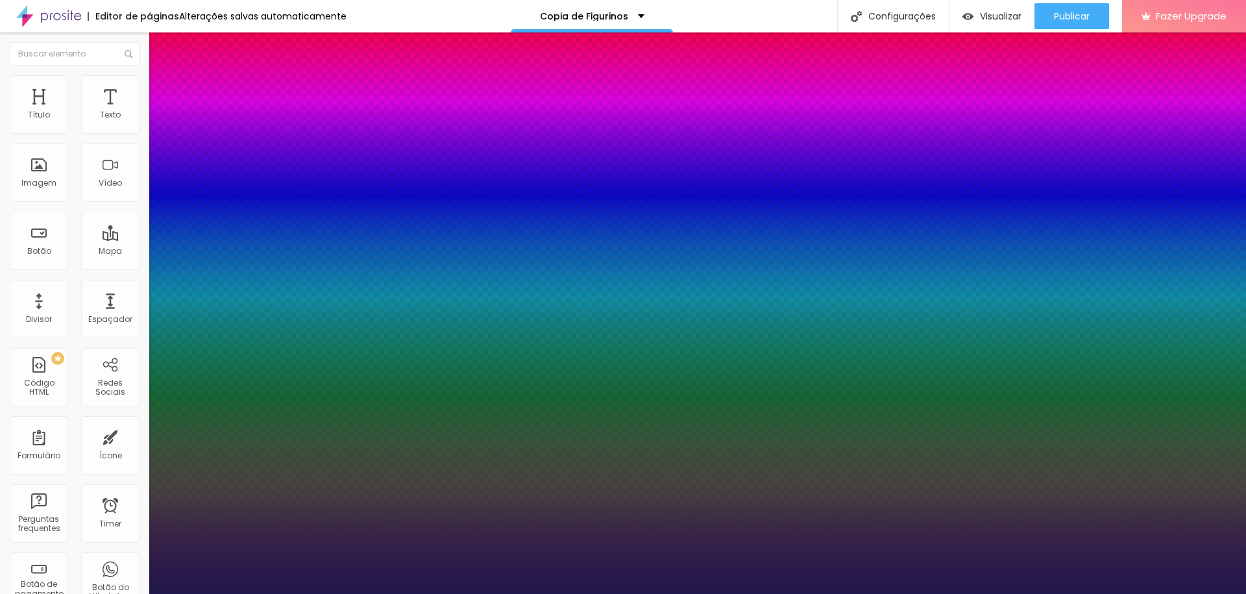
type input "21"
type input "19"
drag, startPoint x: 188, startPoint y: 219, endPoint x: 179, endPoint y: 219, distance: 9.7
type input "19"
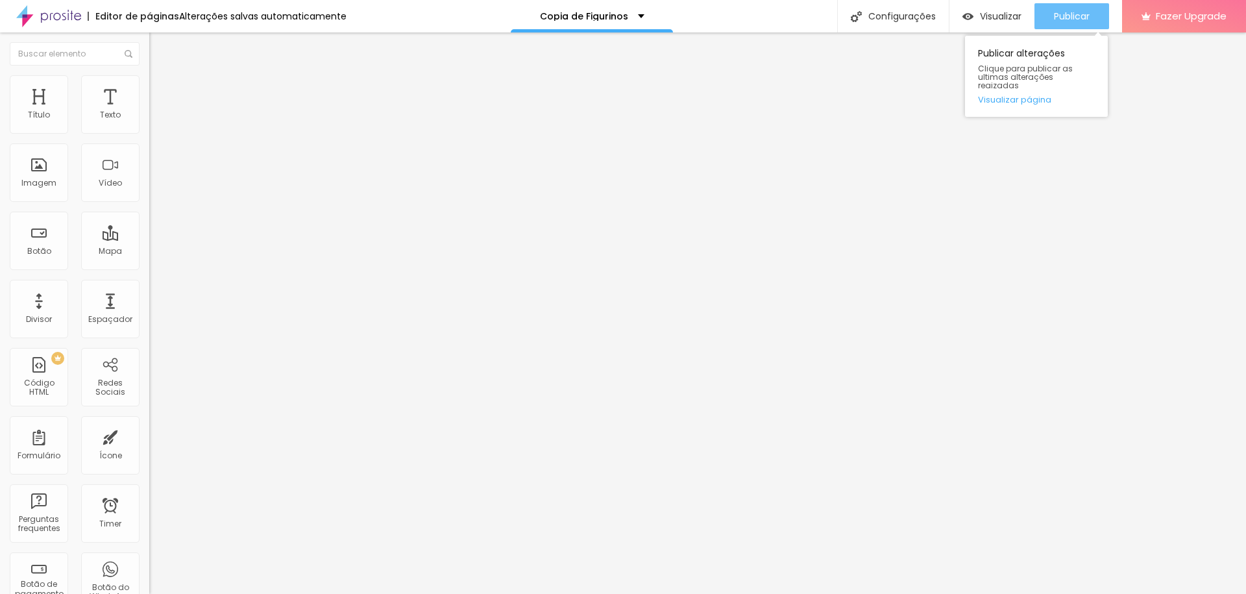
click at [1059, 21] on span "Publicar" at bounding box center [1072, 16] width 36 height 10
click at [161, 90] on span "Avançado" at bounding box center [182, 84] width 43 height 11
click at [149, 545] on div at bounding box center [223, 545] width 149 height 0
click at [230, 593] on div "Subindo 2/2 arquivos" at bounding box center [623, 598] width 1246 height 8
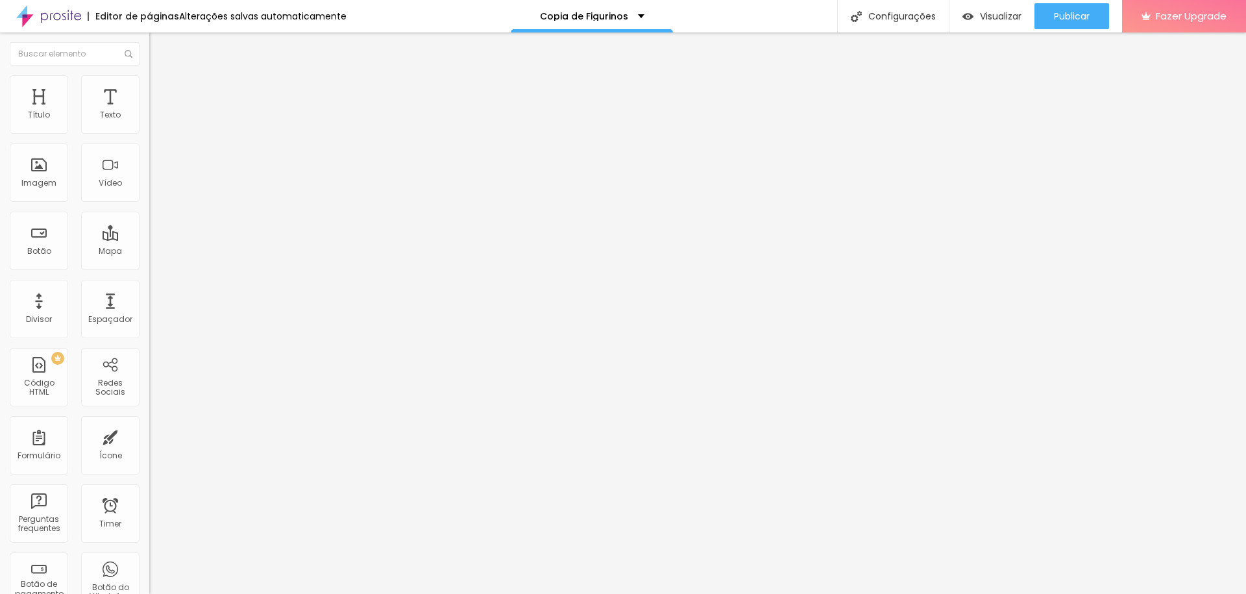
click at [149, 79] on img at bounding box center [155, 81] width 12 height 12
type input "71"
type input "61"
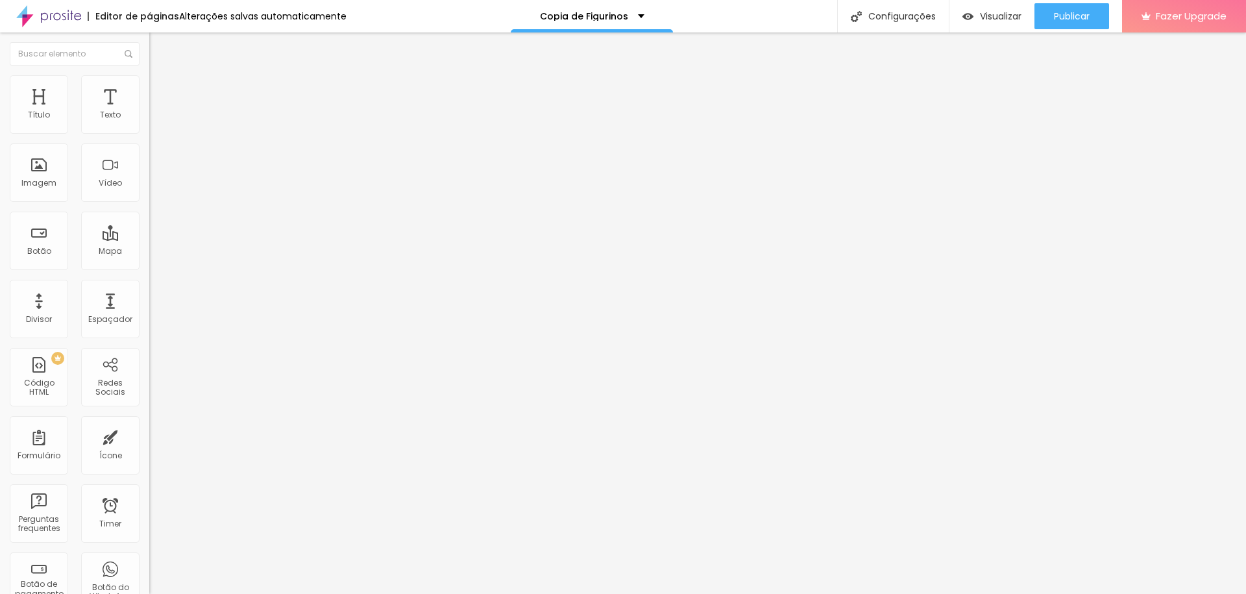
type input "57"
type input "54"
type input "44"
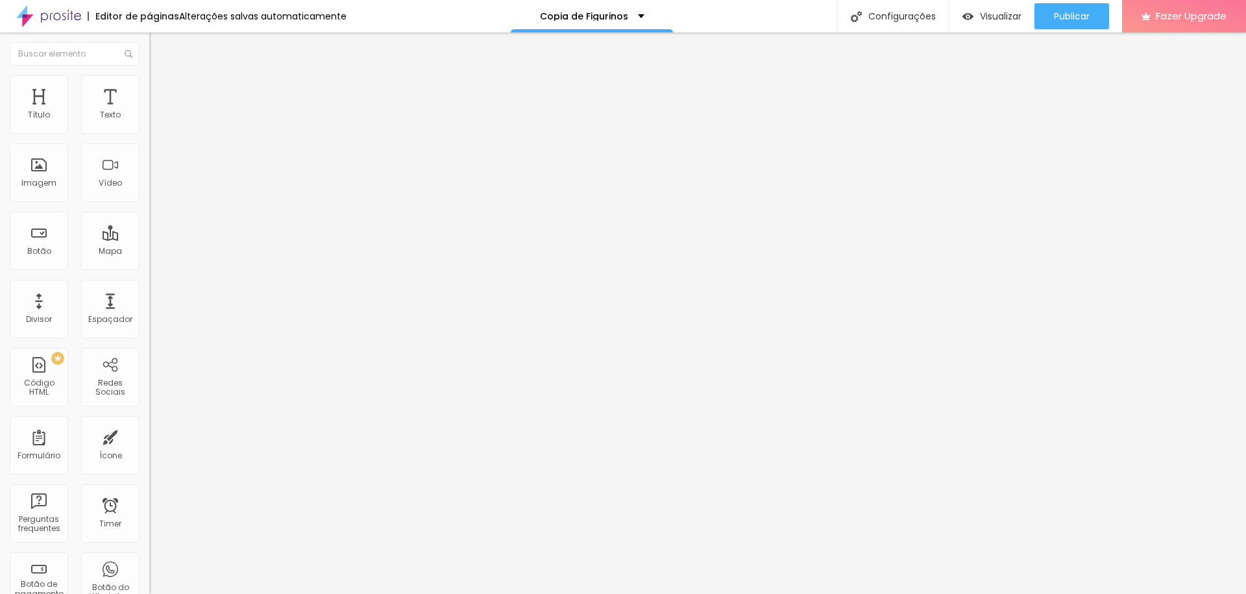
type input "44"
type input "38"
type input "34"
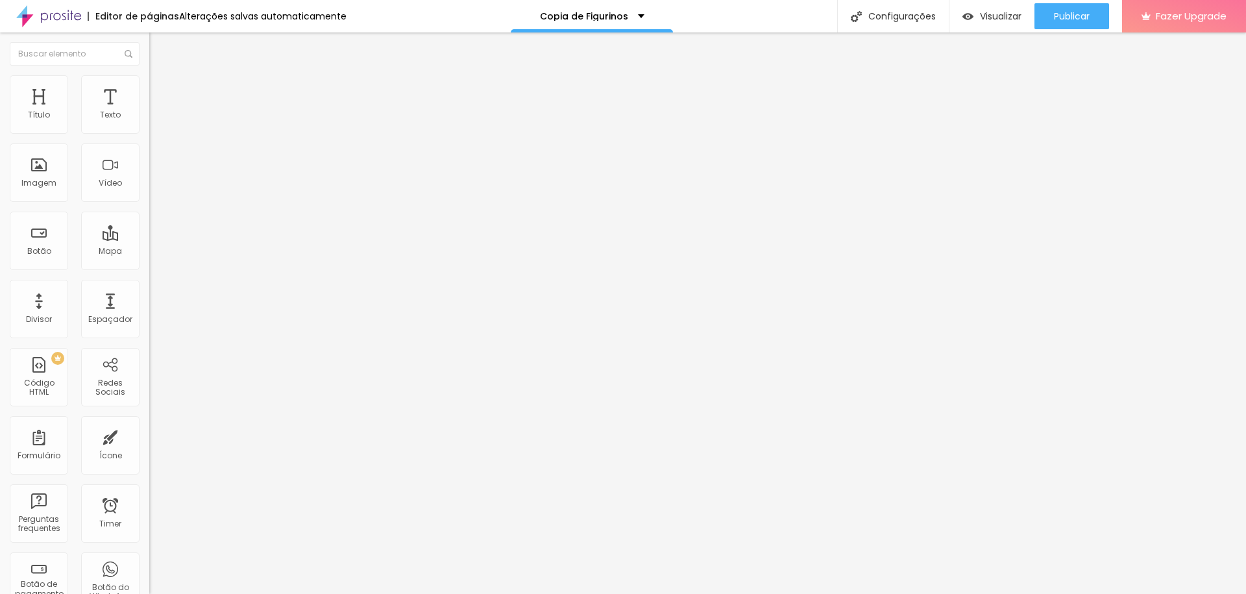
type input "31"
type input "29"
type input "27"
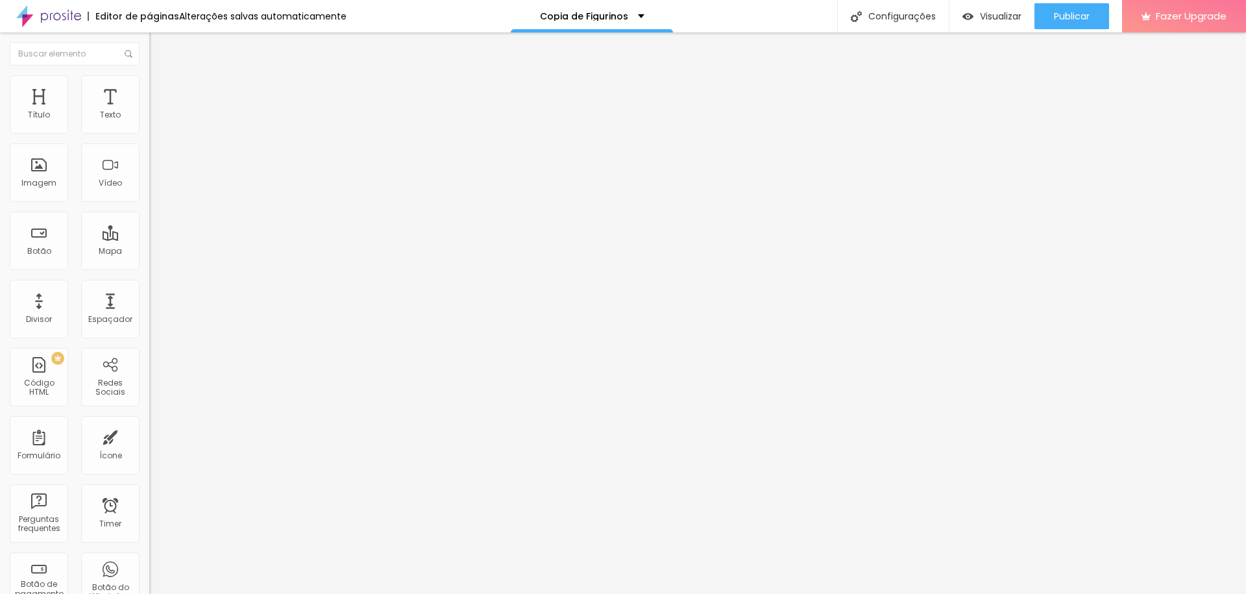
type input "27"
type input "24"
type input "17"
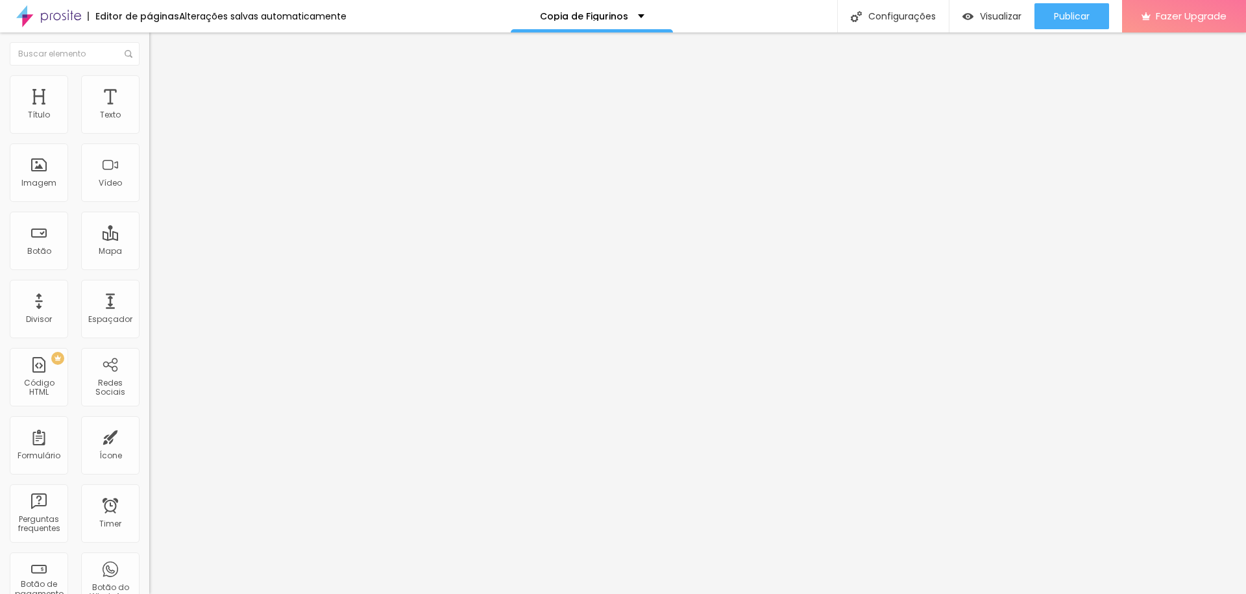
type input "9"
type input "6"
type input "5"
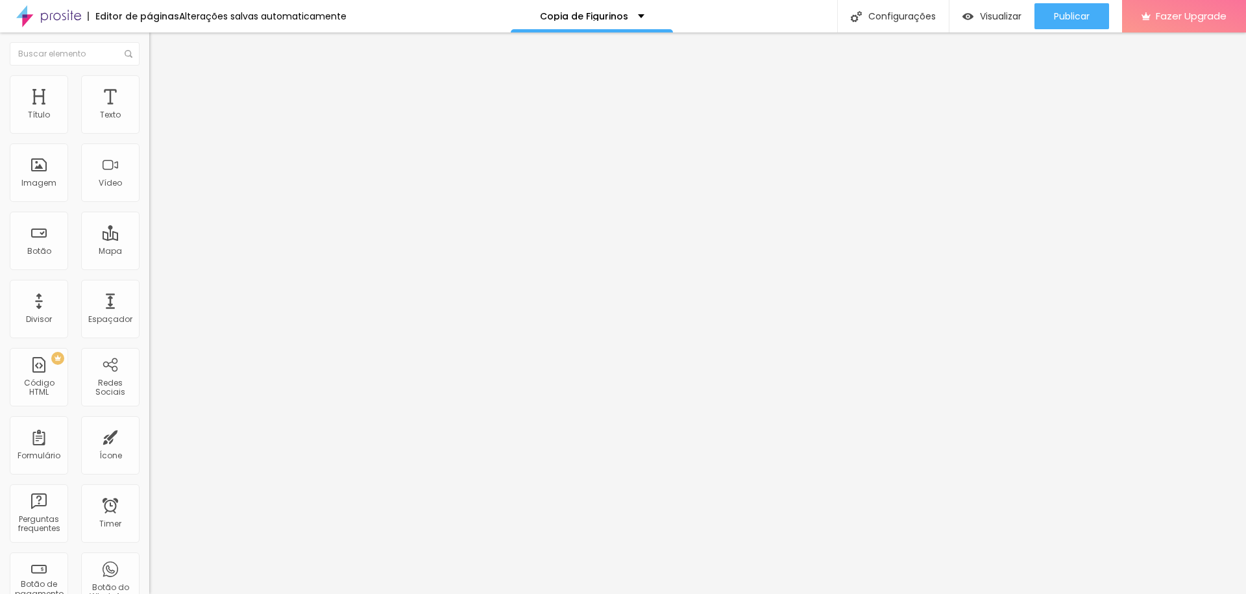
type input "5"
type input "4"
type input "0"
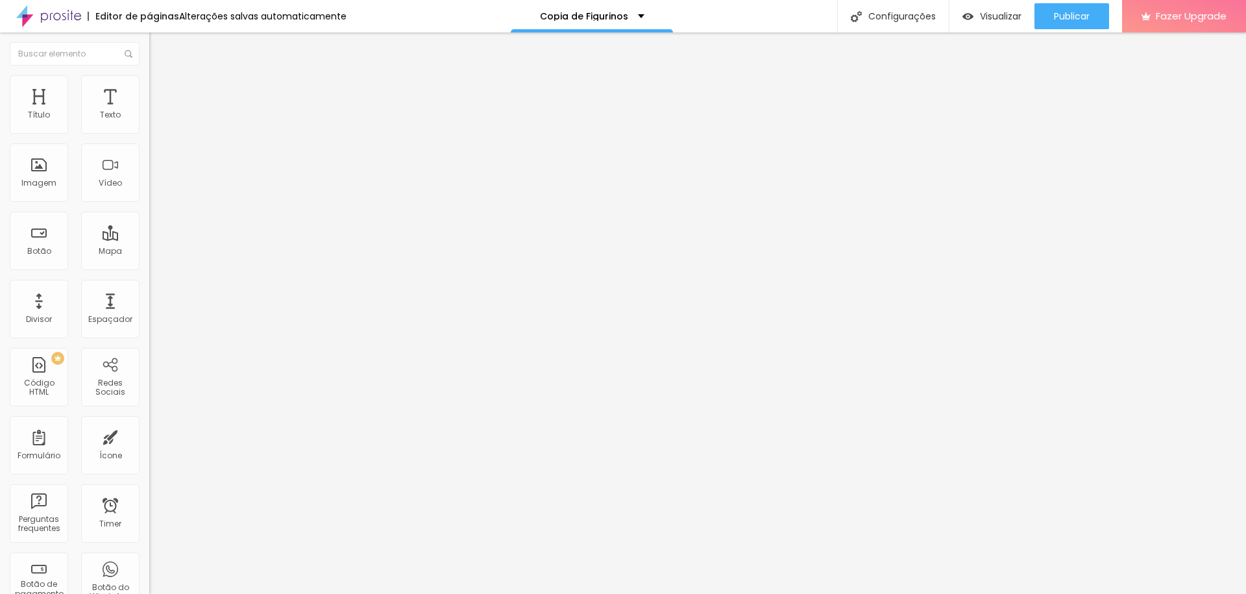
drag, startPoint x: 99, startPoint y: 149, endPoint x: 28, endPoint y: 146, distance: 71.5
type input "0"
click at [149, 423] on input "range" at bounding box center [191, 428] width 84 height 10
click at [1079, 13] on span "Publicar" at bounding box center [1072, 16] width 36 height 10
click at [161, 90] on span "Avançado" at bounding box center [182, 84] width 43 height 11
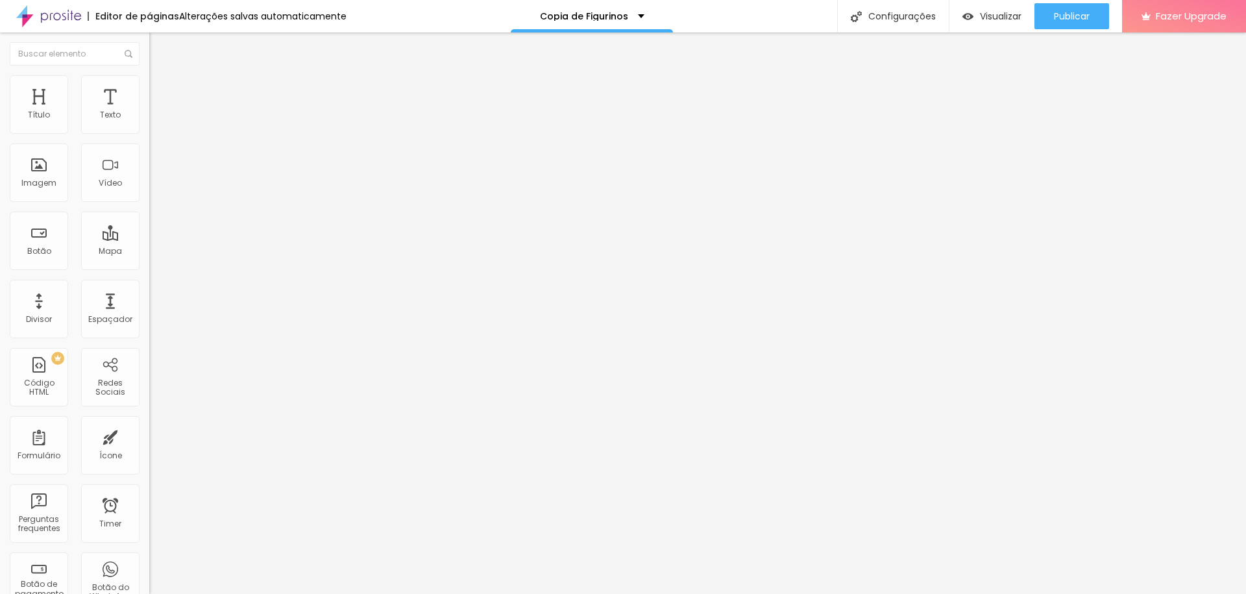
click at [161, 90] on span "Avançado" at bounding box center [182, 84] width 43 height 11
click at [149, 88] on ul "Estilo Avançado" at bounding box center [223, 75] width 149 height 26
click at [161, 77] on span "Estilo" at bounding box center [171, 71] width 20 height 11
click at [155, 188] on icon "button" at bounding box center [159, 184] width 8 height 8
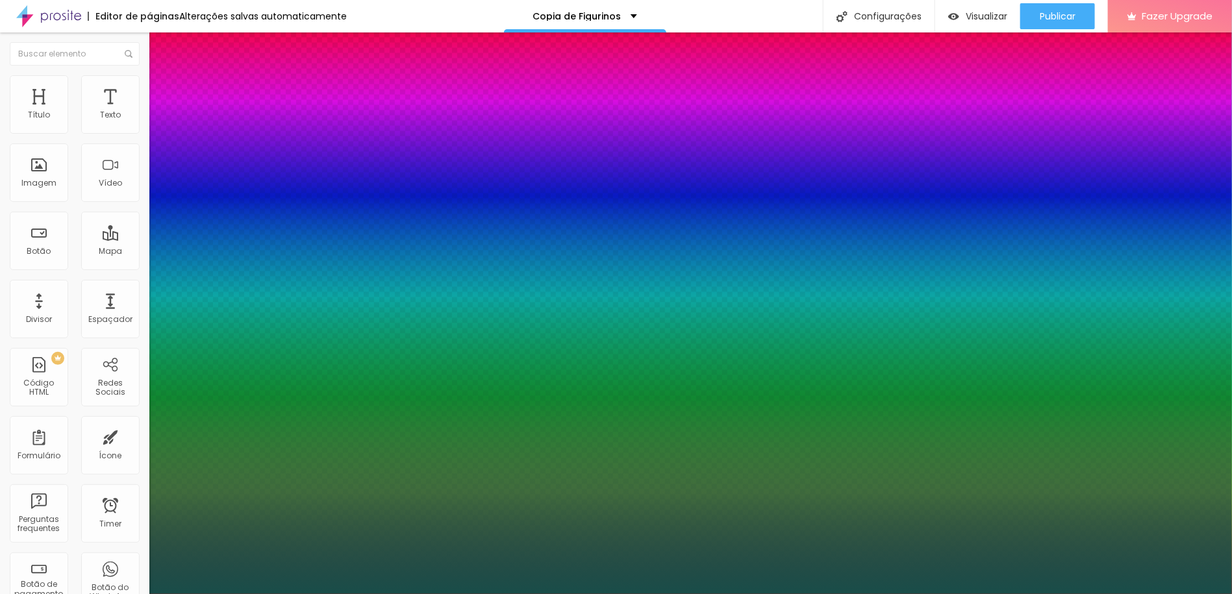
click at [70, 593] on div at bounding box center [616, 602] width 1232 height 0
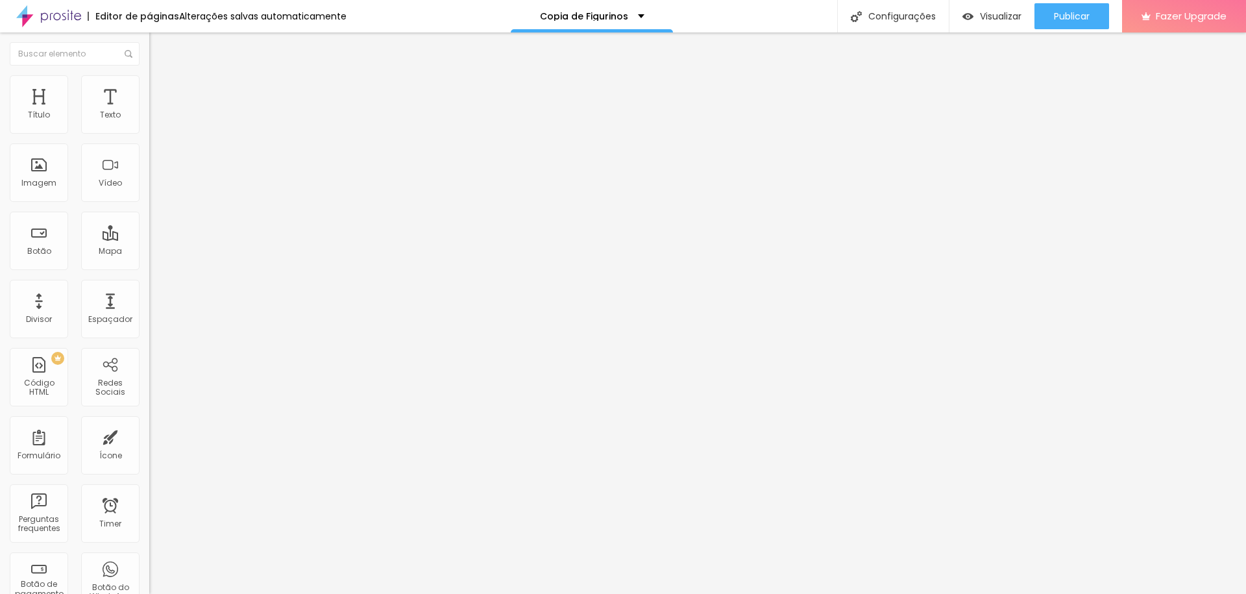
click at [159, 44] on img "button" at bounding box center [164, 47] width 10 height 10
click at [156, 119] on icon "button" at bounding box center [158, 116] width 5 height 5
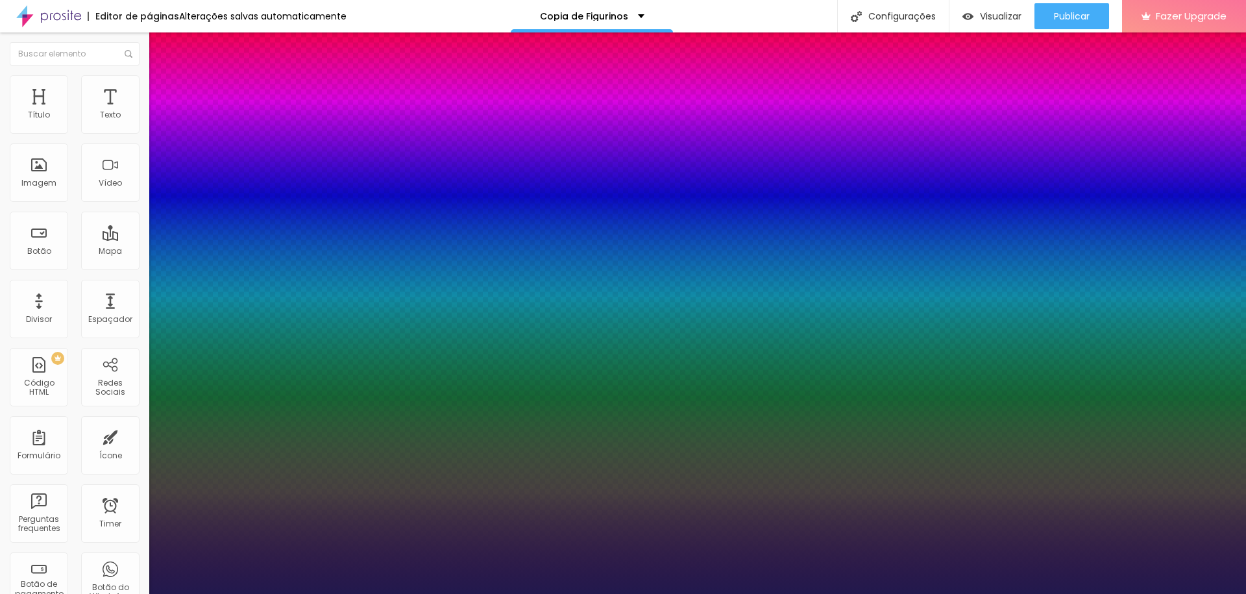
type input "1"
drag, startPoint x: 175, startPoint y: 214, endPoint x: 209, endPoint y: 216, distance: 33.9
type input "17"
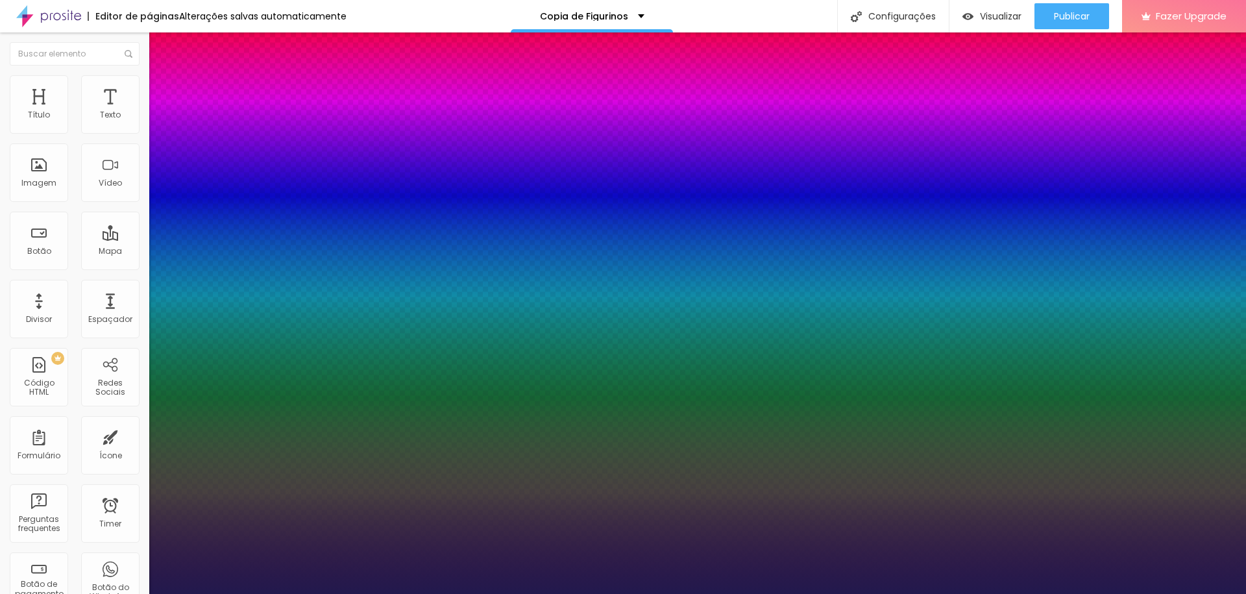
type input "17"
type input "1"
type input "23"
type input "1"
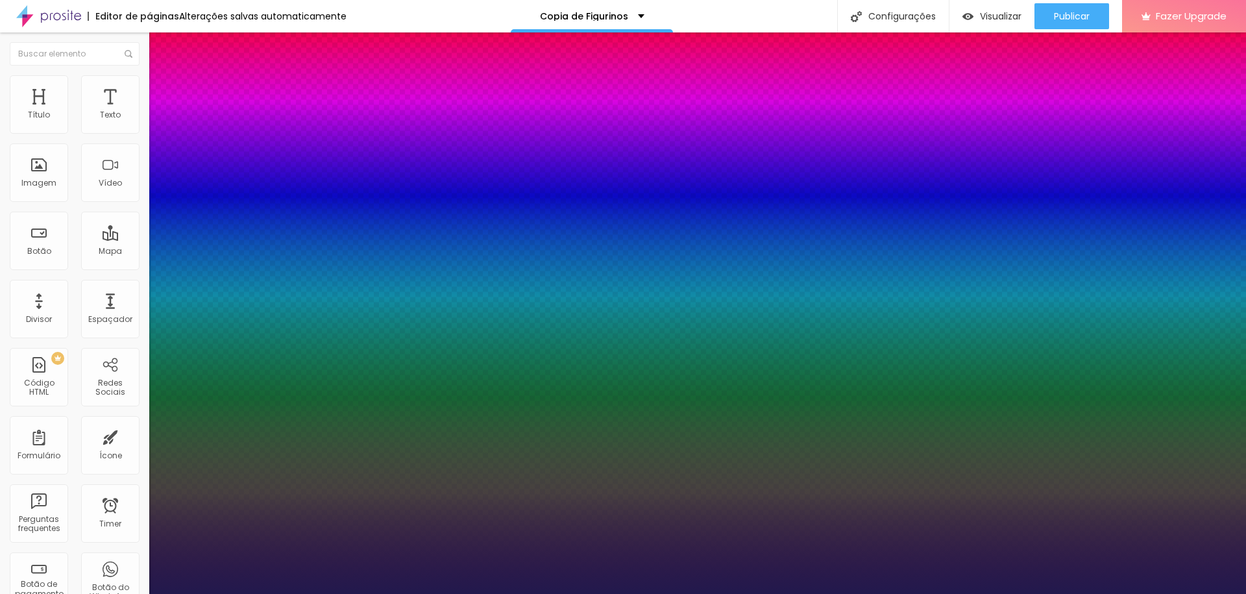
type input "35"
type input "1"
type input "43"
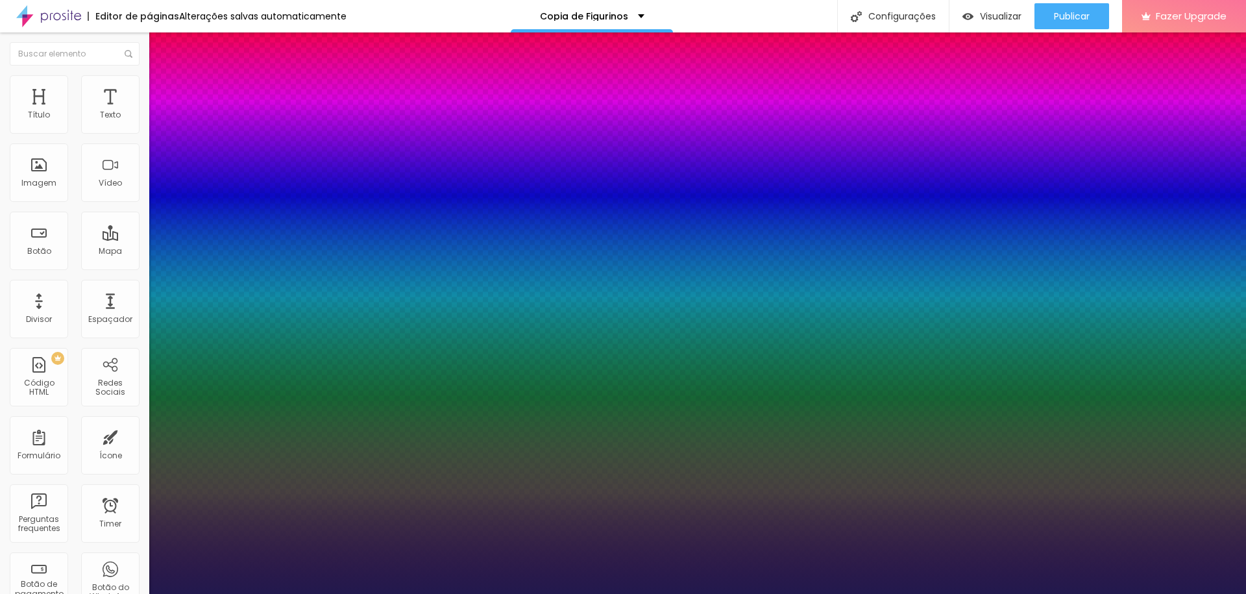
type input "1"
type input "44"
type input "1"
type input "43"
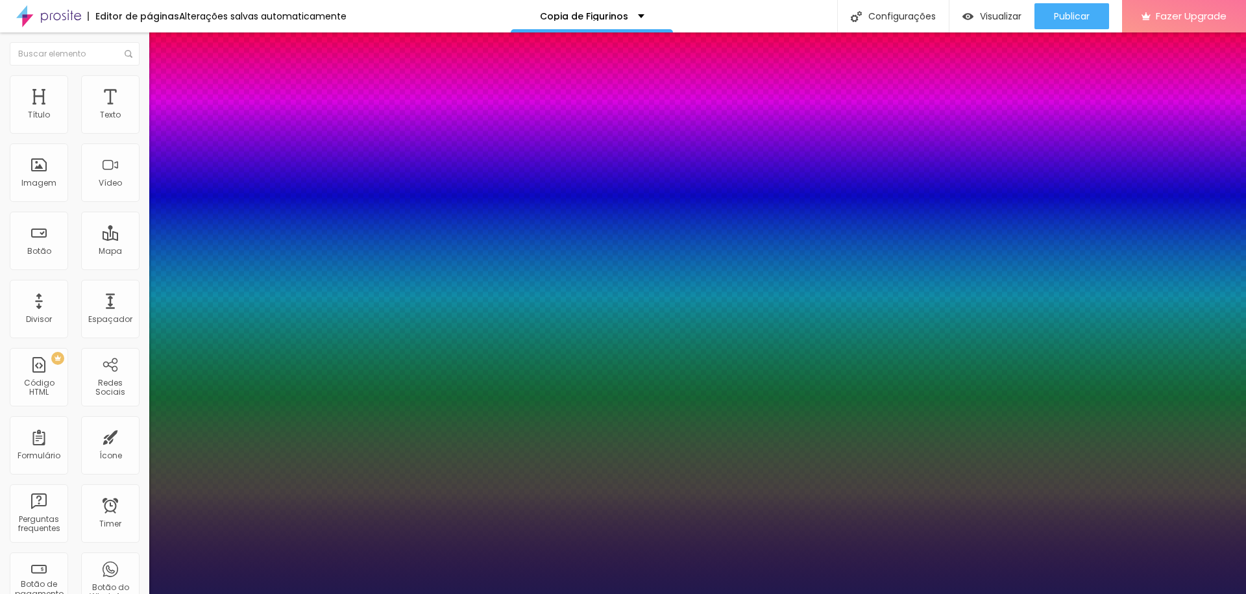
type input "43"
type input "1"
type input "37"
type input "1"
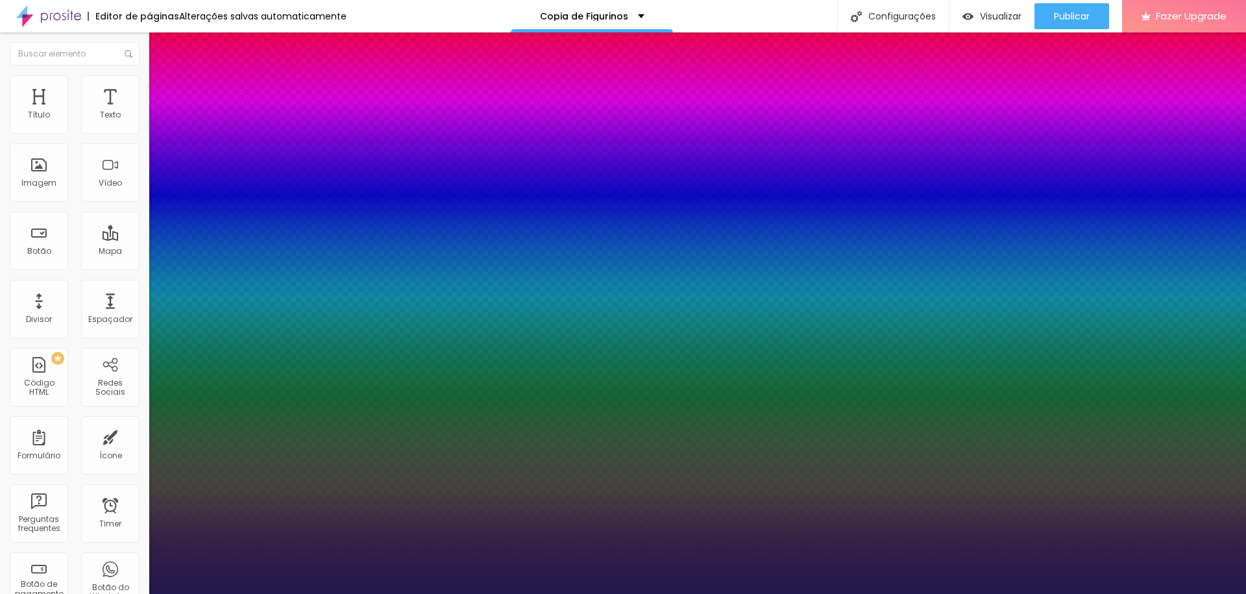
type input "27"
type input "1"
type input "24"
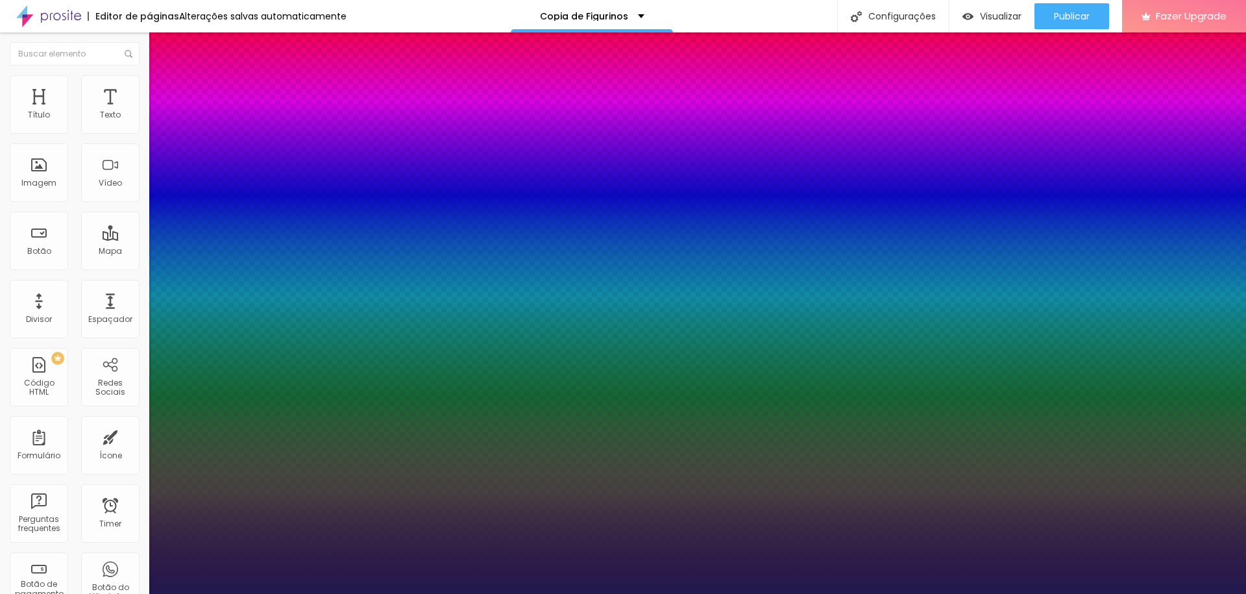
type input "1"
type input "23"
type input "1"
type input "22"
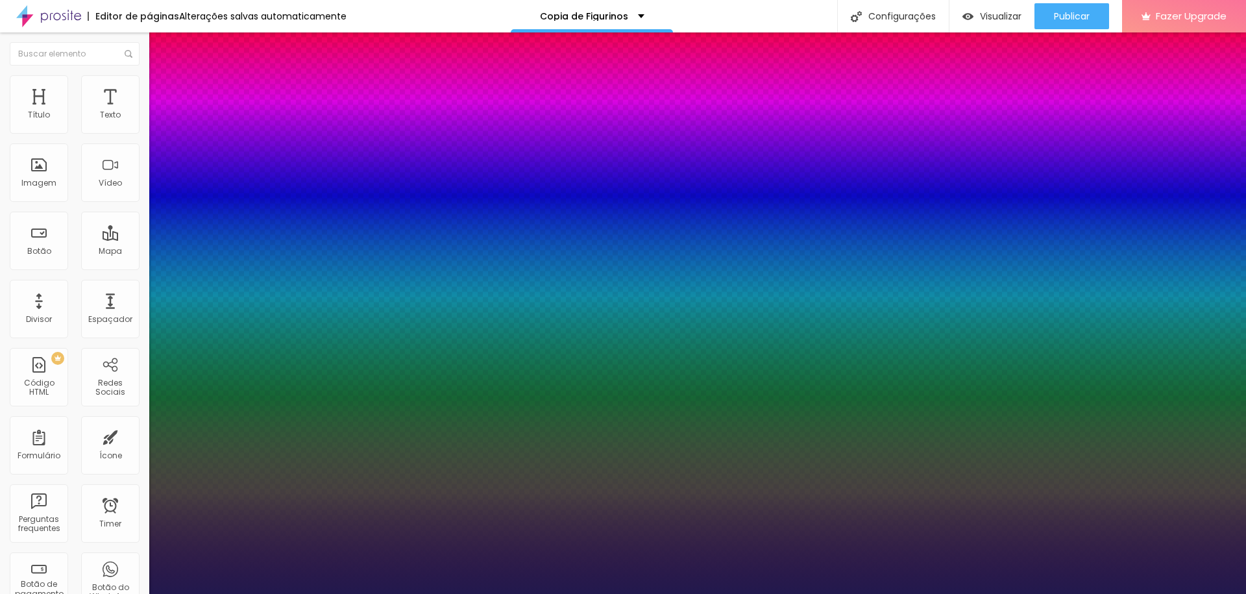
type input "22"
type input "1"
type input "21"
type input "1"
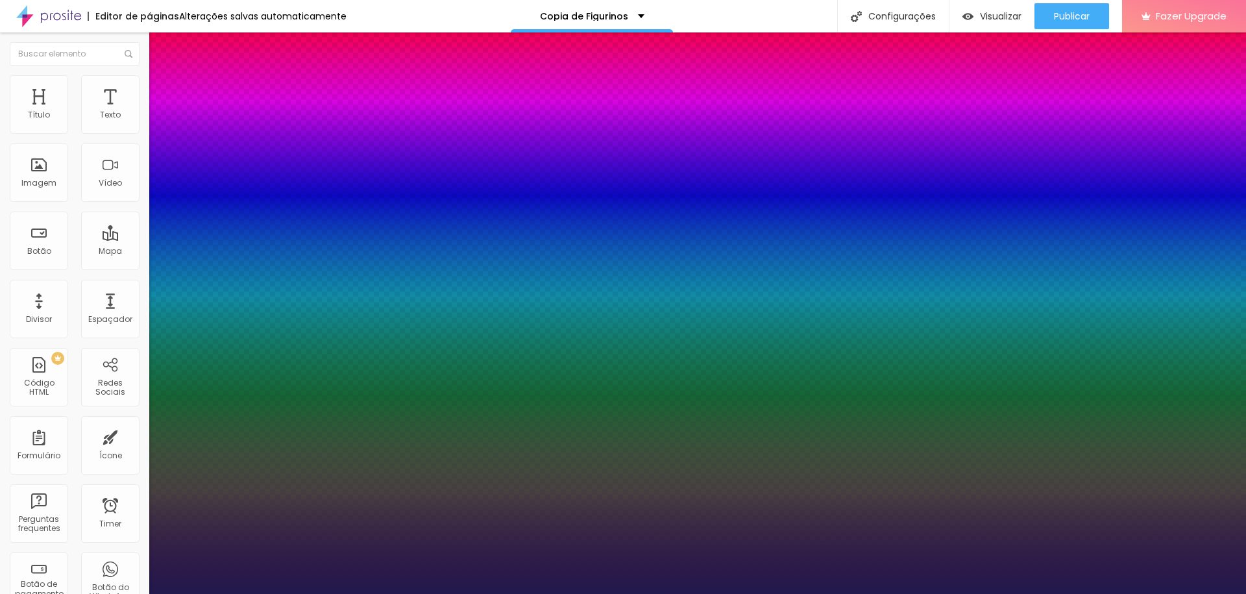
type input "22"
type input "1"
drag, startPoint x: 176, startPoint y: 221, endPoint x: 182, endPoint y: 212, distance: 10.8
type input "22"
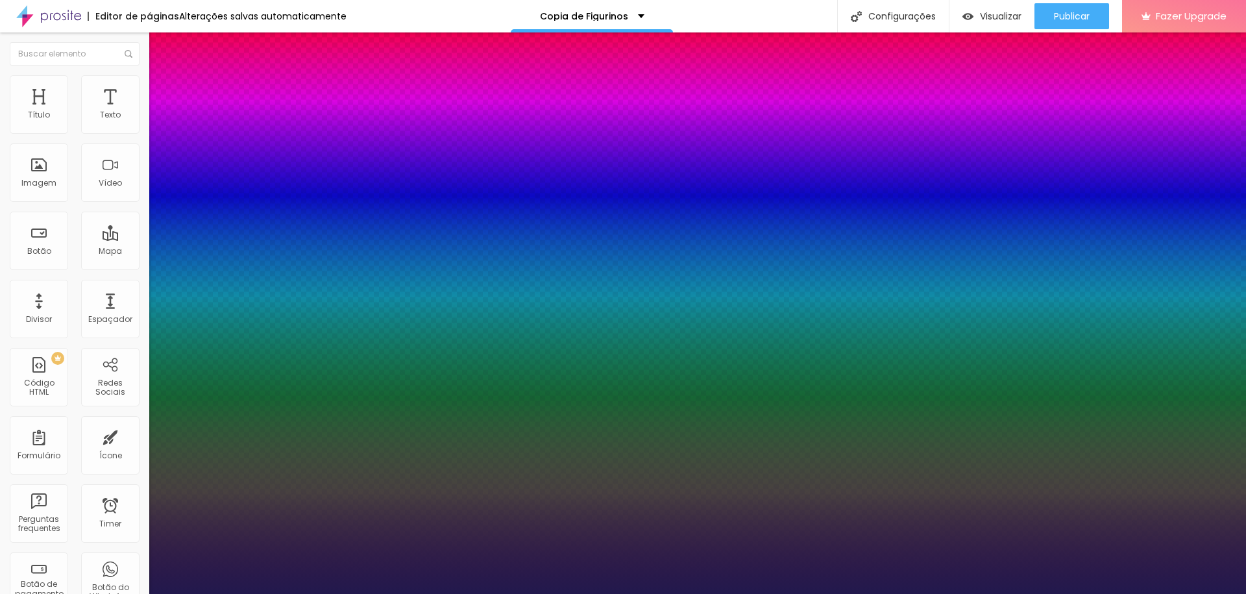
type input "0.1"
type input "1"
type input "0.2"
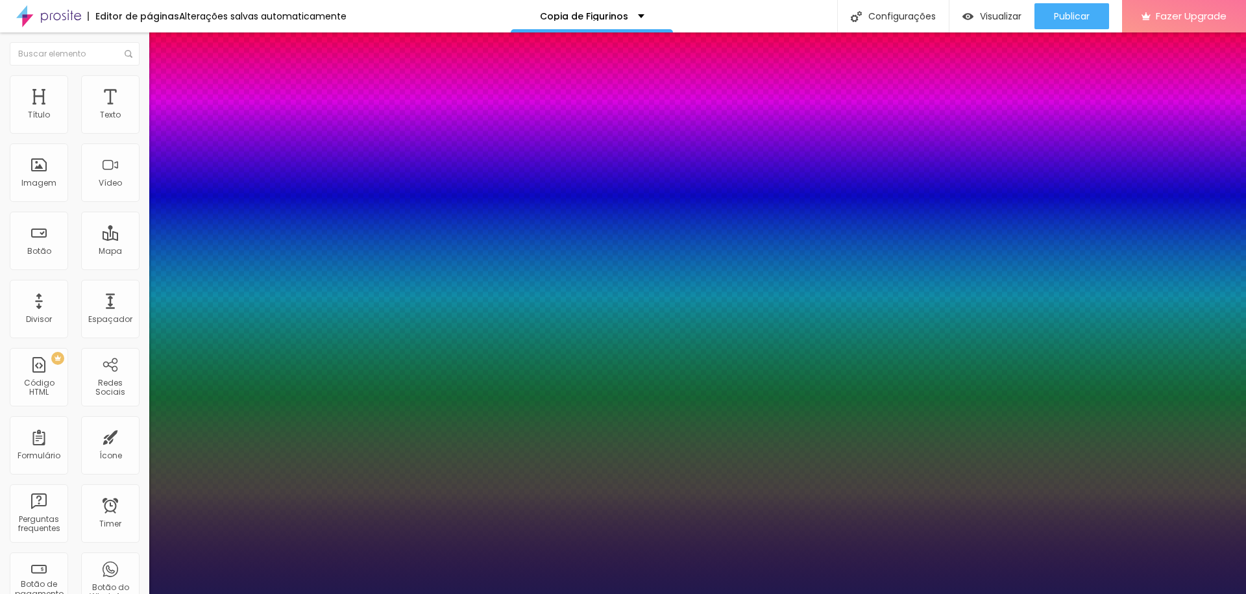
type input "0.2"
type input "1"
type input "0.3"
type input "1"
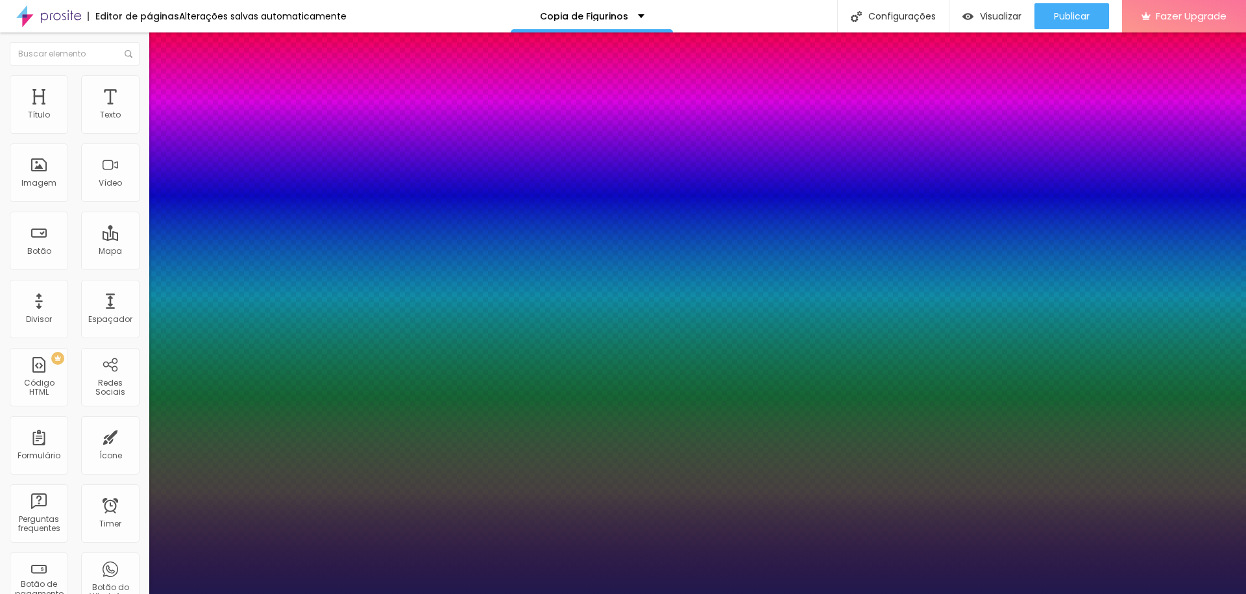
type input "0.4"
type input "1"
type input "0.5"
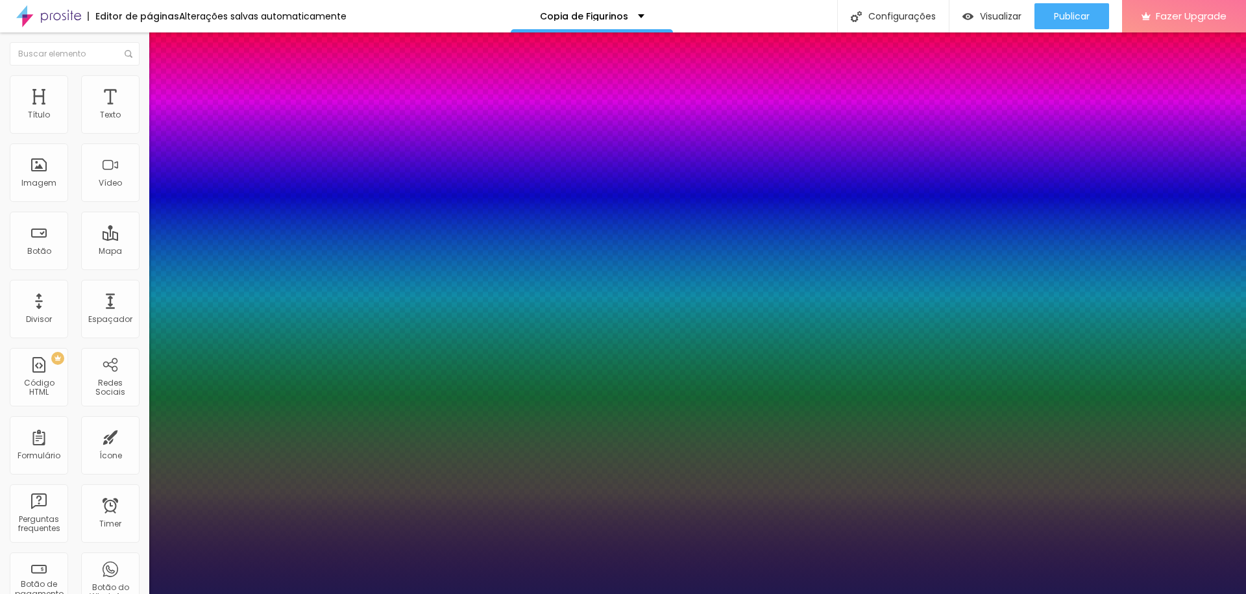
type input "1"
type input "0.6"
drag, startPoint x: 167, startPoint y: 247, endPoint x: 182, endPoint y: 246, distance: 15.0
click at [507, 593] on div at bounding box center [623, 602] width 1246 height 0
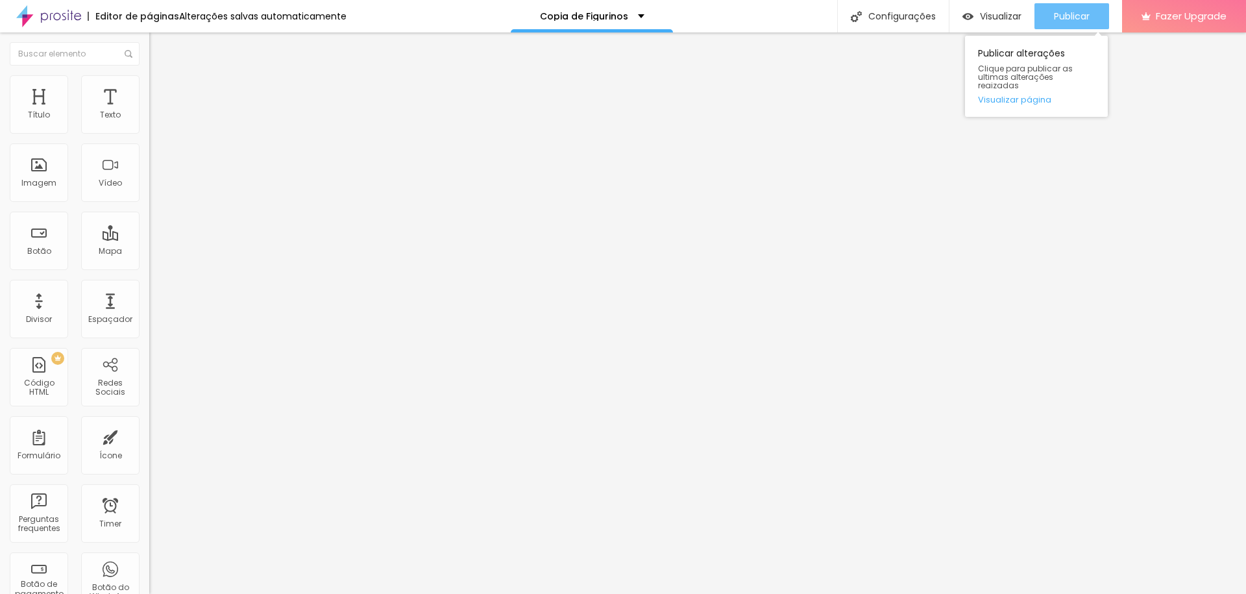
click at [1071, 20] on span "Publicar" at bounding box center [1072, 16] width 36 height 10
click at [149, 112] on span "Trocar imagem" at bounding box center [184, 106] width 71 height 11
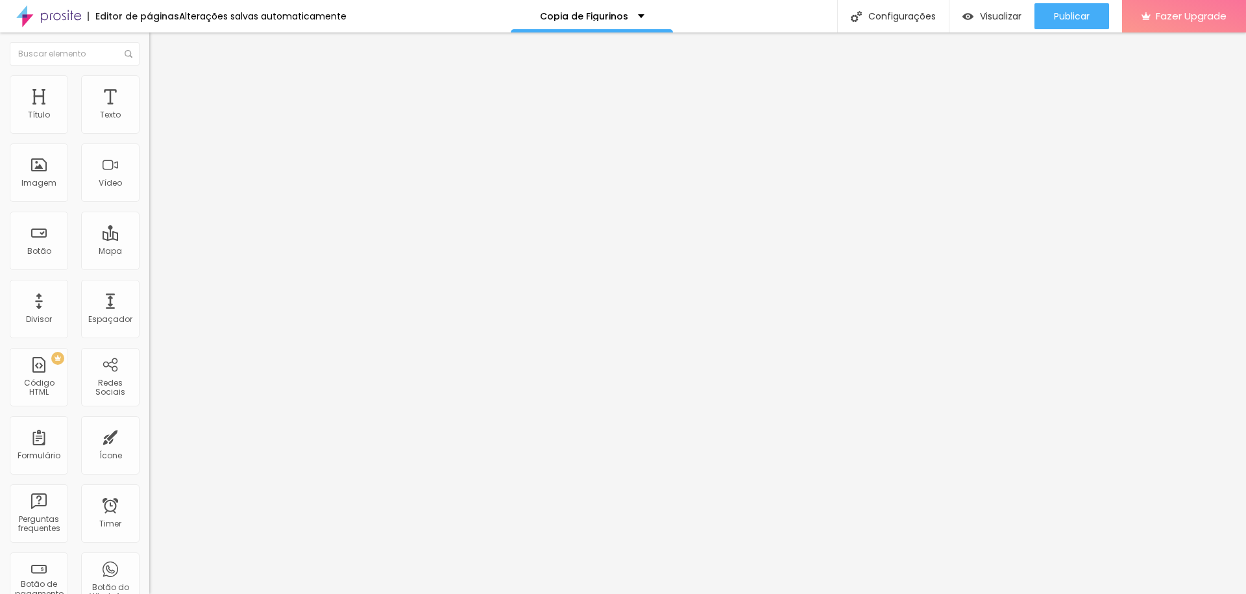
click at [149, 84] on li "Estilo" at bounding box center [223, 81] width 149 height 13
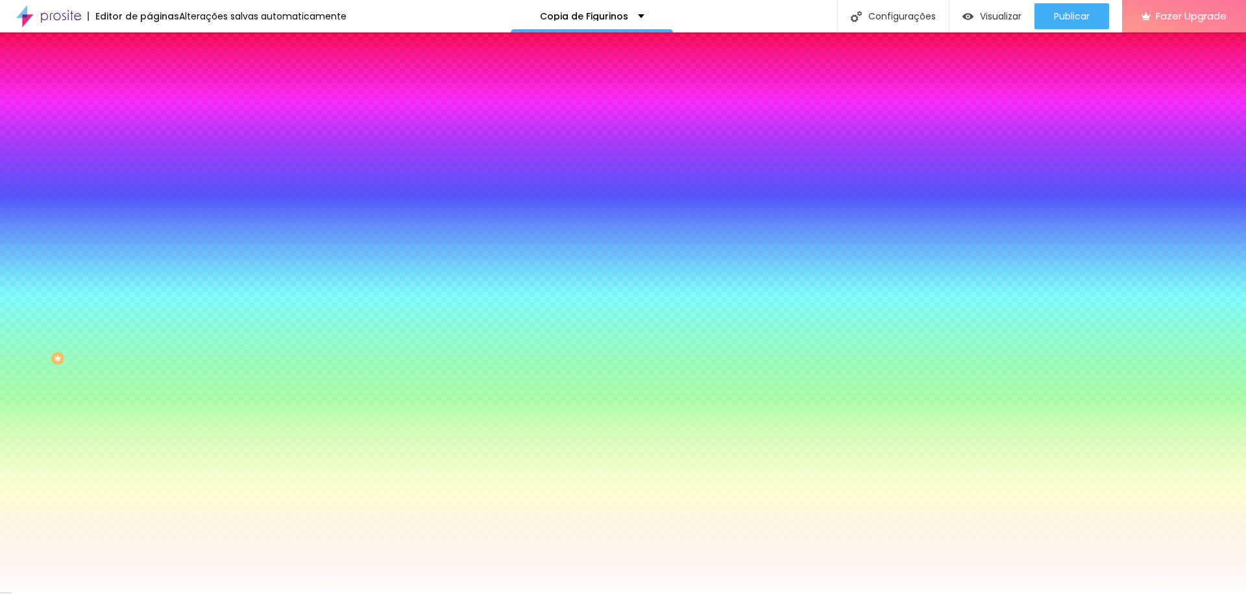
click at [149, 119] on span "Trocar imagem" at bounding box center [184, 113] width 71 height 11
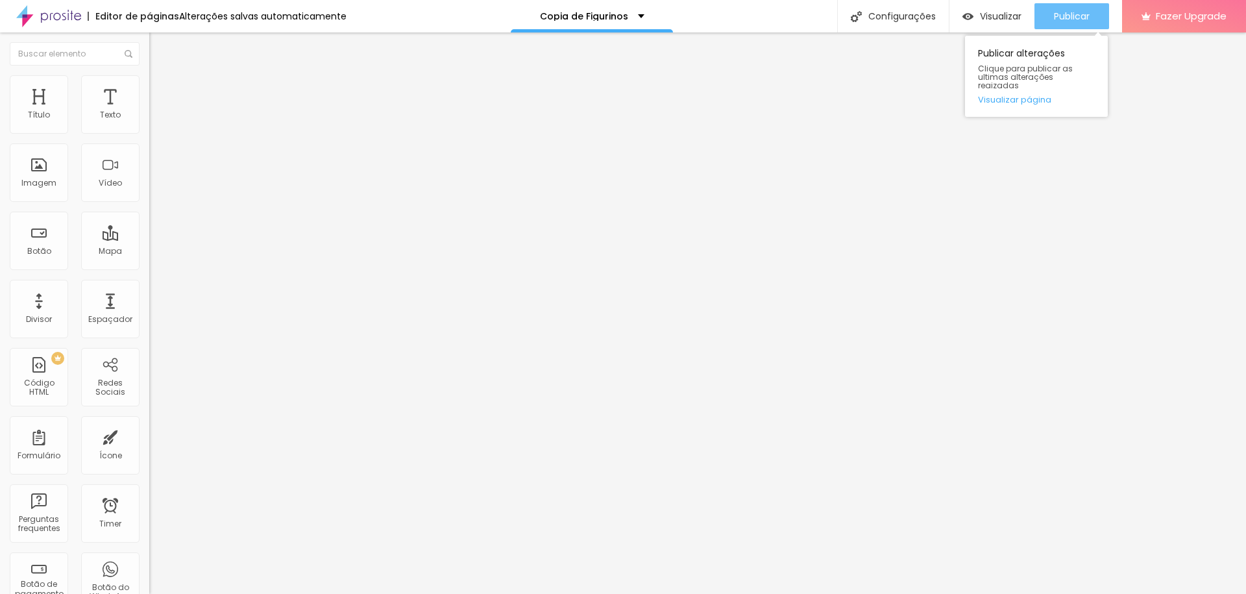
click at [1077, 14] on span "Publicar" at bounding box center [1072, 16] width 36 height 10
click at [1070, 19] on span "Publicar" at bounding box center [1072, 16] width 36 height 10
click at [1063, 21] on span "Publicar" at bounding box center [1072, 16] width 36 height 10
